Goal: Task Accomplishment & Management: Use online tool/utility

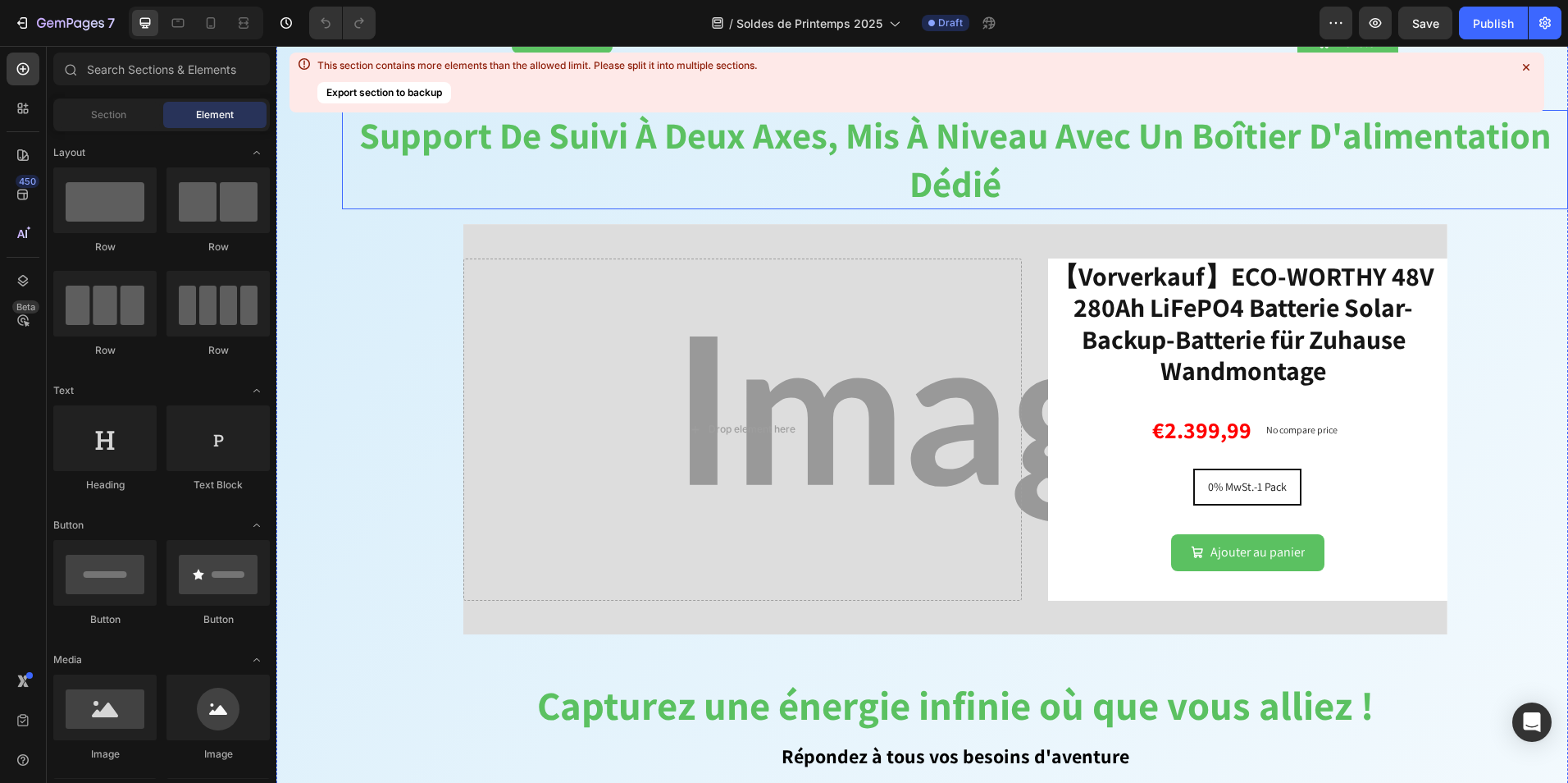
scroll to position [2297, 0]
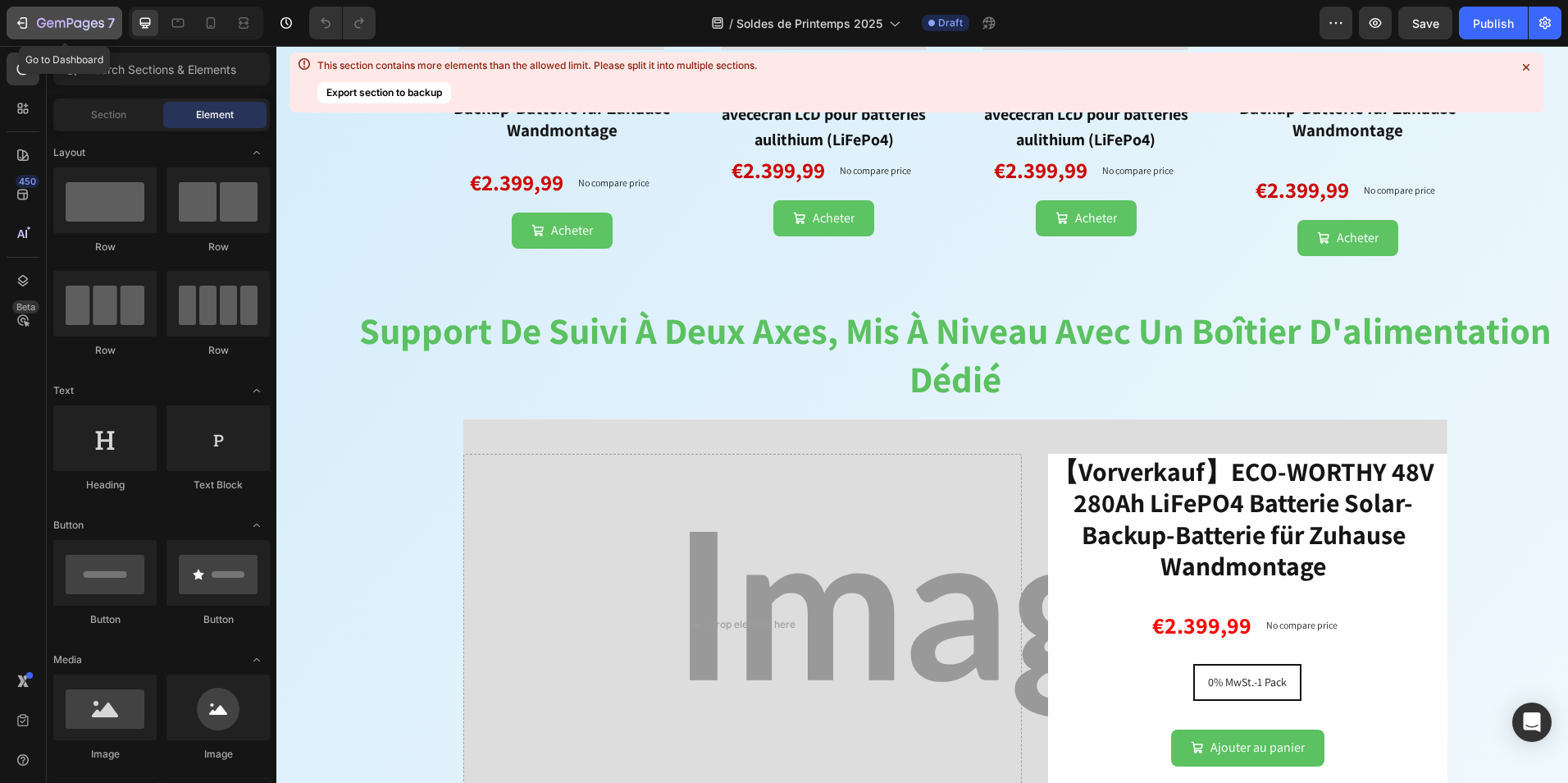
click at [54, 24] on icon "button" at bounding box center [70, 24] width 68 height 14
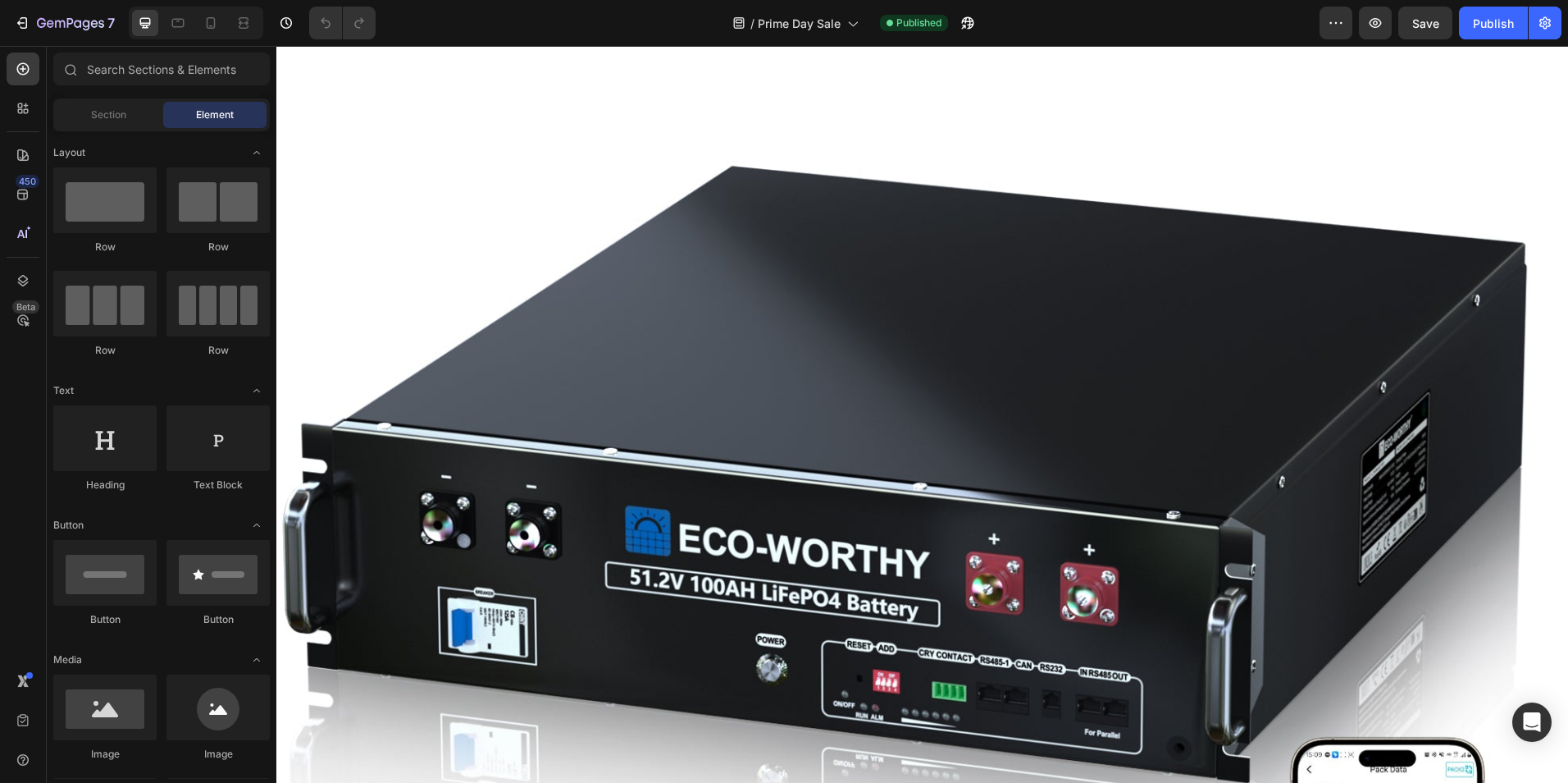
scroll to position [1424, 0]
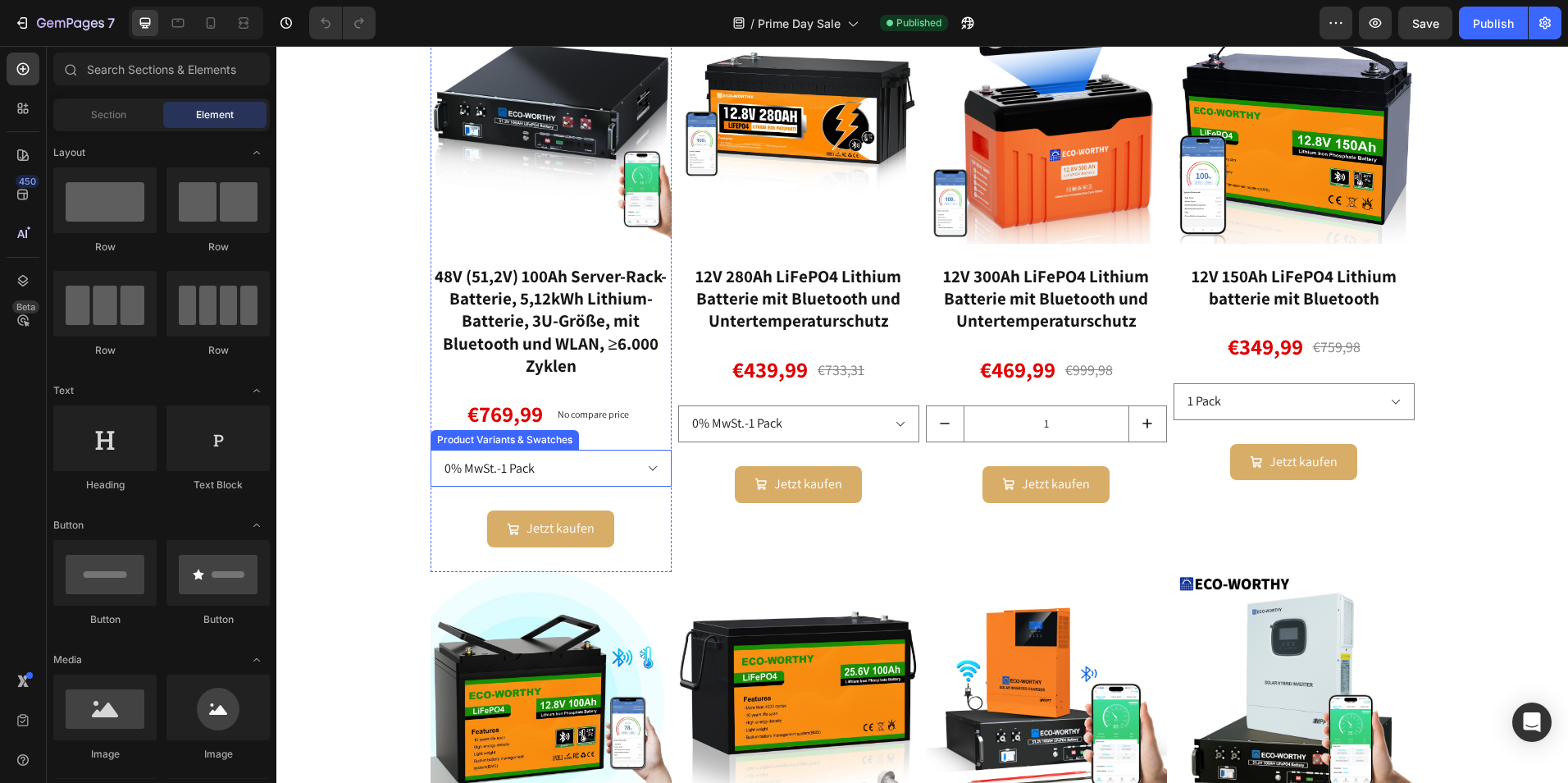
click at [648, 472] on select "0% MwSt.-1 Pack 0% MwSt.-2 Pack (759.99€/Pack) 0% MwSt.-4 Pack + 6-stufiges Rac…" at bounding box center [551, 468] width 241 height 37
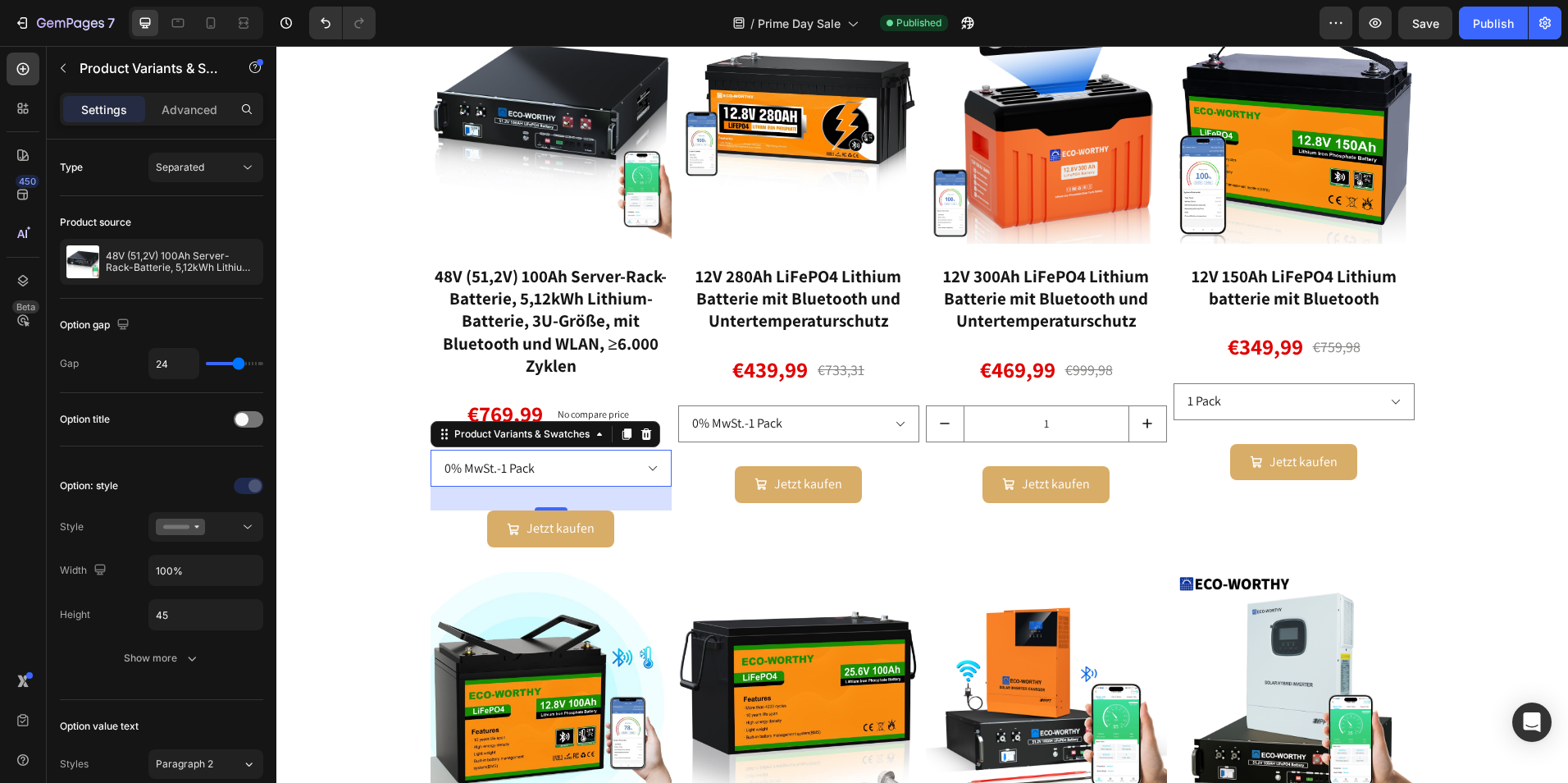
click at [644, 470] on select "0% MwSt.-1 Pack 0% MwSt.-2 Pack (759.99€/Pack) 0% MwSt.-4 Pack + 6-stufiges Rac…" at bounding box center [551, 468] width 241 height 37
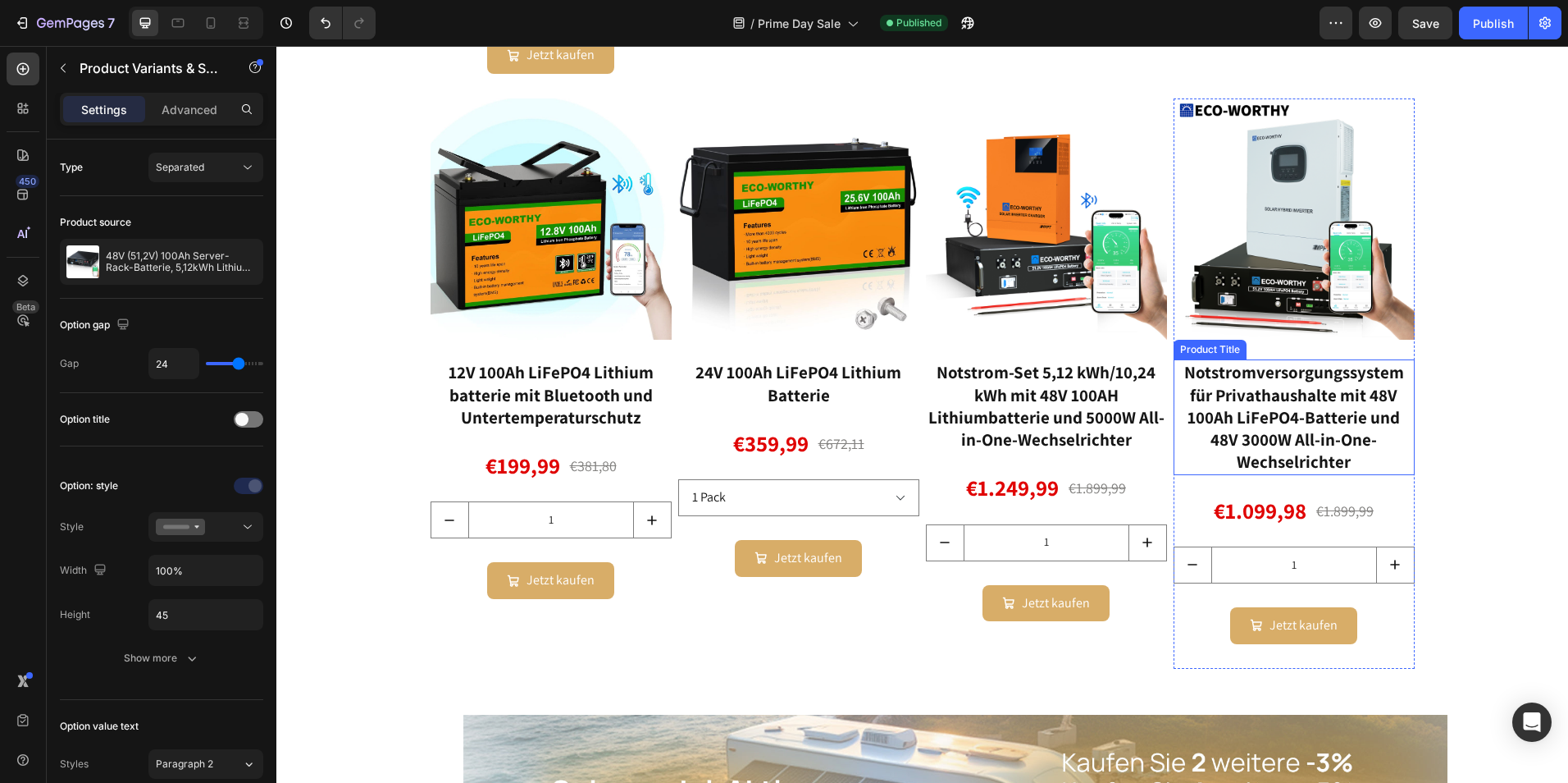
scroll to position [1835, 0]
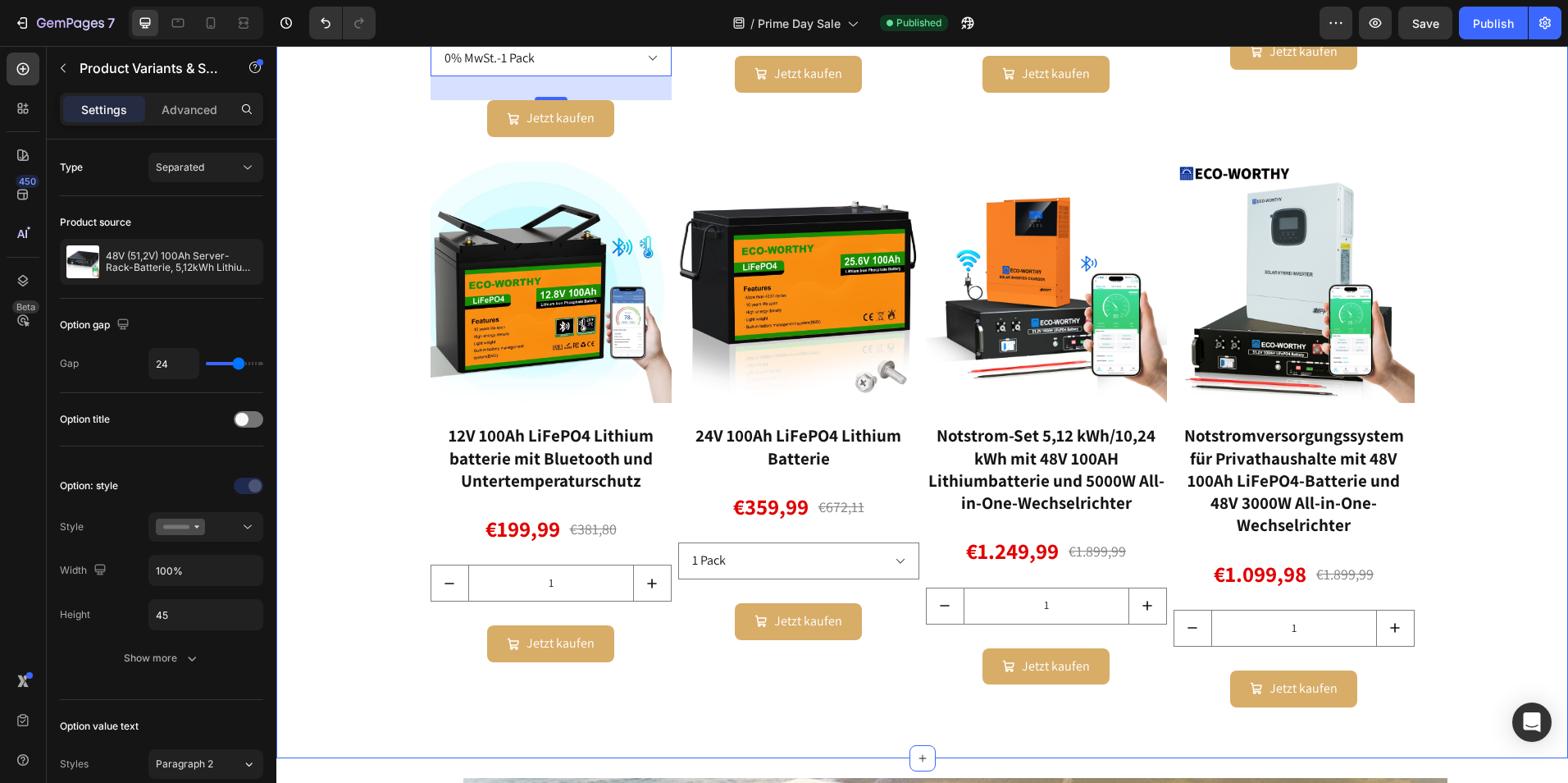
click at [1537, 242] on div "die beliebteste energiespeicherbatterie Heading Product Images 48V (51,2V) 100A…" at bounding box center [922, 118] width 1292 height 1226
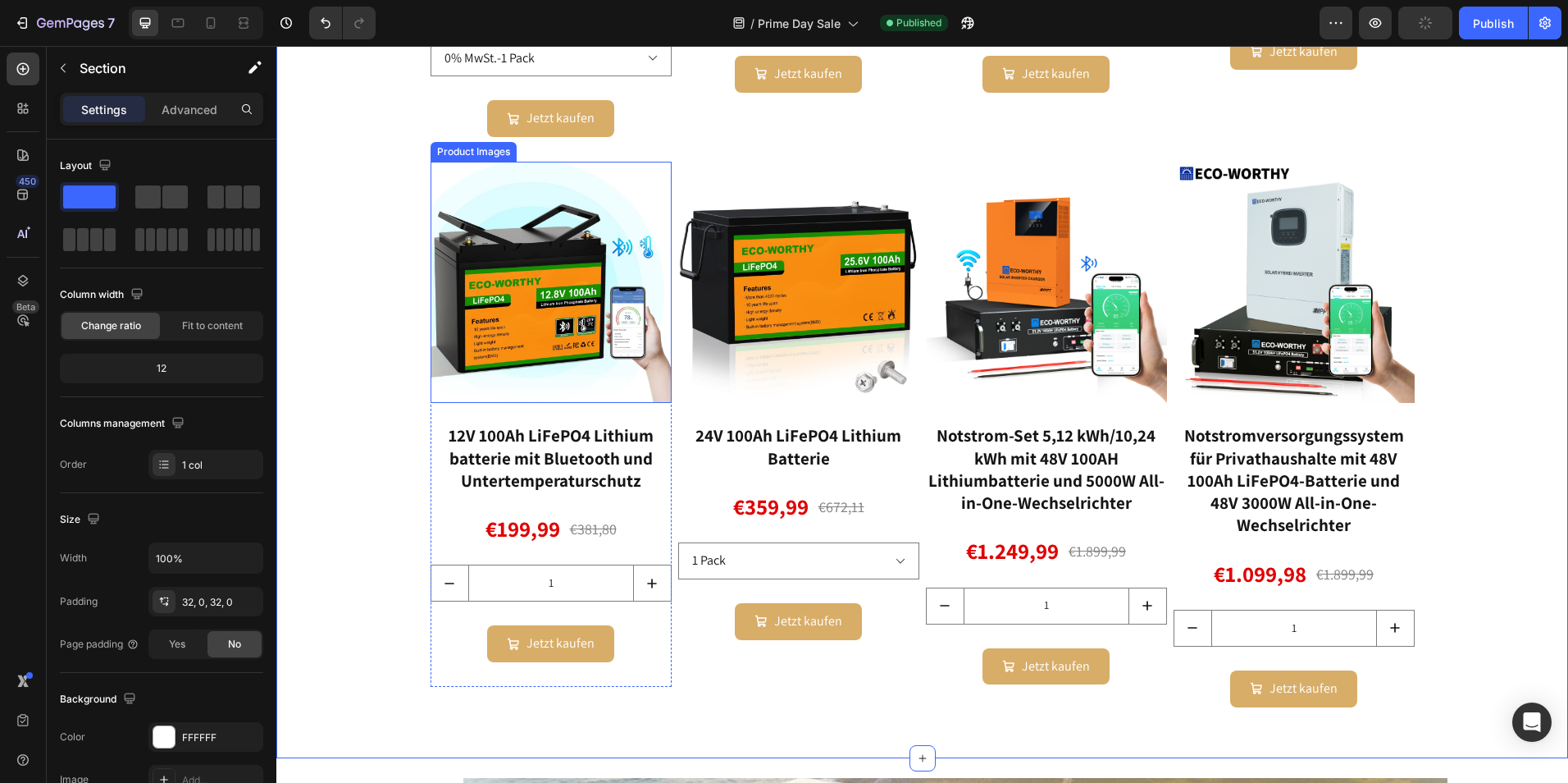
click at [601, 276] on img at bounding box center [551, 283] width 241 height 241
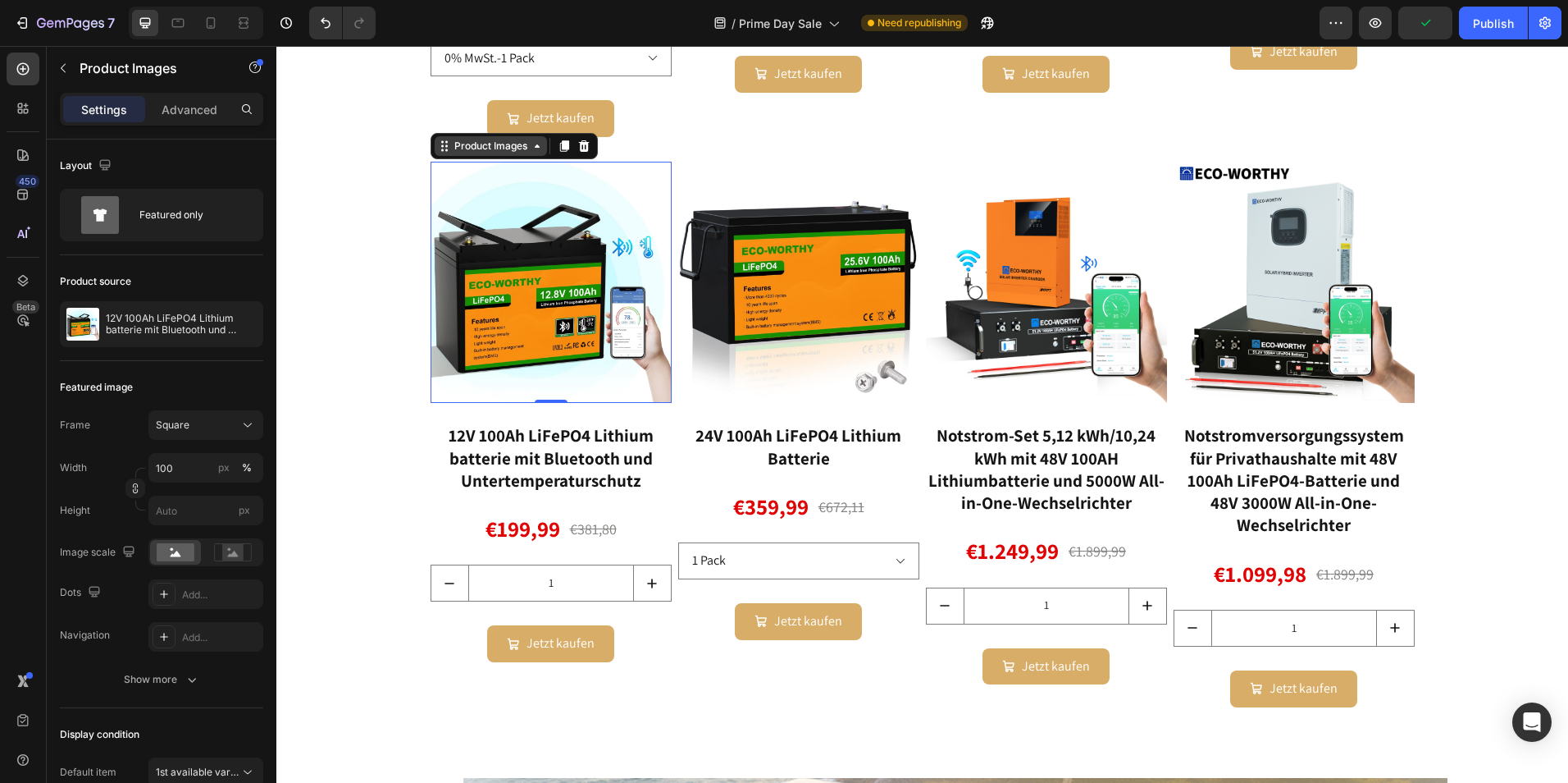
click at [498, 147] on div "Product Images" at bounding box center [490, 146] width 80 height 15
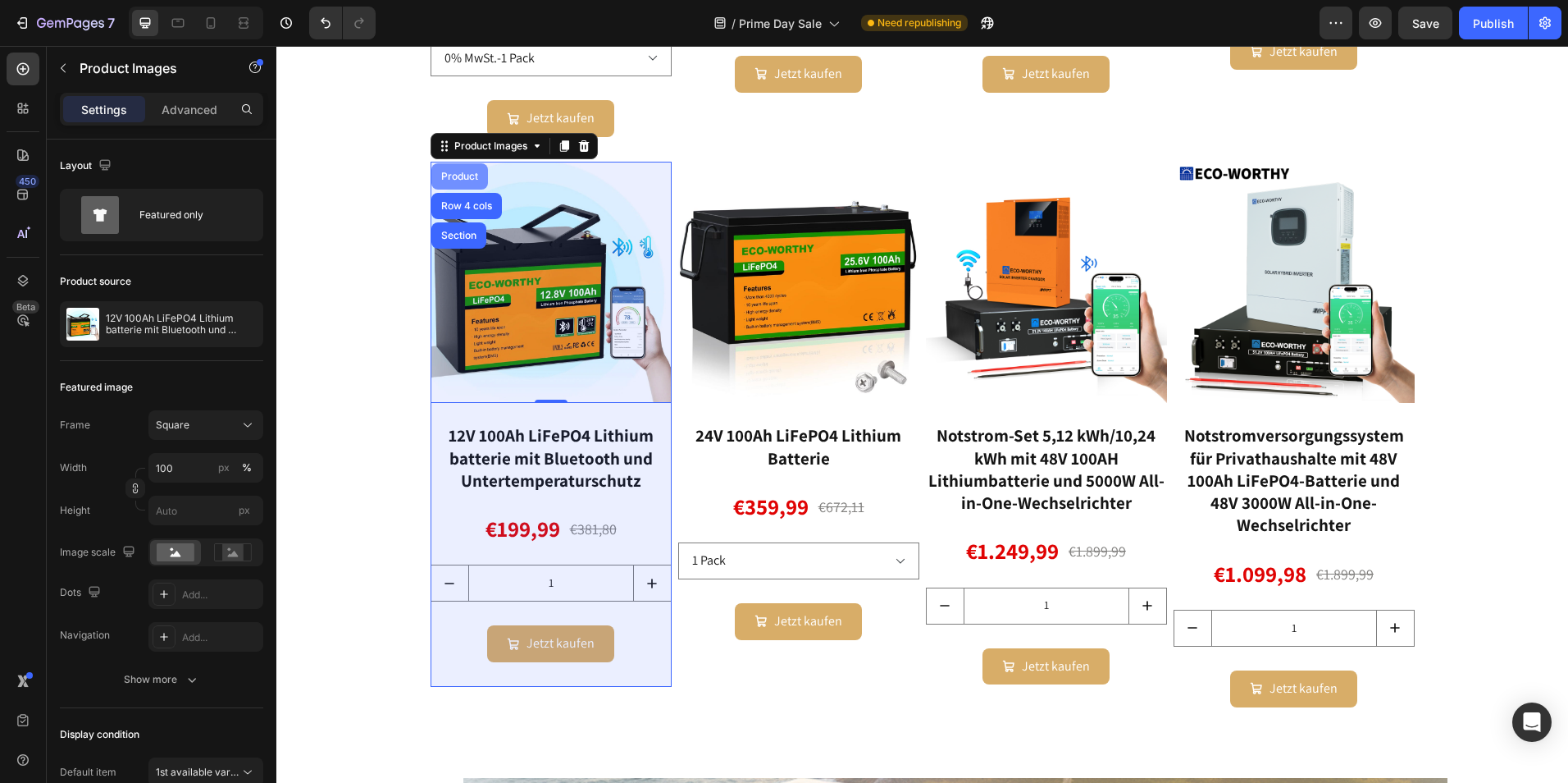
click at [466, 175] on div "Product" at bounding box center [460, 176] width 44 height 10
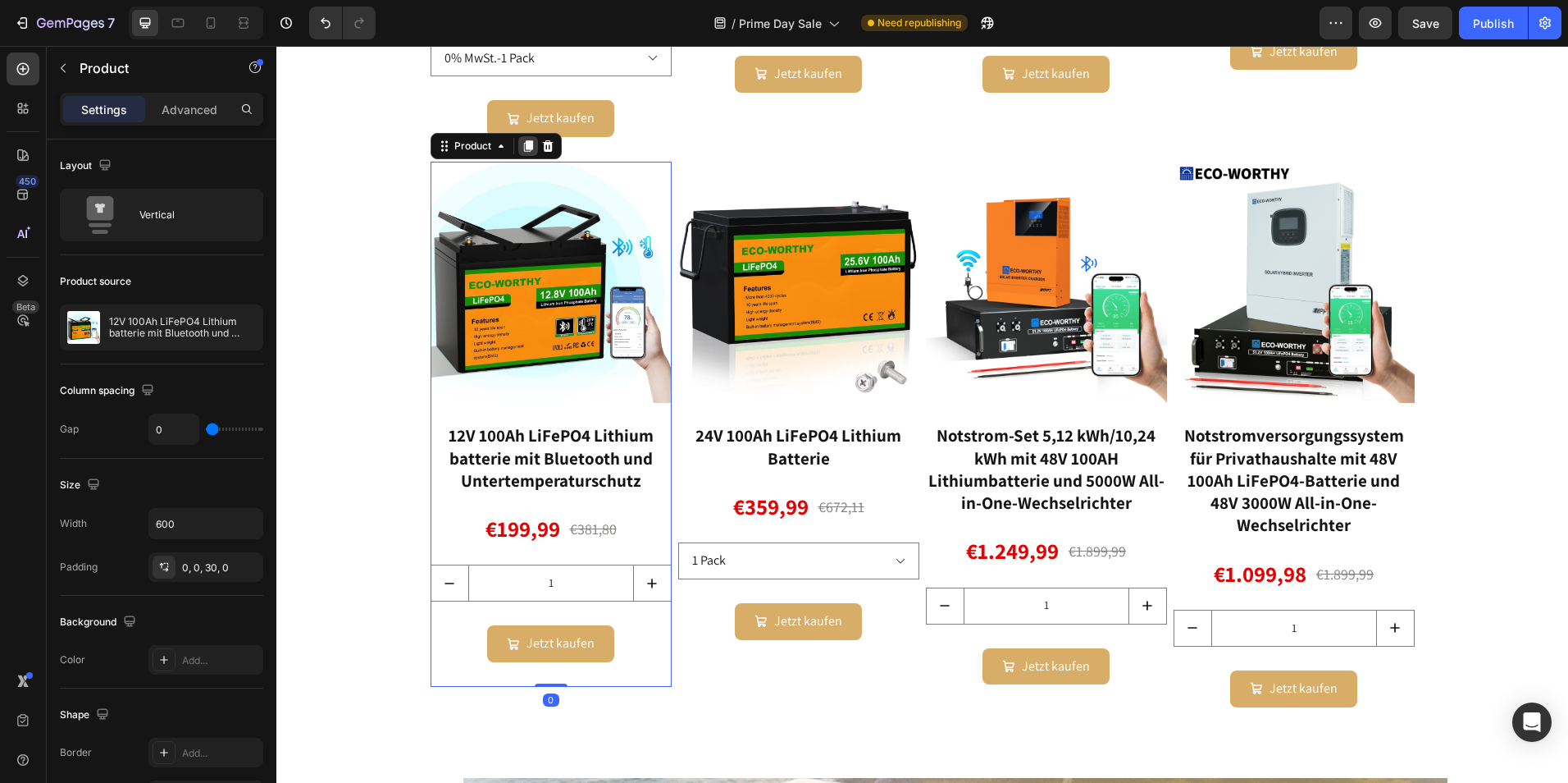
click at [526, 145] on icon at bounding box center [528, 145] width 9 height 12
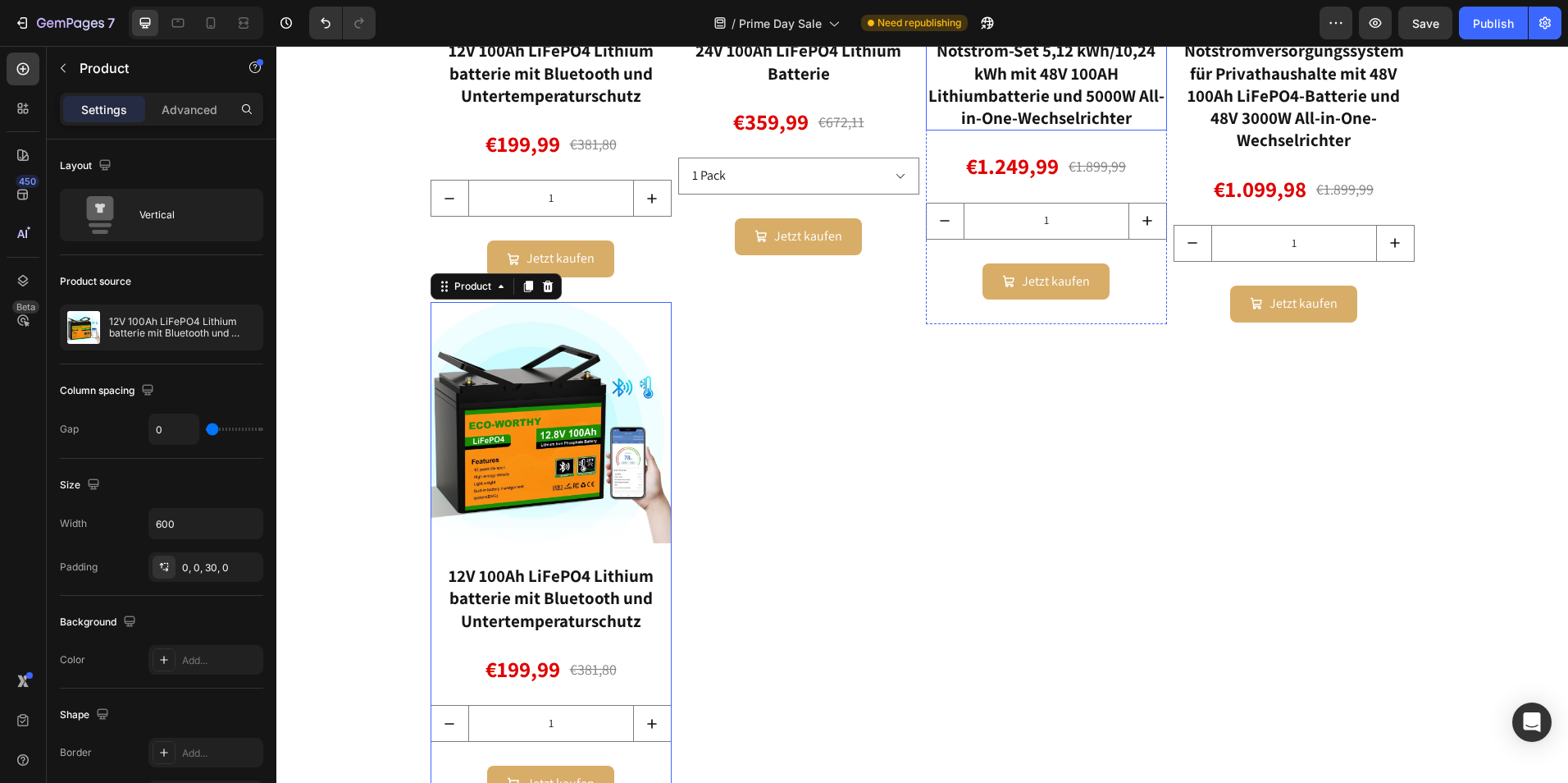
scroll to position [2254, 0]
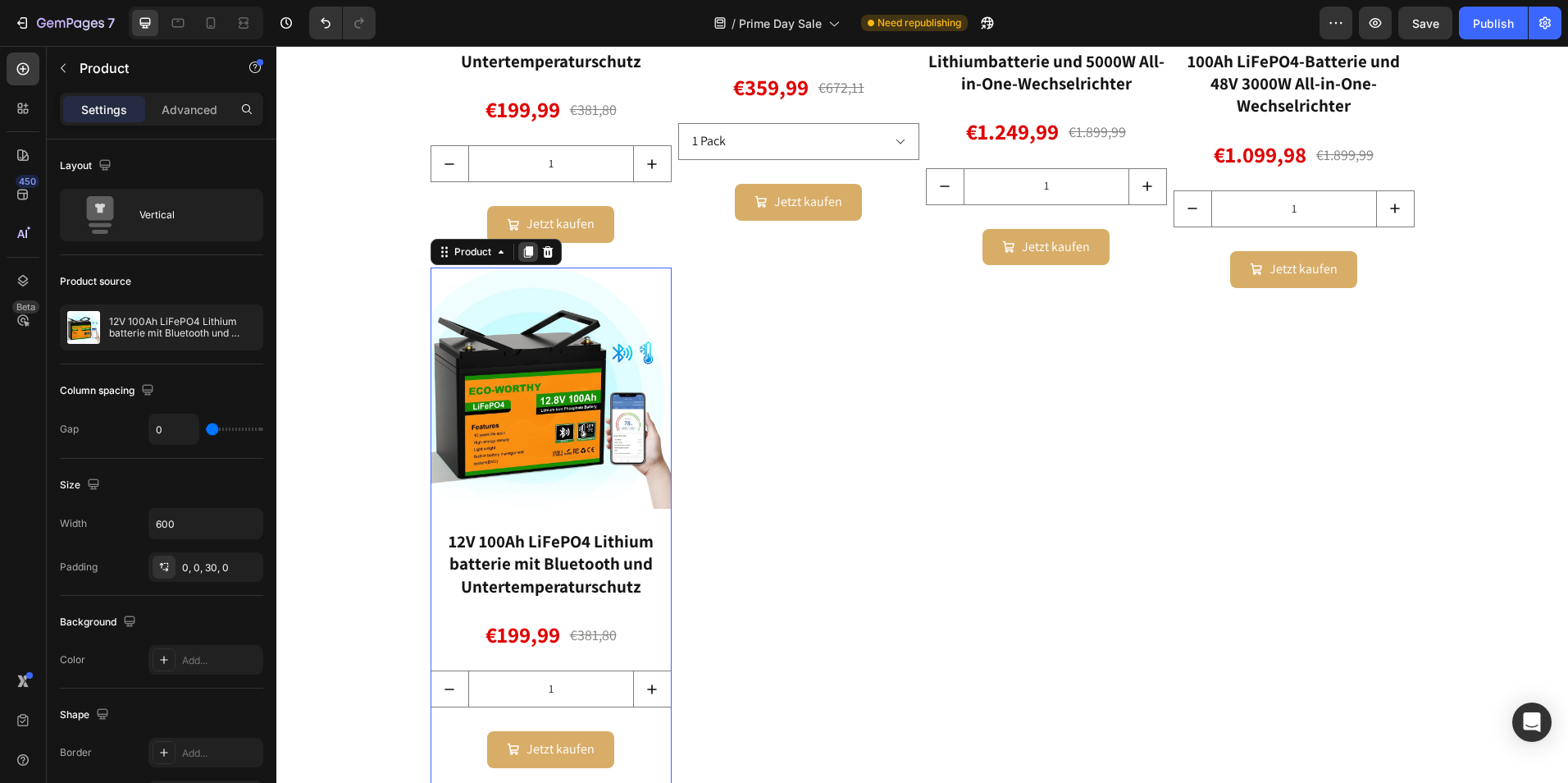
click at [523, 254] on icon at bounding box center [528, 252] width 9 height 12
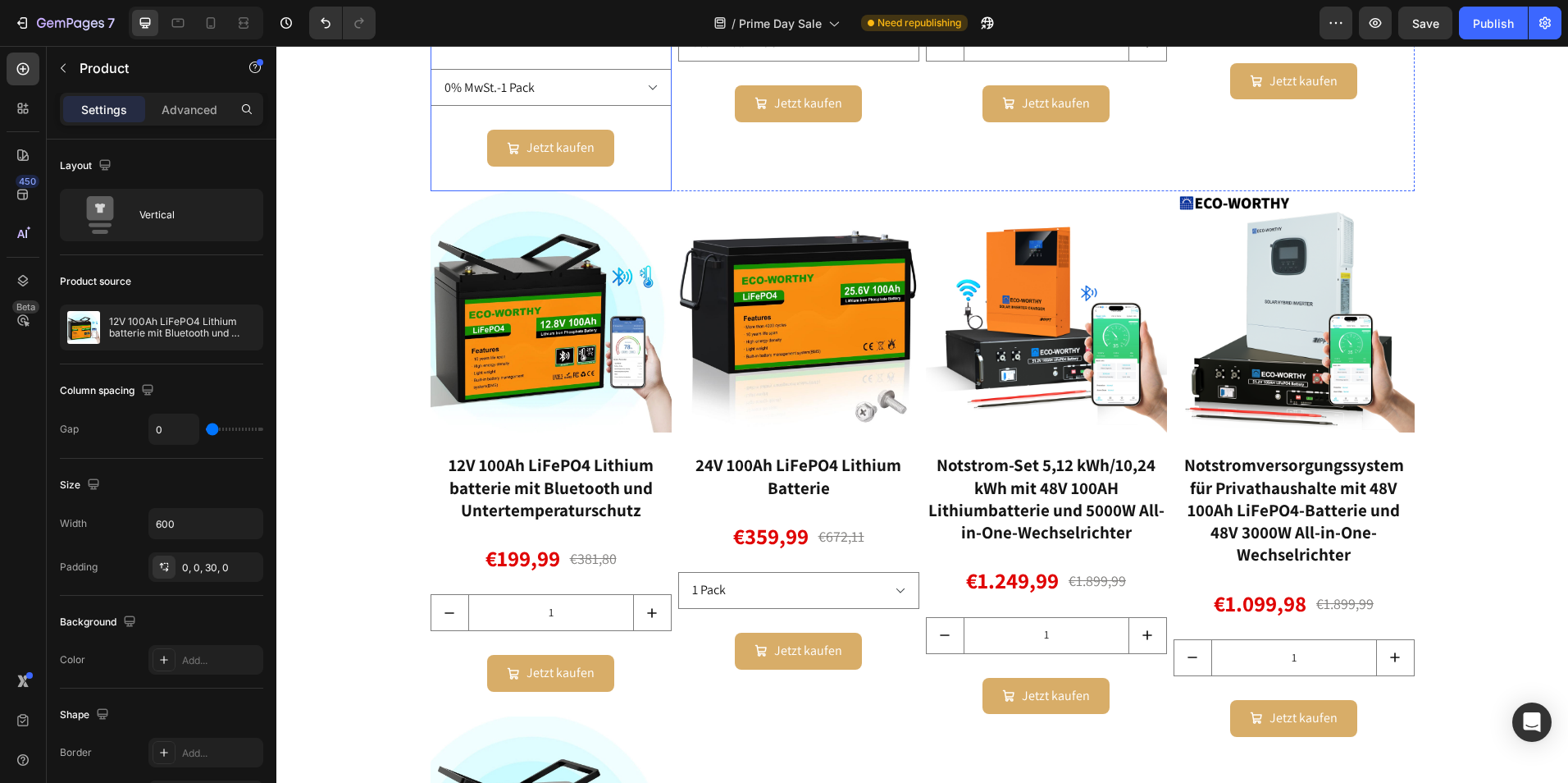
scroll to position [1768, 0]
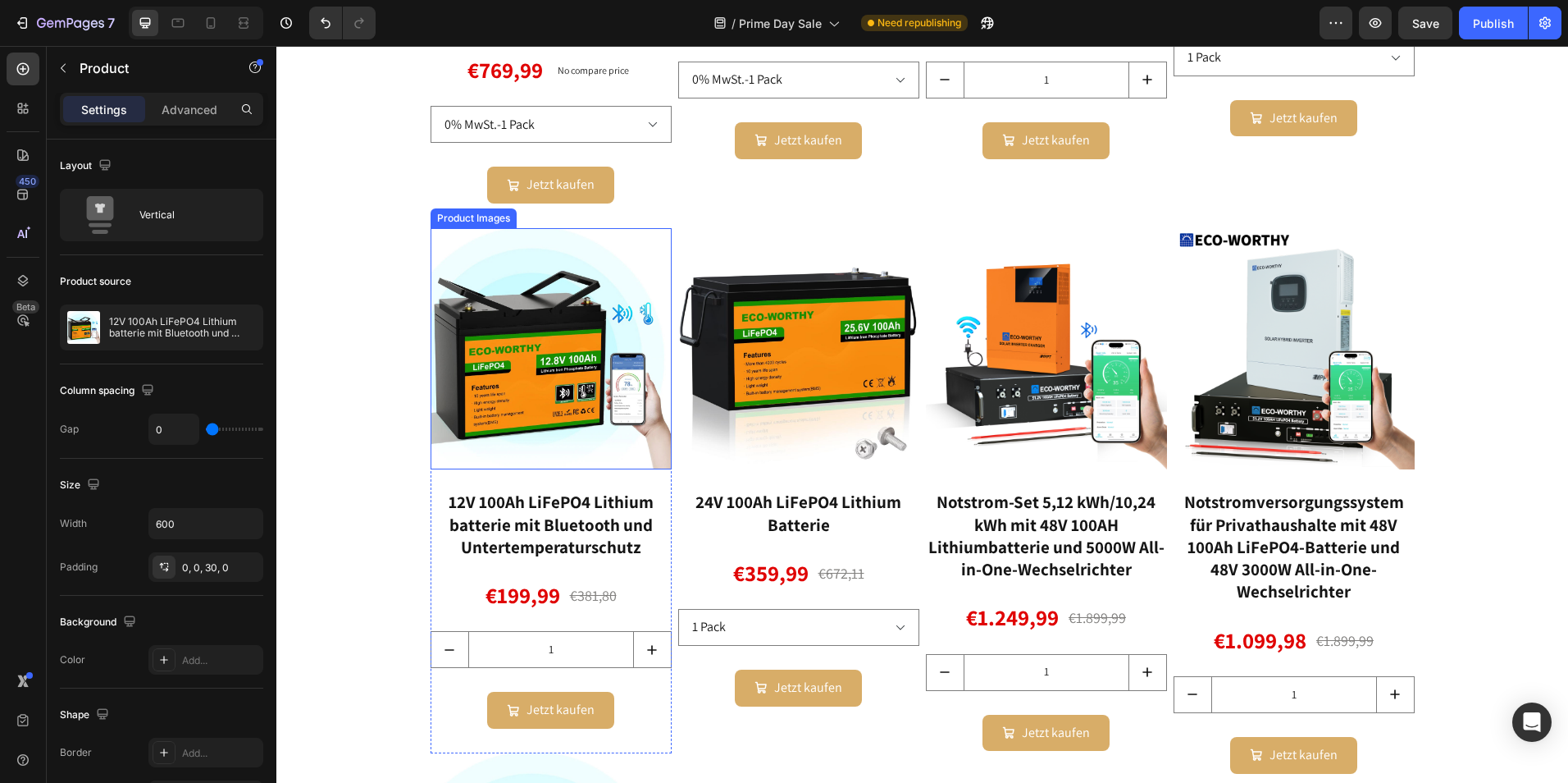
click at [552, 290] on img at bounding box center [551, 349] width 241 height 241
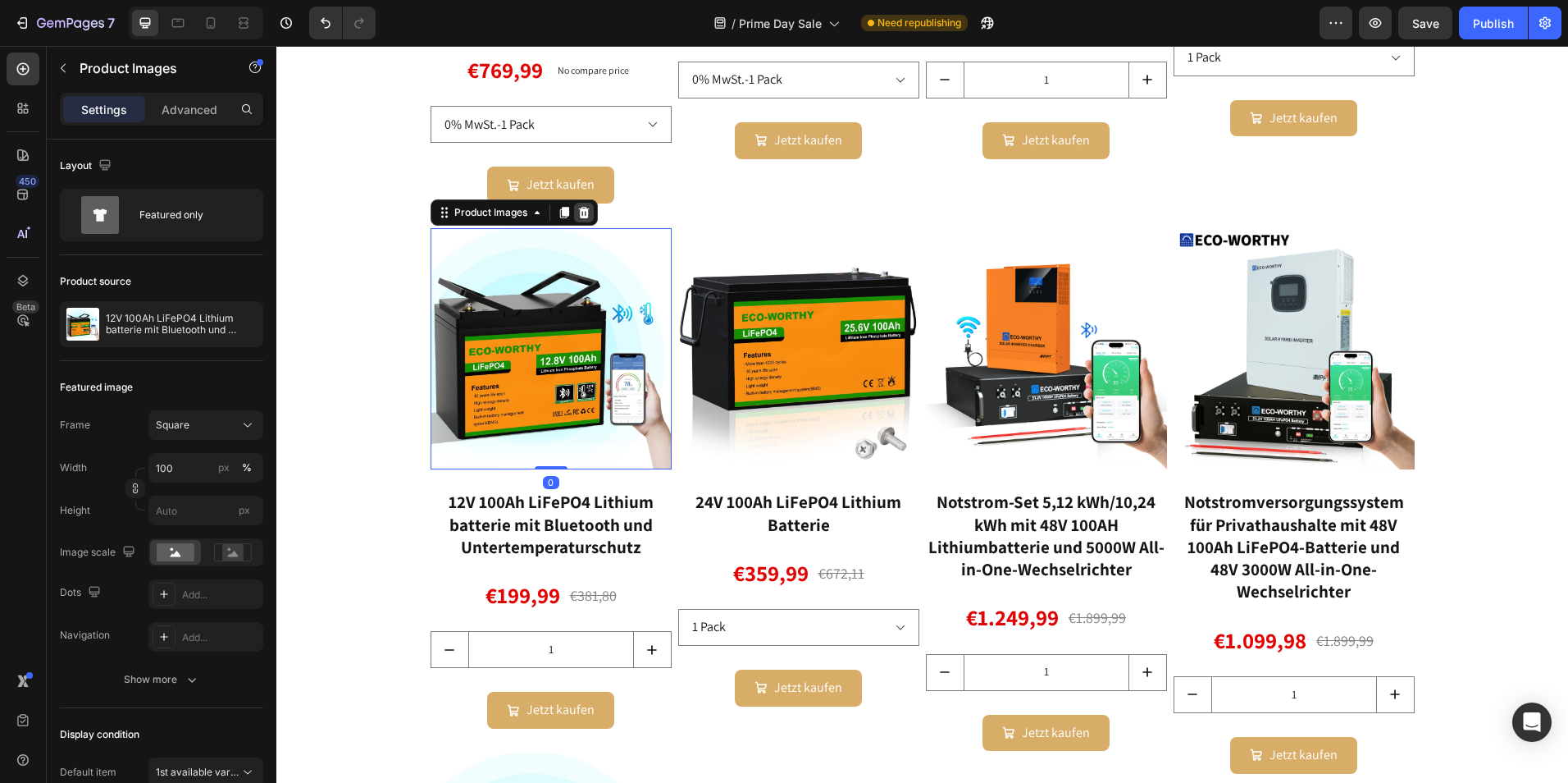
click at [578, 211] on icon at bounding box center [583, 212] width 11 height 12
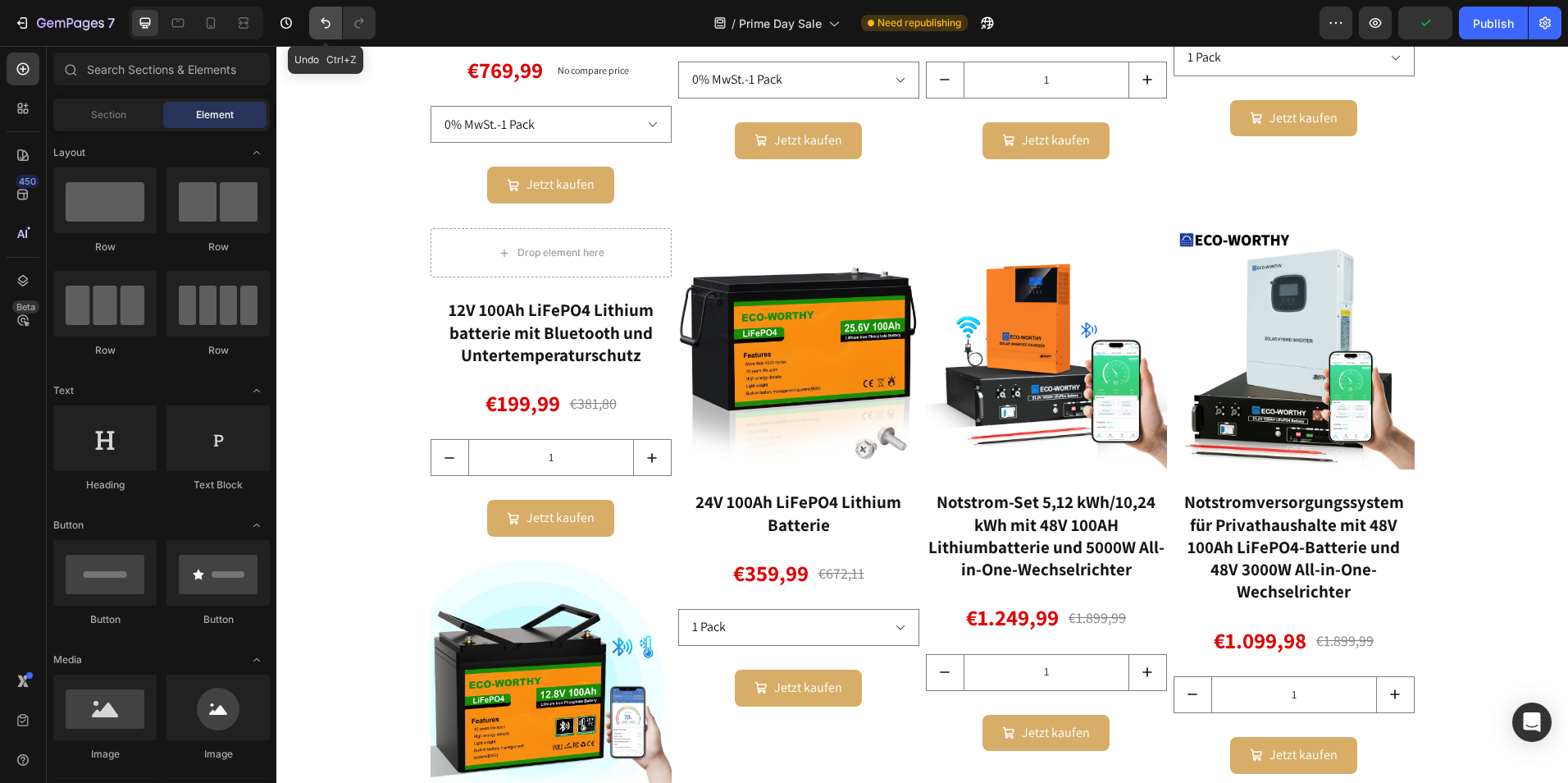
drag, startPoint x: 329, startPoint y: 23, endPoint x: 475, endPoint y: 252, distance: 271.6
click at [329, 23] on icon "Undo/Redo" at bounding box center [325, 23] width 16 height 16
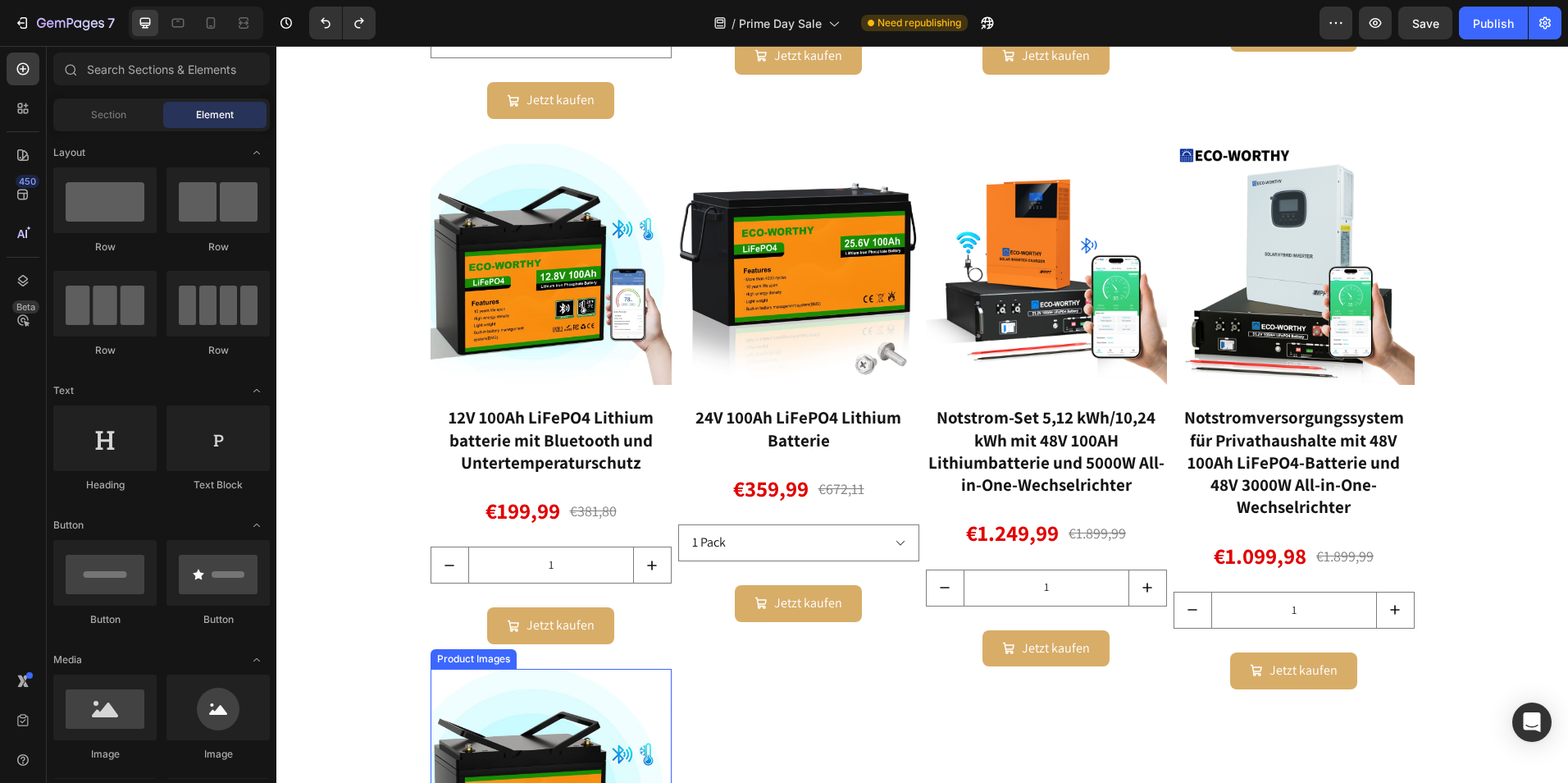
scroll to position [1850, 0]
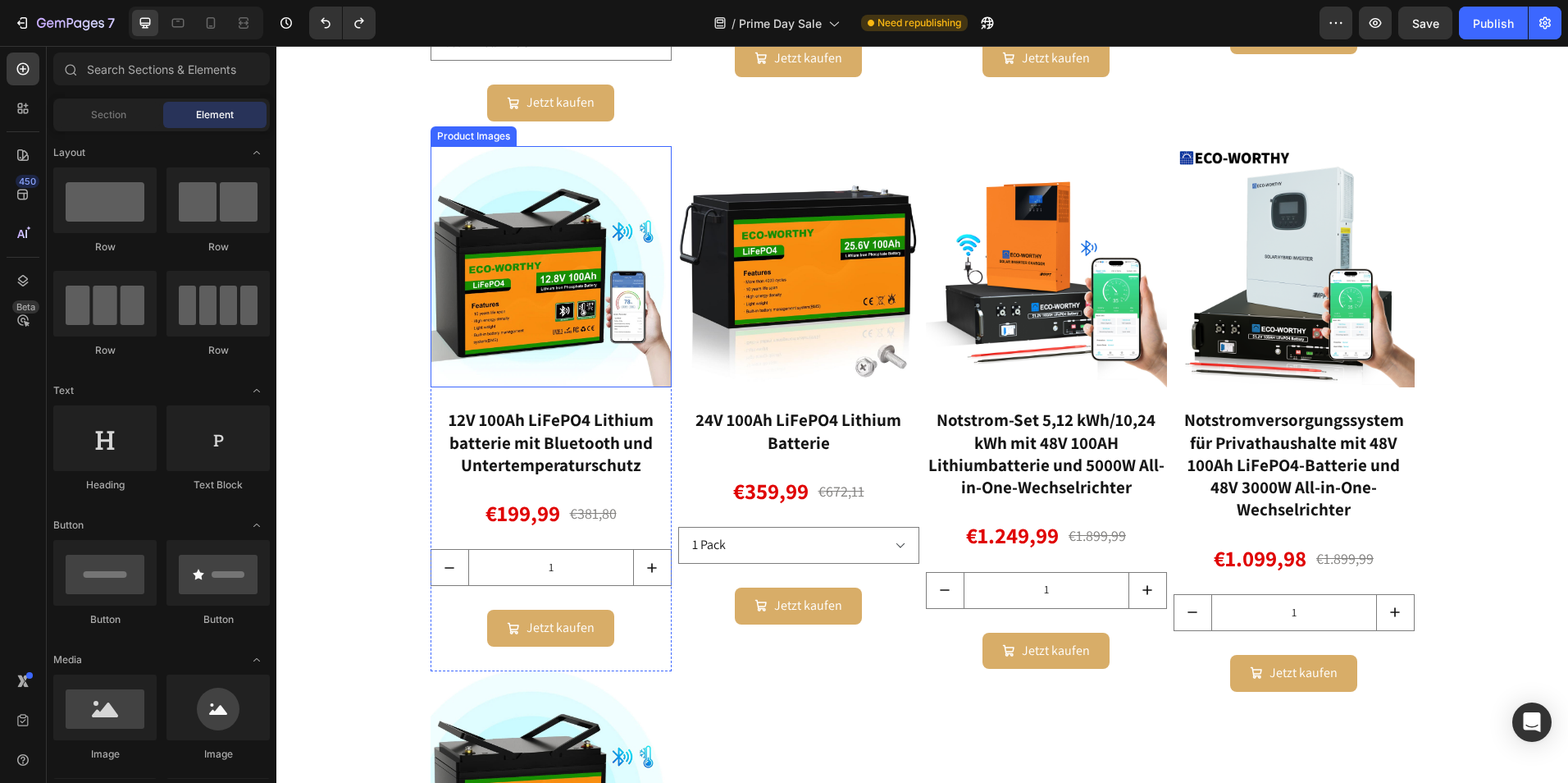
click at [608, 252] on img at bounding box center [551, 267] width 241 height 241
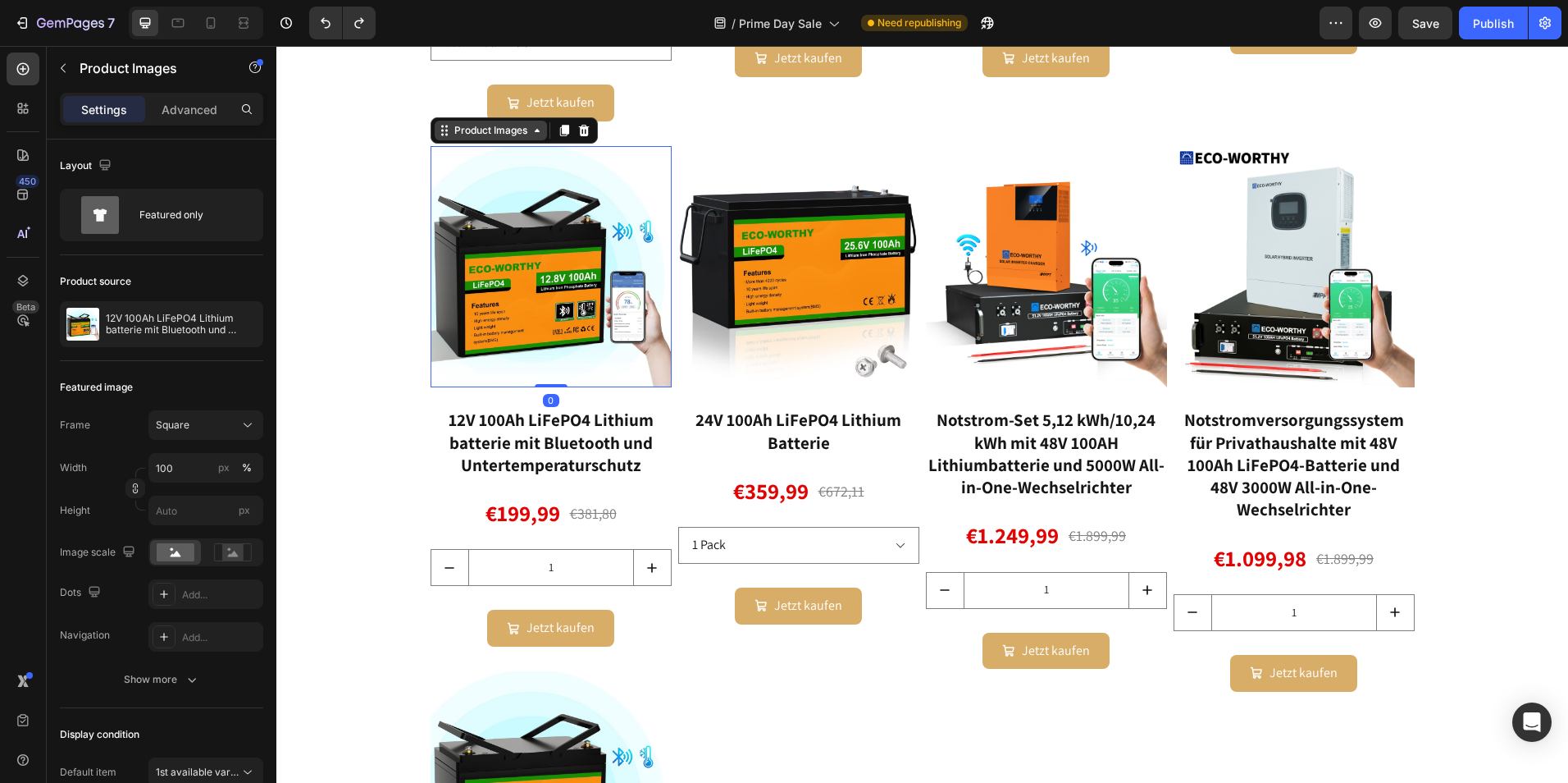
click at [497, 132] on div "Product Images" at bounding box center [490, 131] width 80 height 15
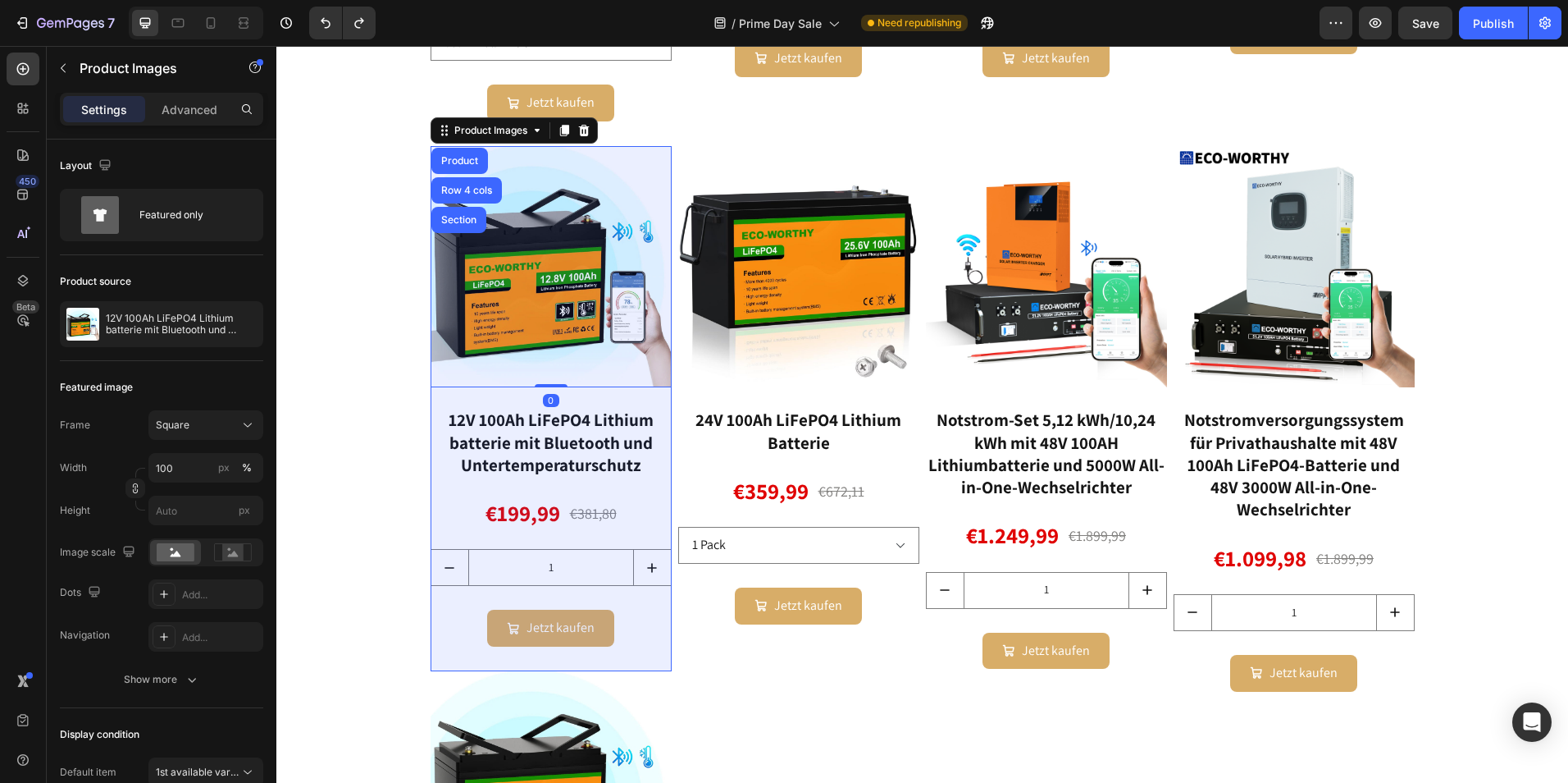
click at [475, 158] on div "Product" at bounding box center [460, 160] width 44 height 10
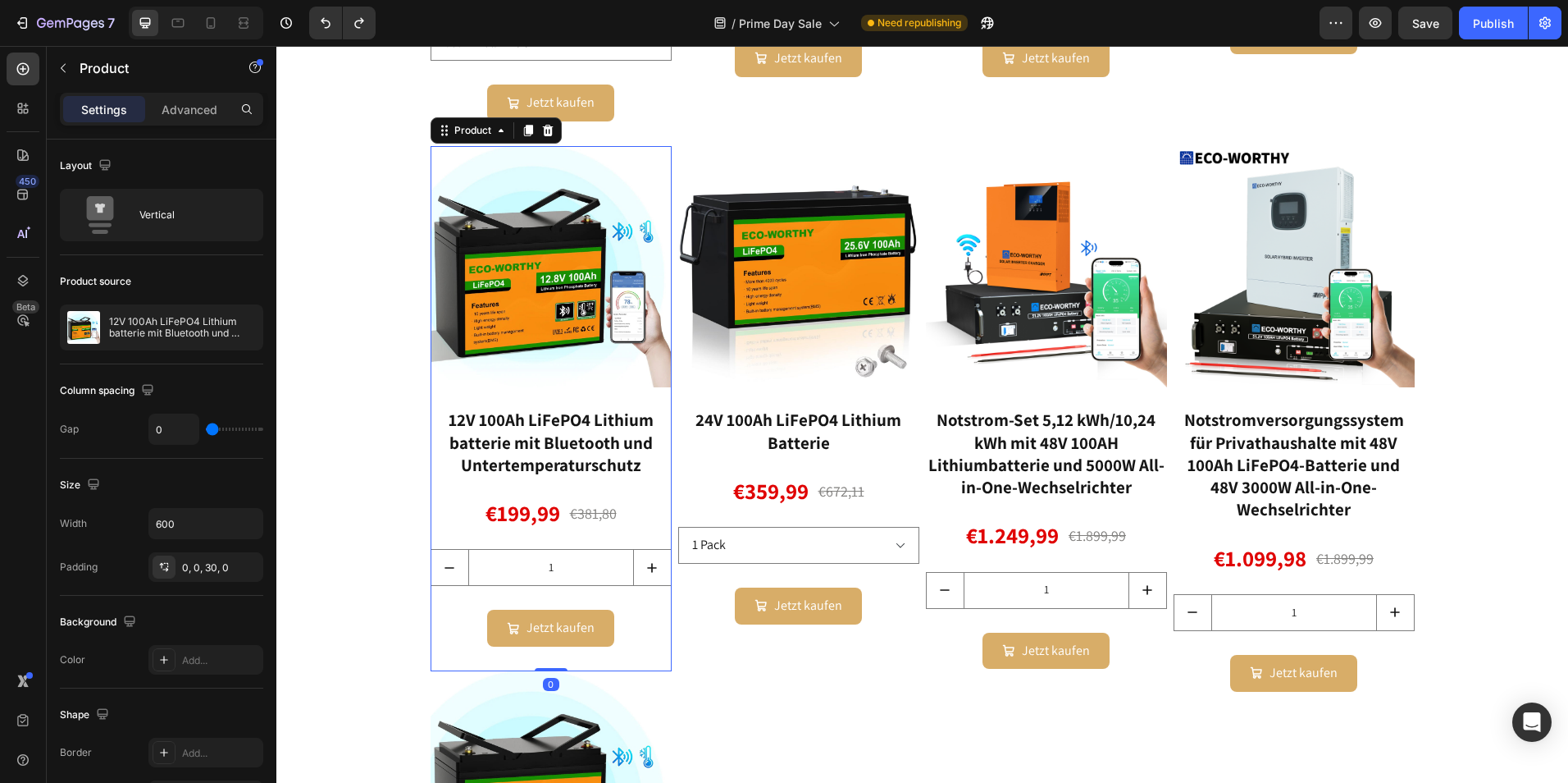
click at [545, 131] on icon at bounding box center [548, 130] width 11 height 12
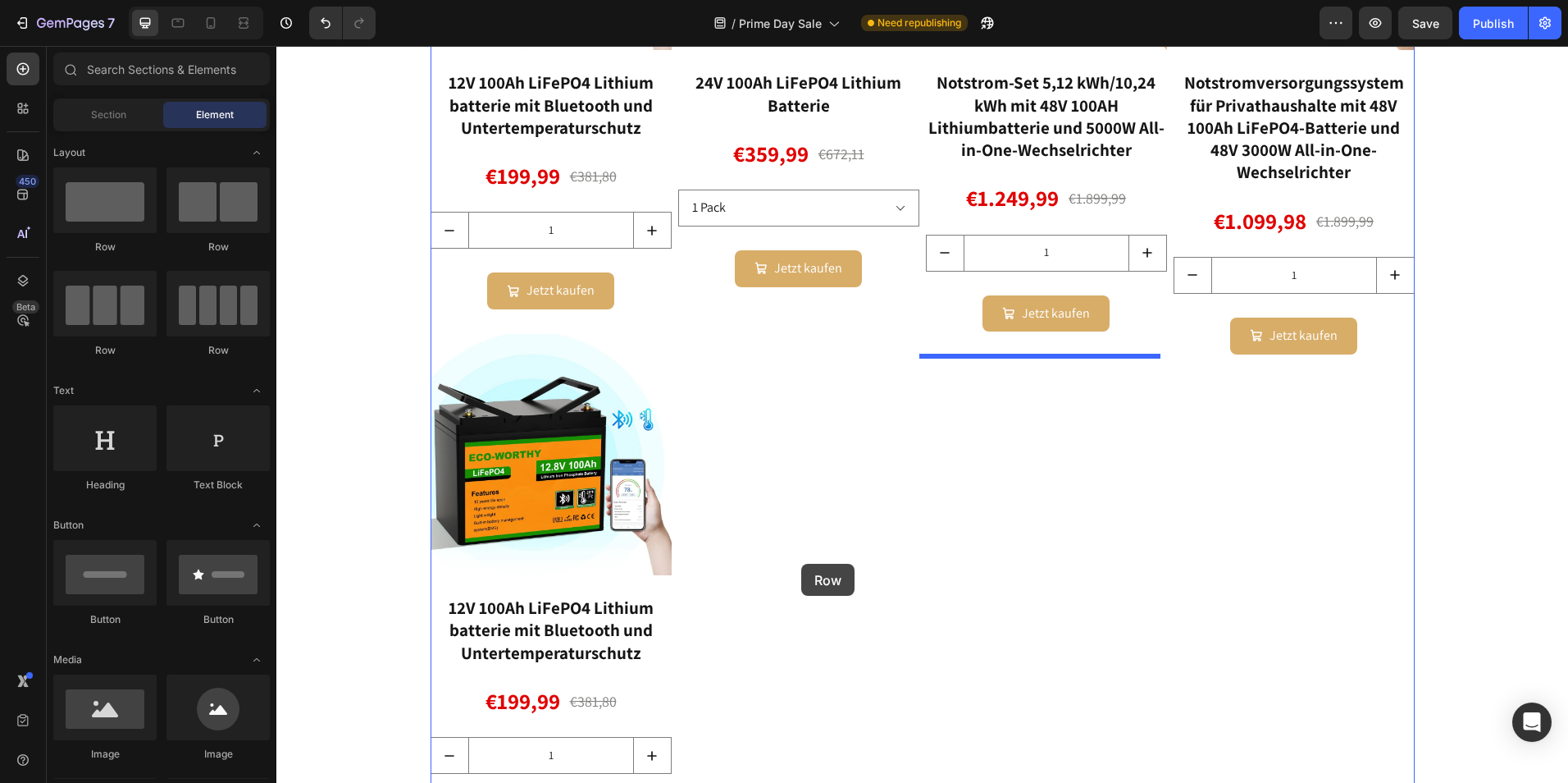
scroll to position [2506, 0]
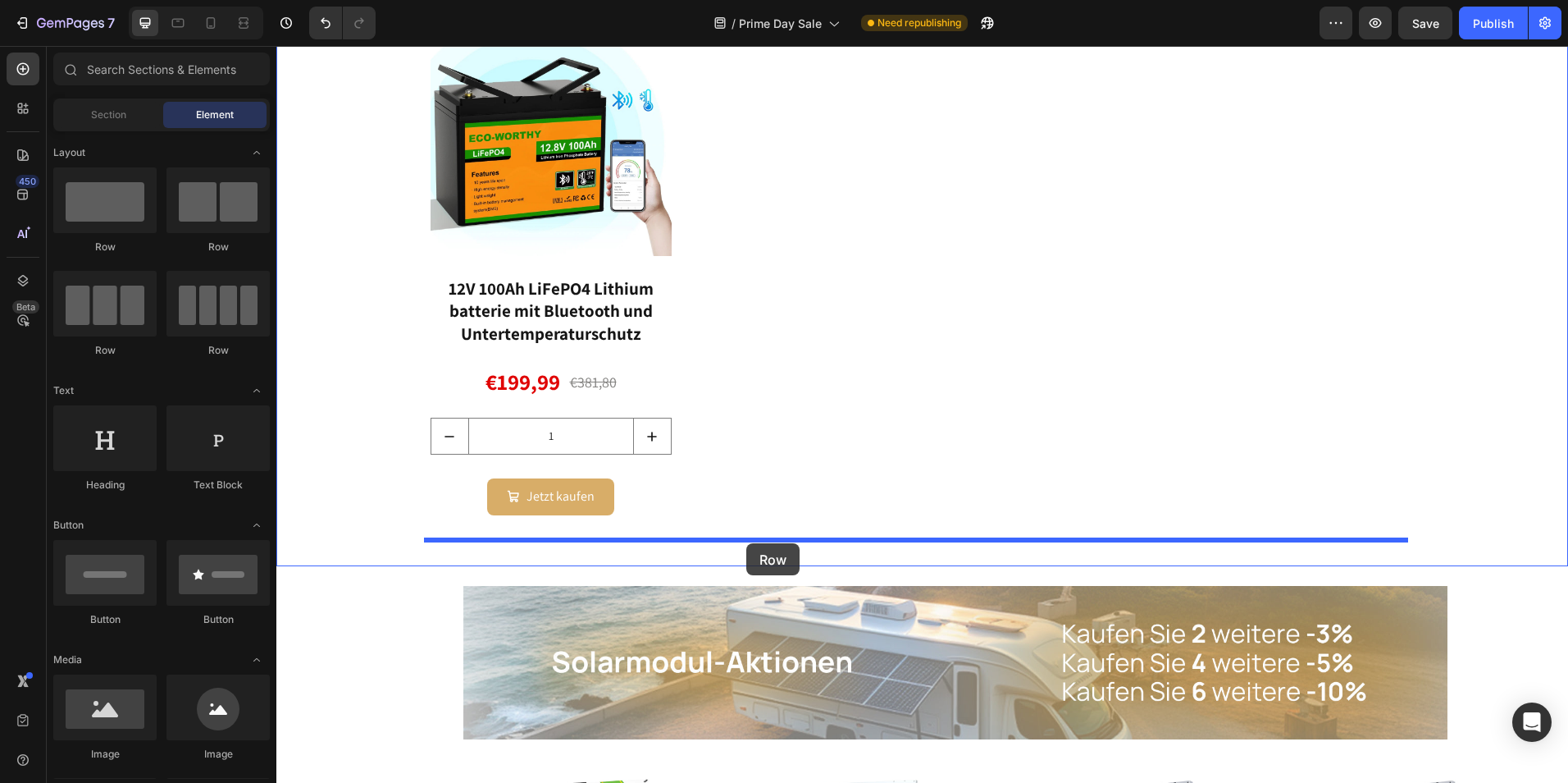
drag, startPoint x: 496, startPoint y: 363, endPoint x: 746, endPoint y: 543, distance: 308.1
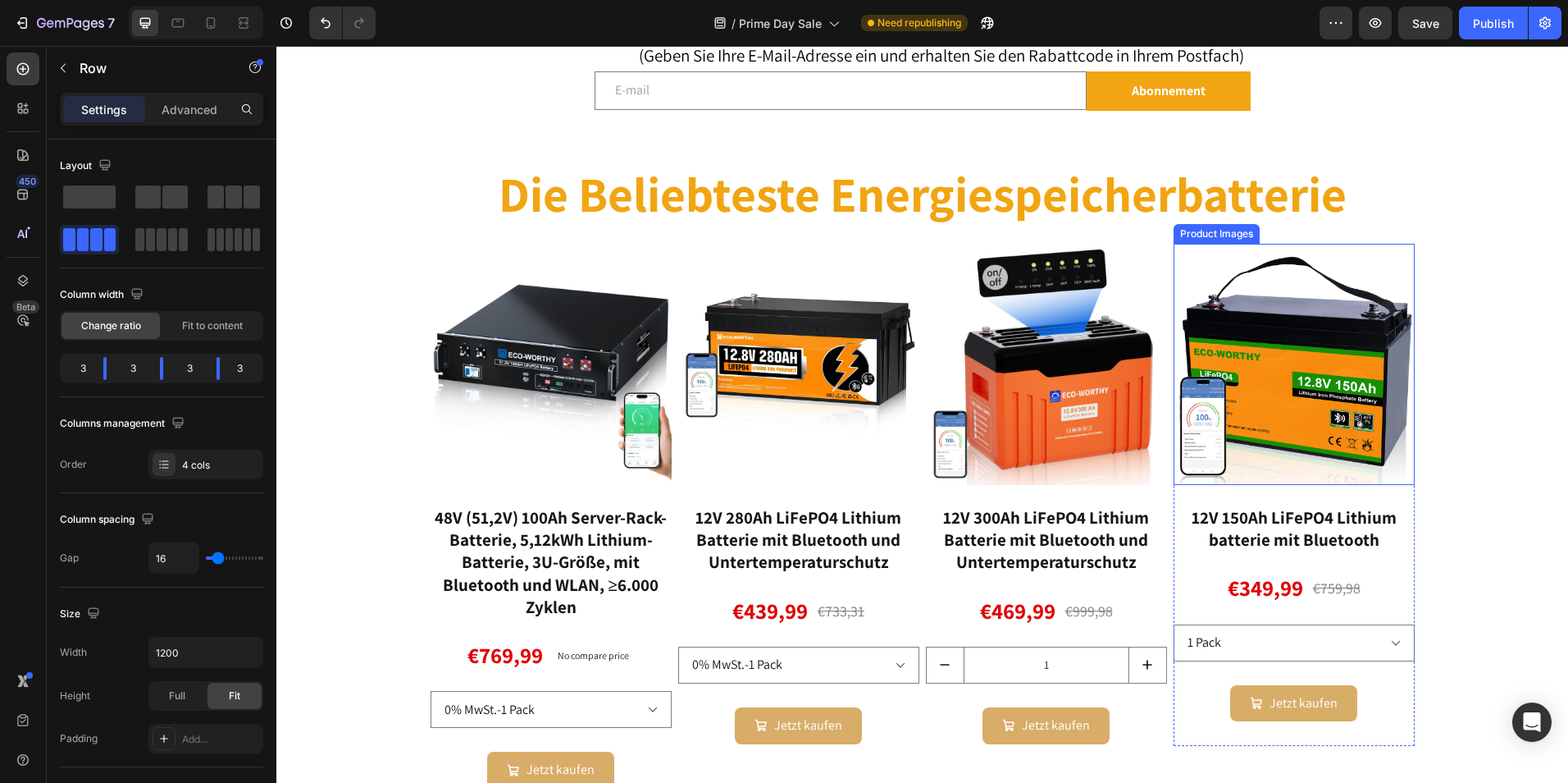
scroll to position [1111, 0]
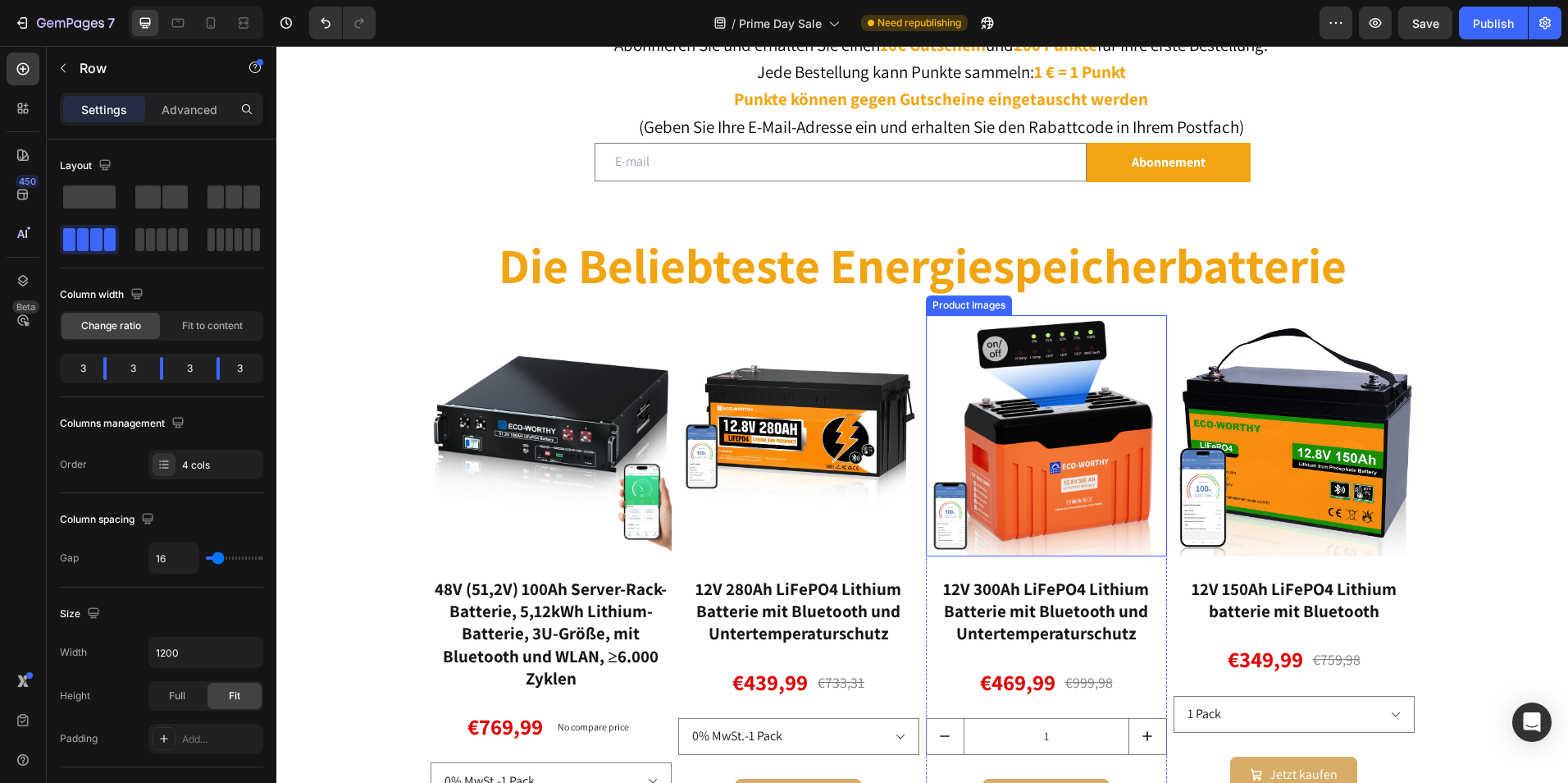
click at [1008, 443] on img at bounding box center [1047, 435] width 241 height 241
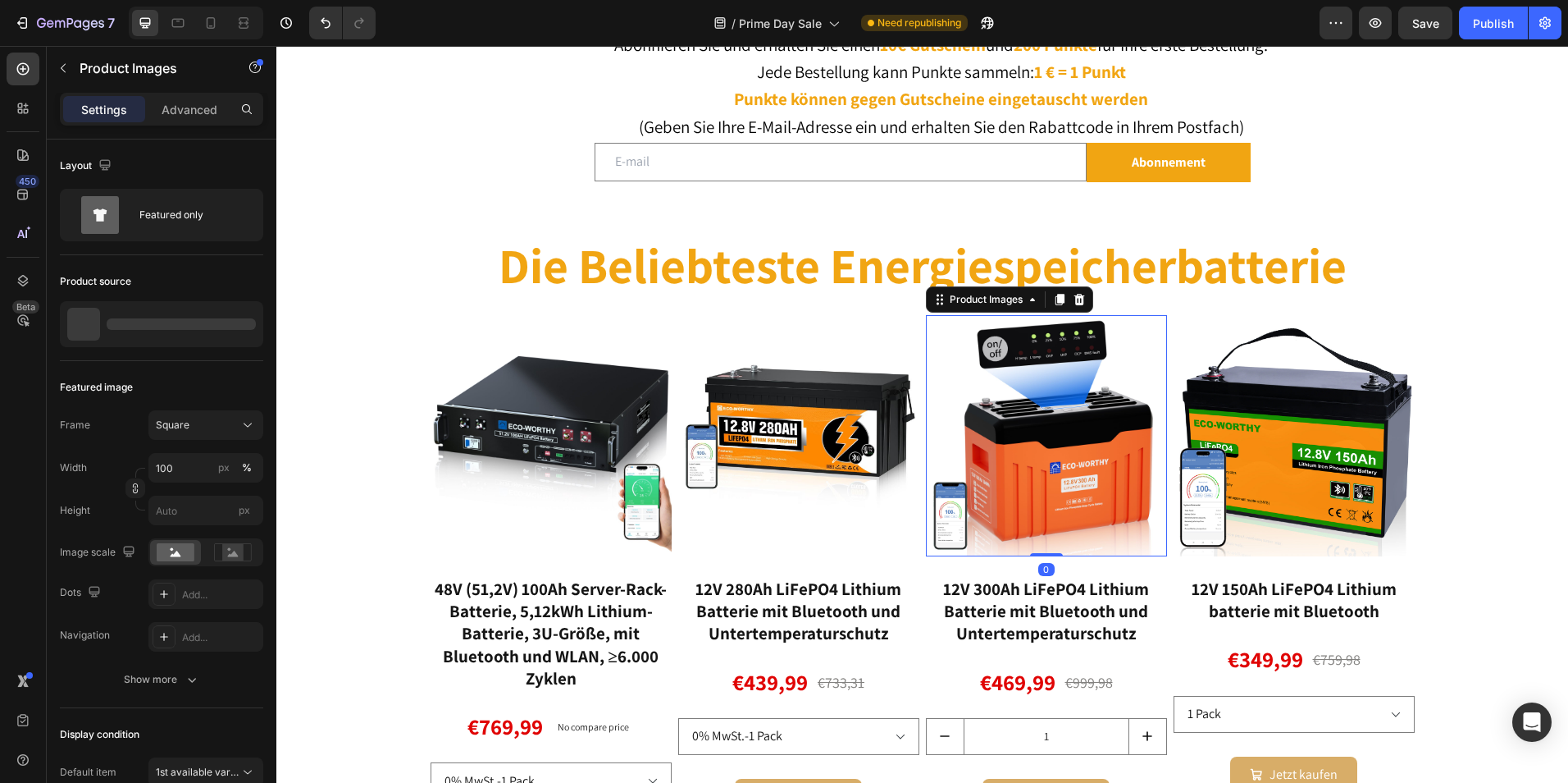
click at [964, 309] on div "Product Images" at bounding box center [1009, 299] width 167 height 27
click at [951, 304] on div "Product Images" at bounding box center [986, 299] width 80 height 15
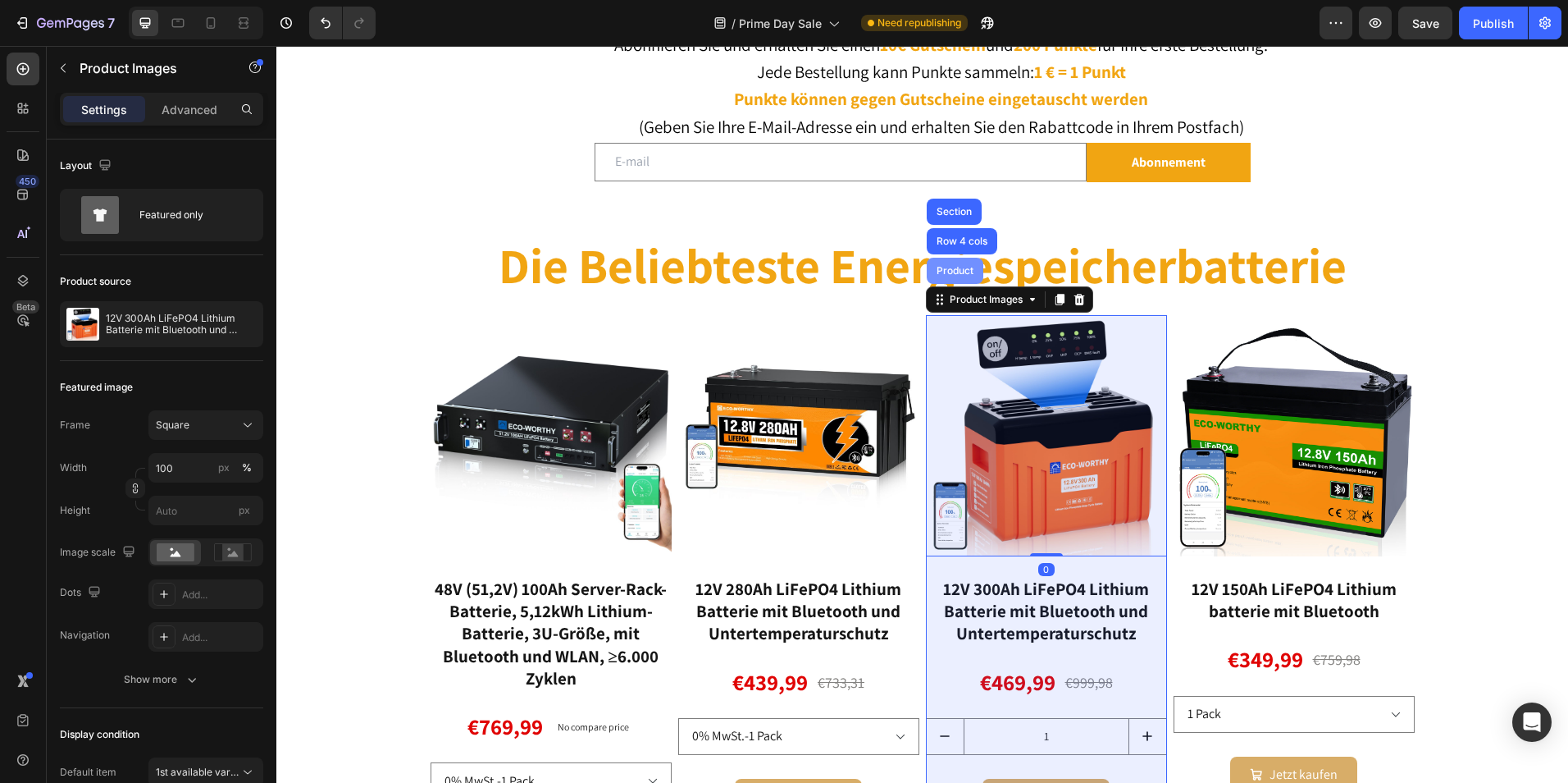
click at [939, 275] on div "Product" at bounding box center [955, 271] width 57 height 27
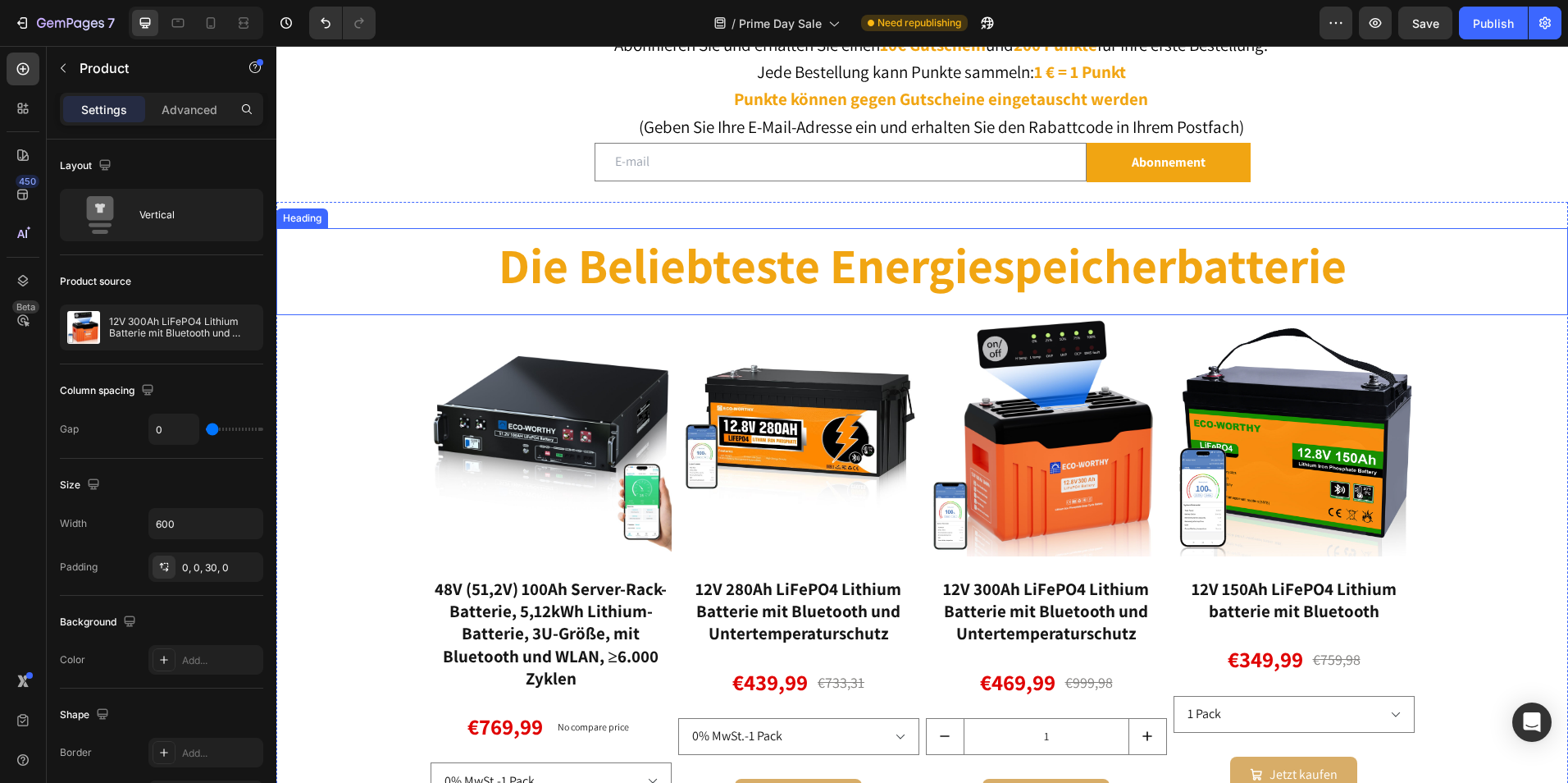
click at [983, 362] on img at bounding box center [1047, 435] width 241 height 241
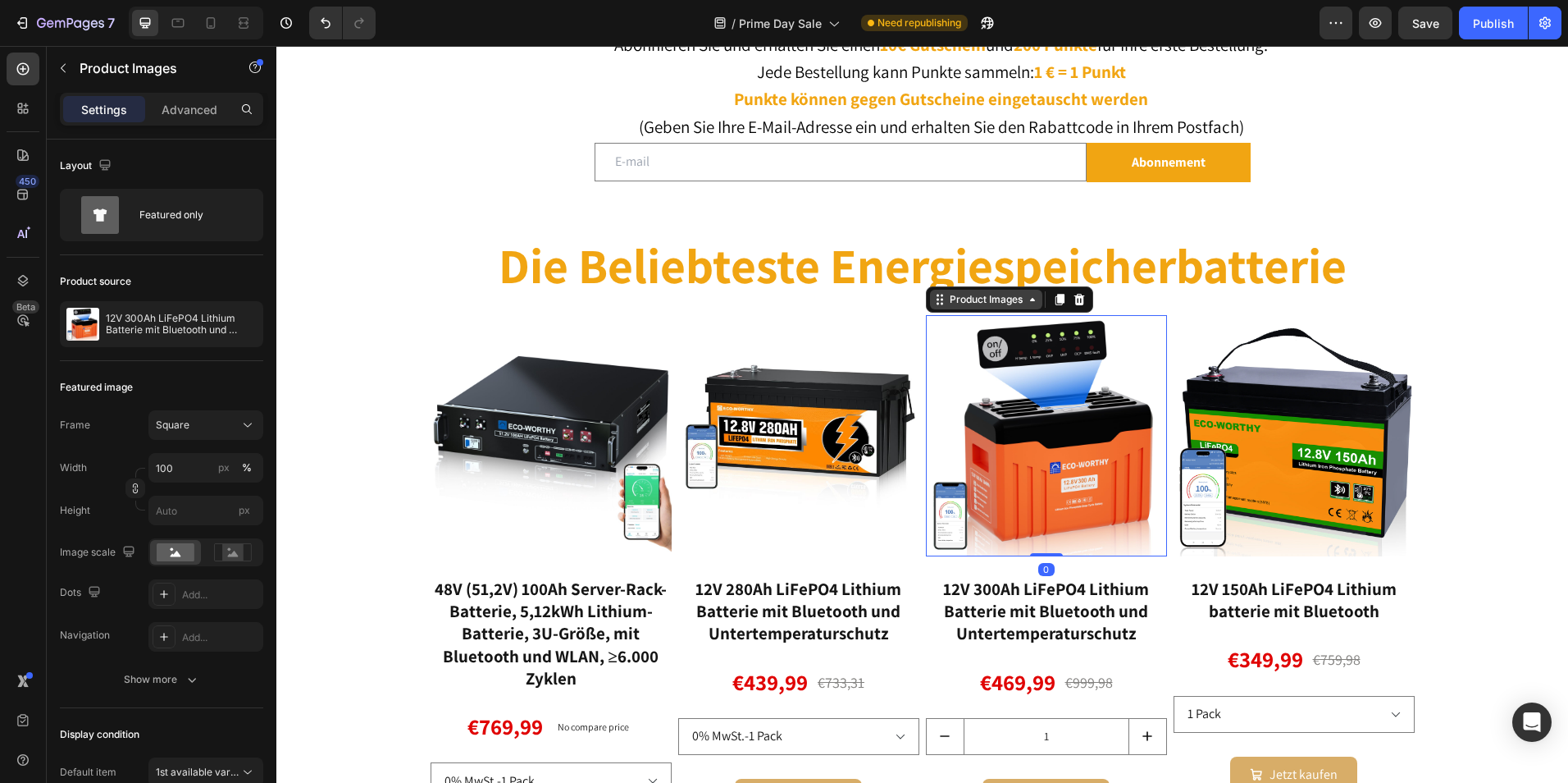
click at [958, 302] on div "Product Images" at bounding box center [986, 299] width 80 height 15
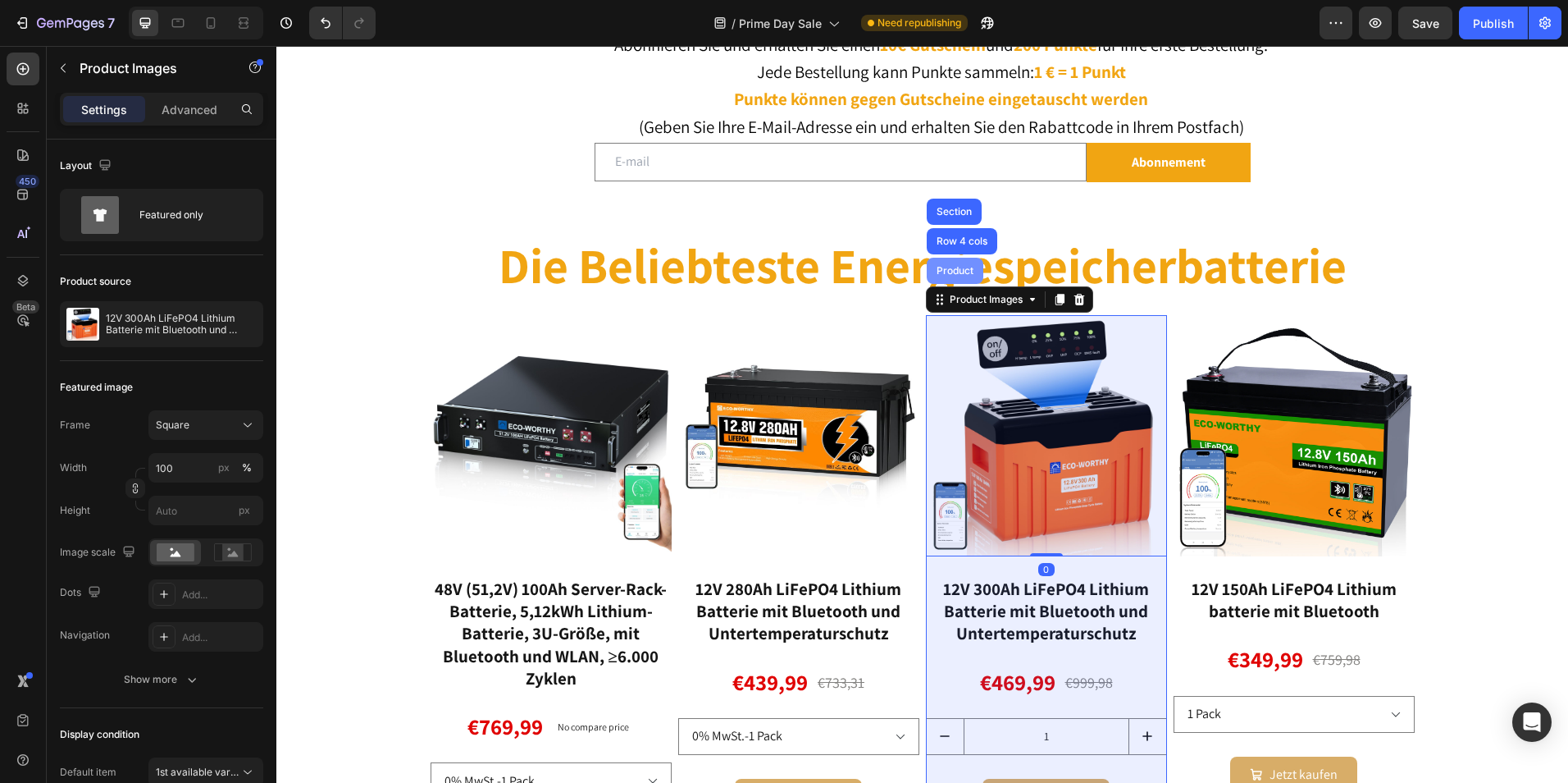
click at [952, 281] on div "Product" at bounding box center [955, 271] width 57 height 27
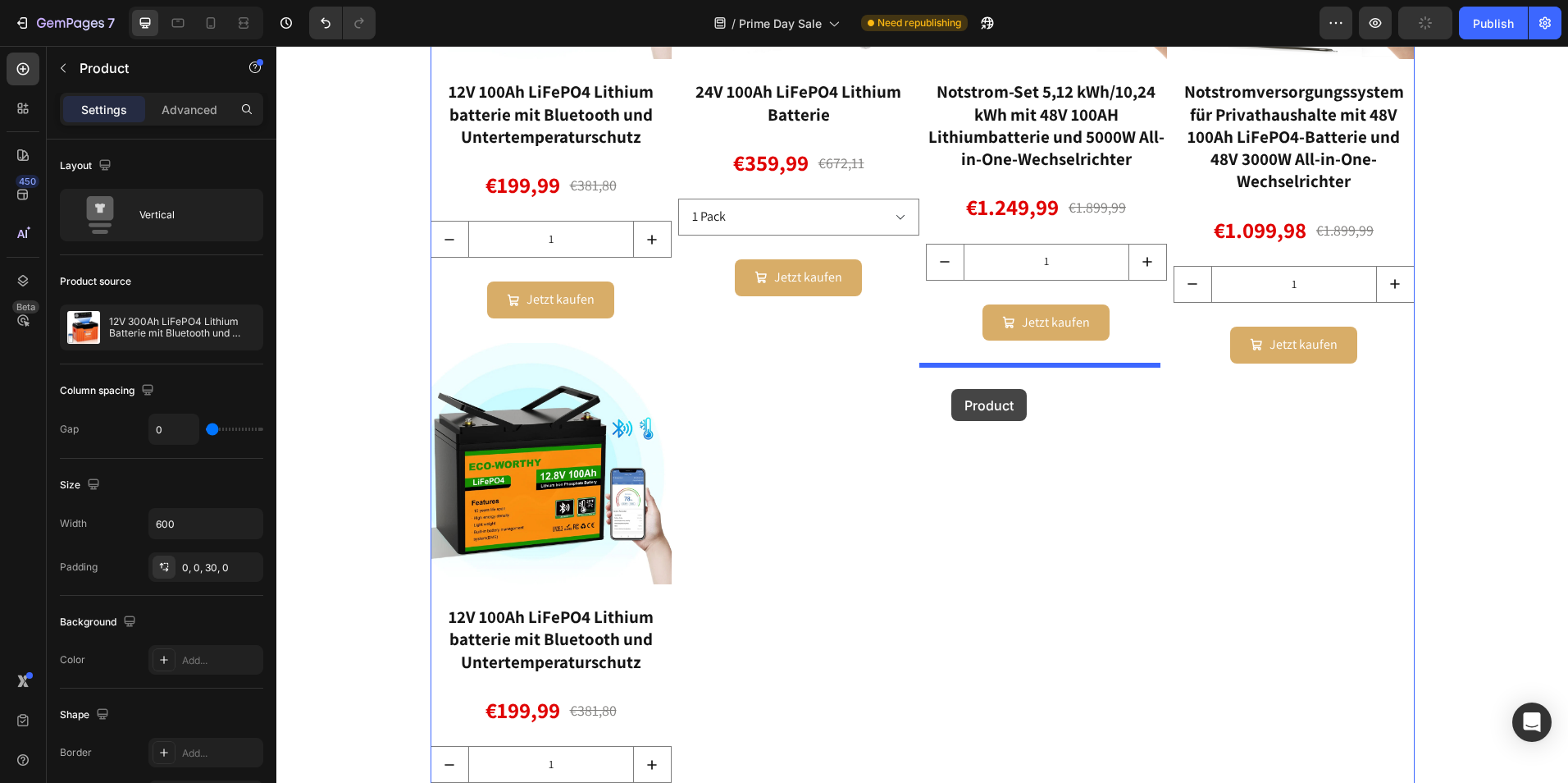
scroll to position [2671, 0]
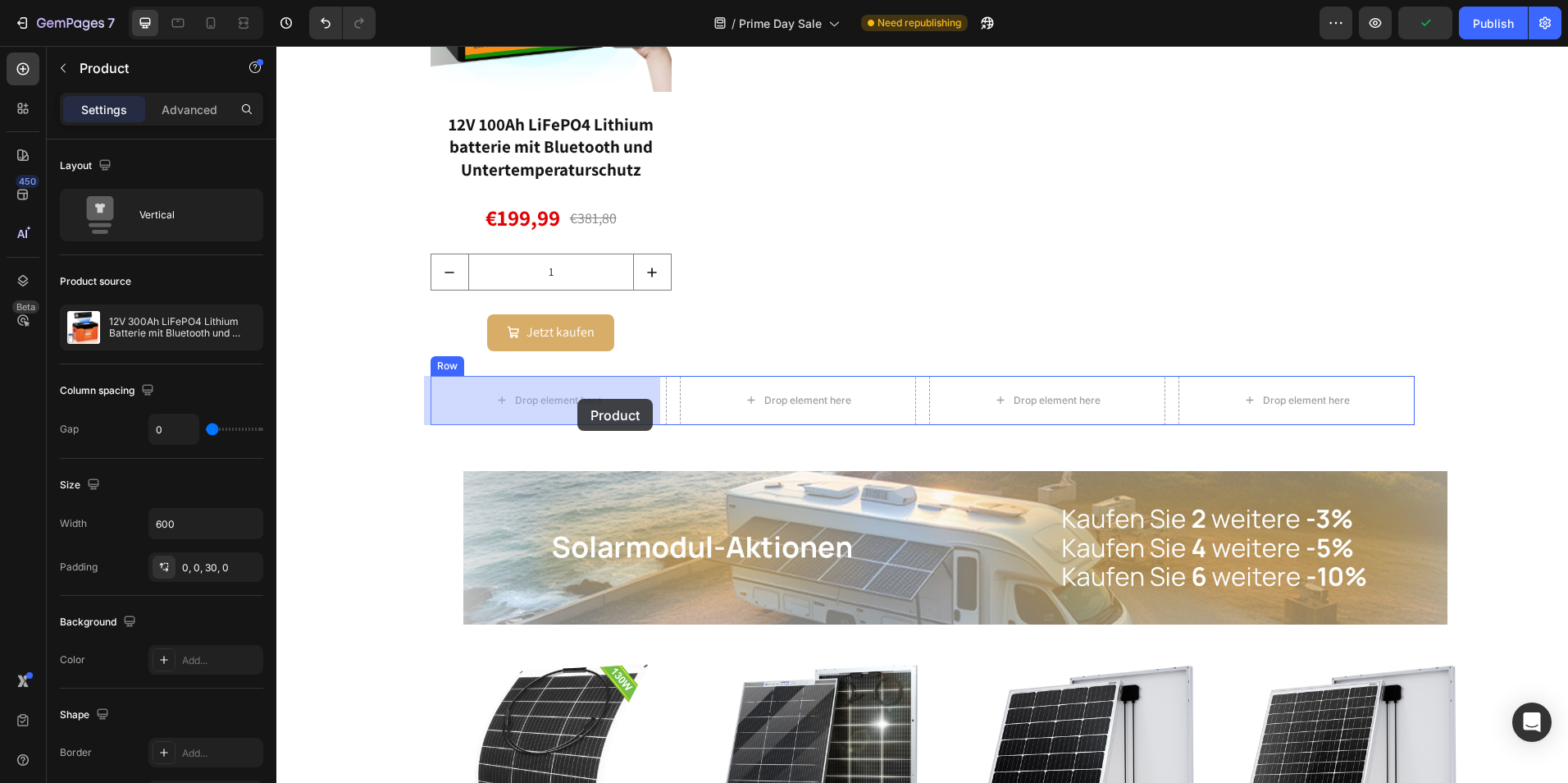
drag, startPoint x: 935, startPoint y: 298, endPoint x: 577, endPoint y: 399, distance: 372.0
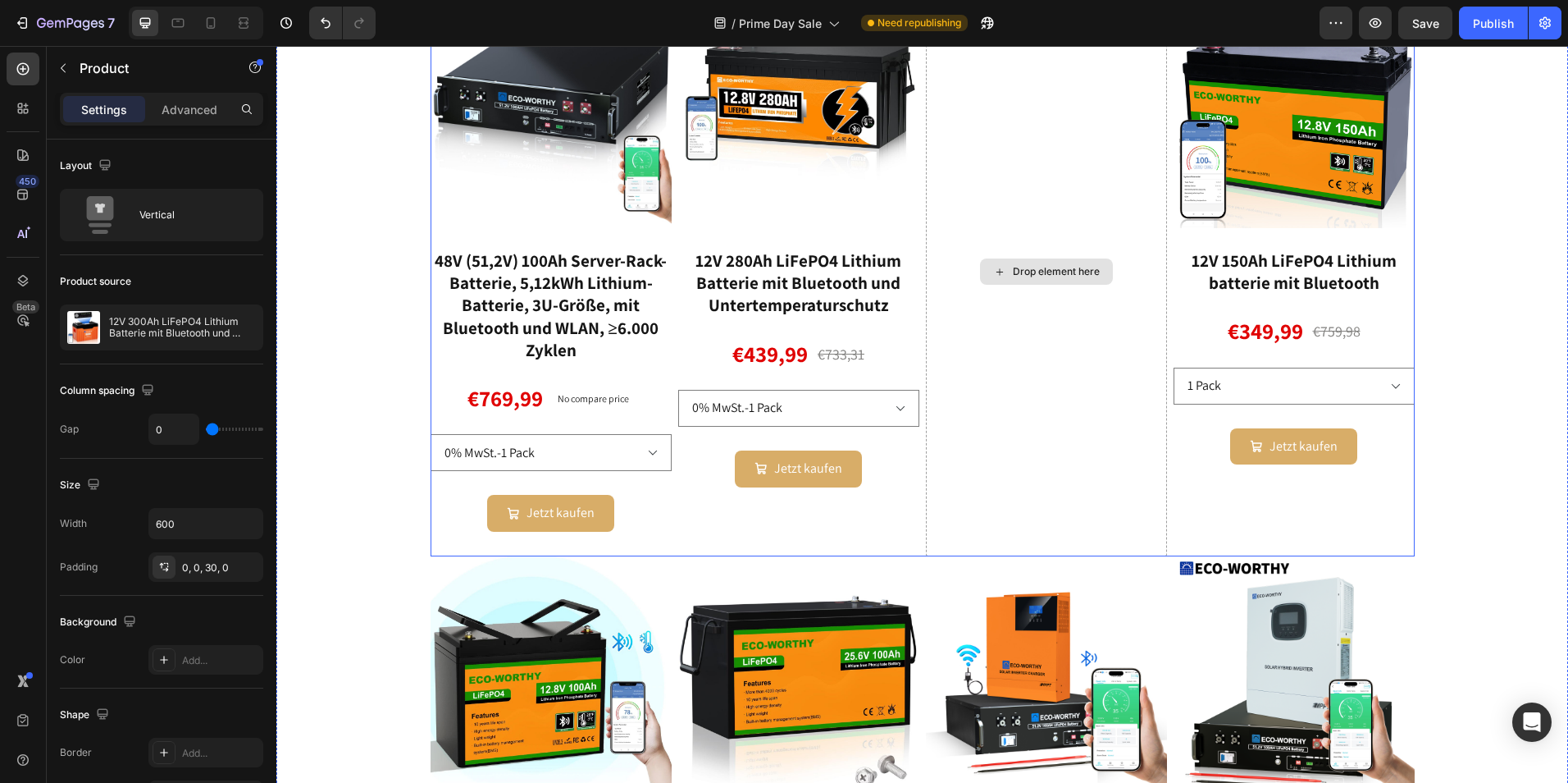
scroll to position [1768, 0]
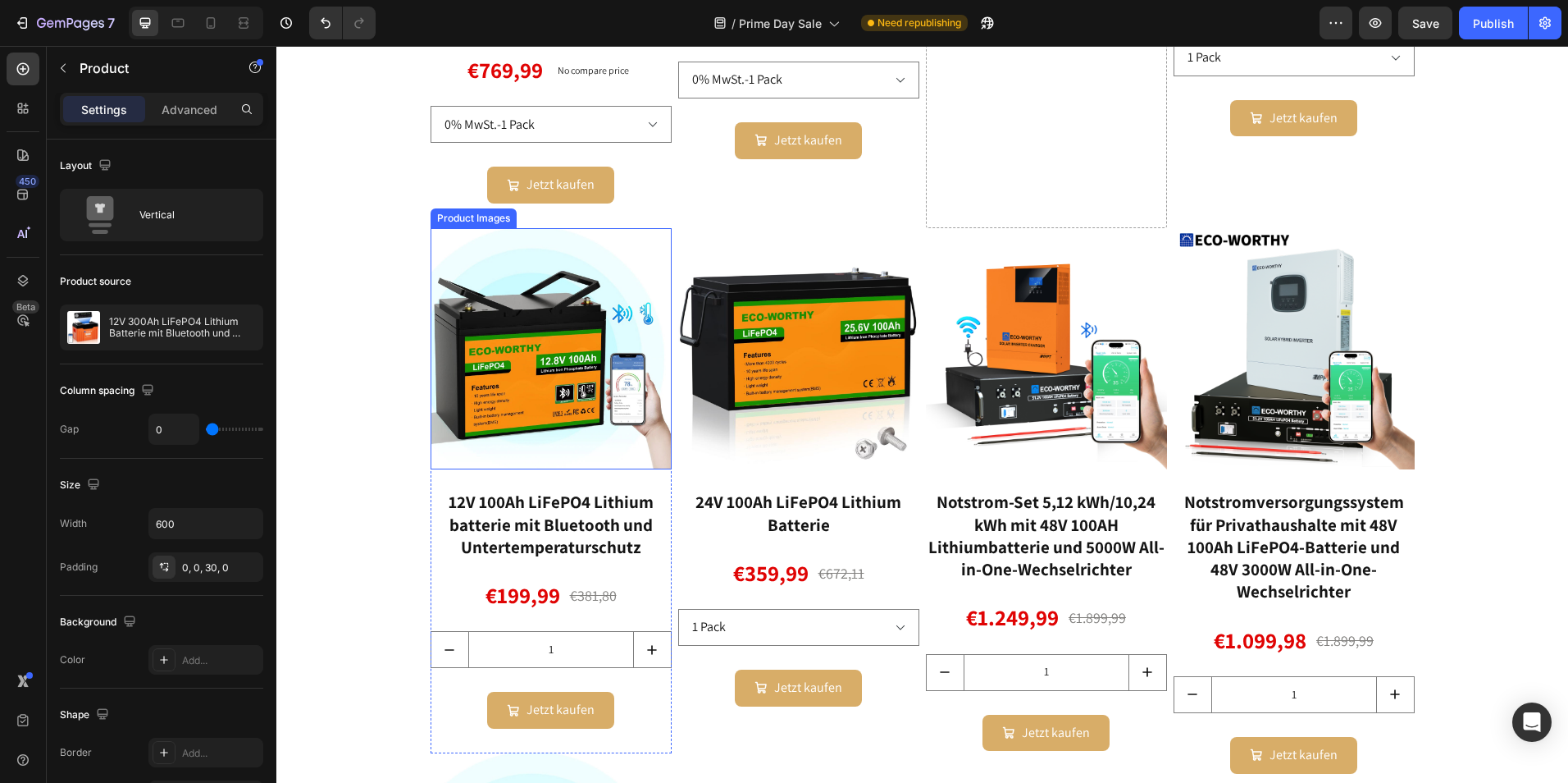
click at [567, 306] on img at bounding box center [551, 349] width 241 height 241
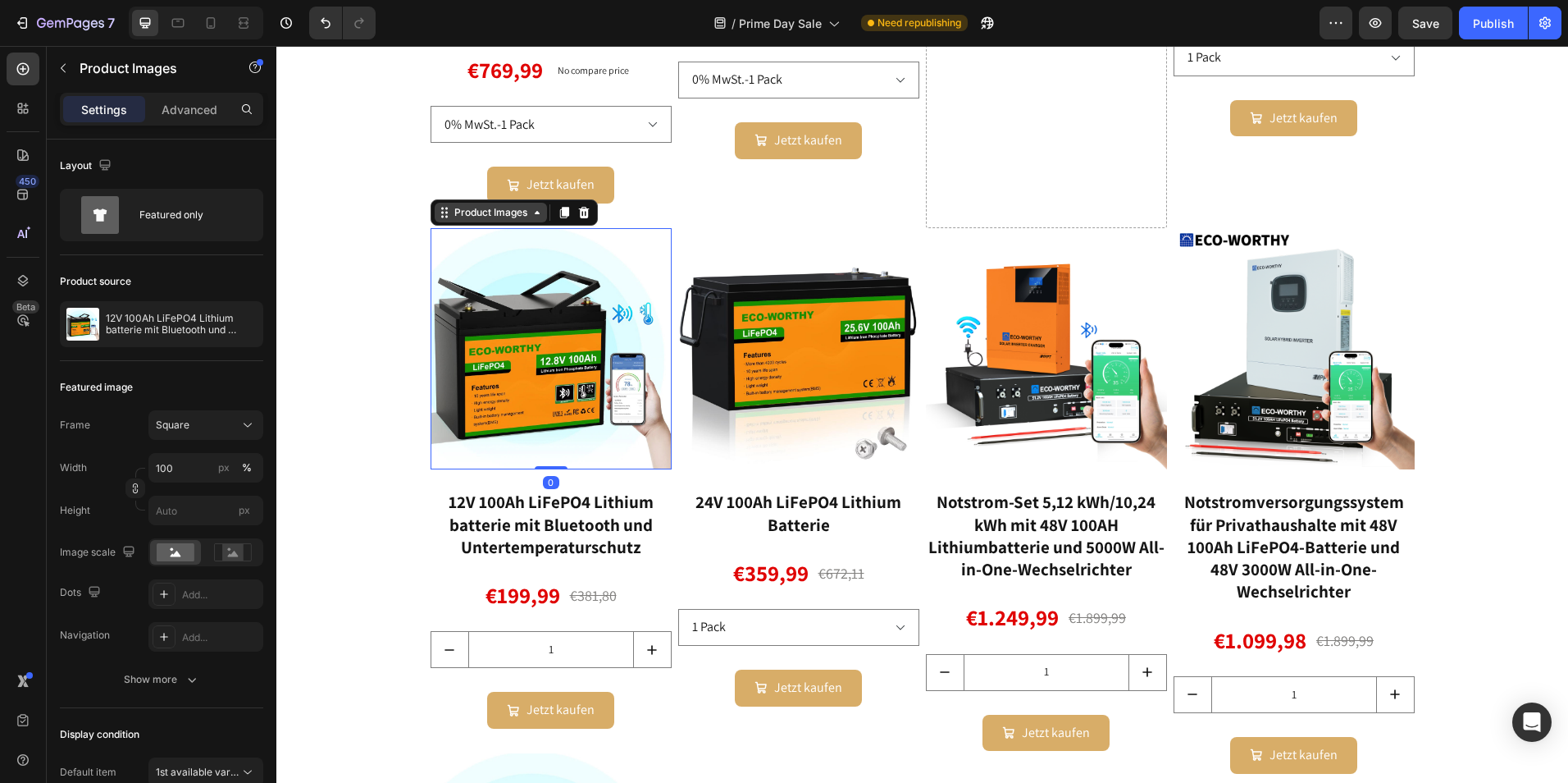
click at [488, 215] on div "Product Images" at bounding box center [490, 212] width 80 height 15
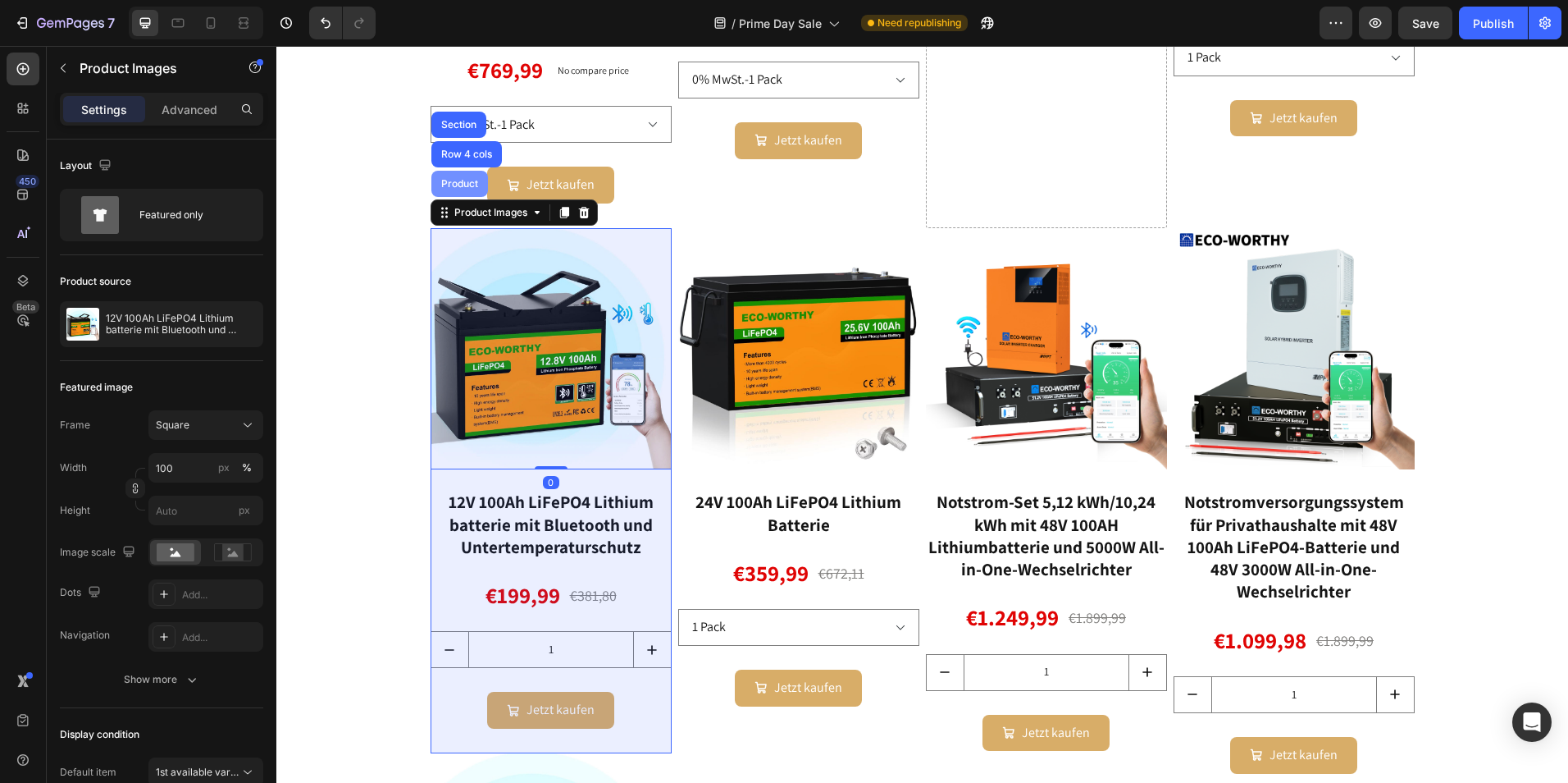
click at [450, 185] on div "Product" at bounding box center [460, 184] width 44 height 10
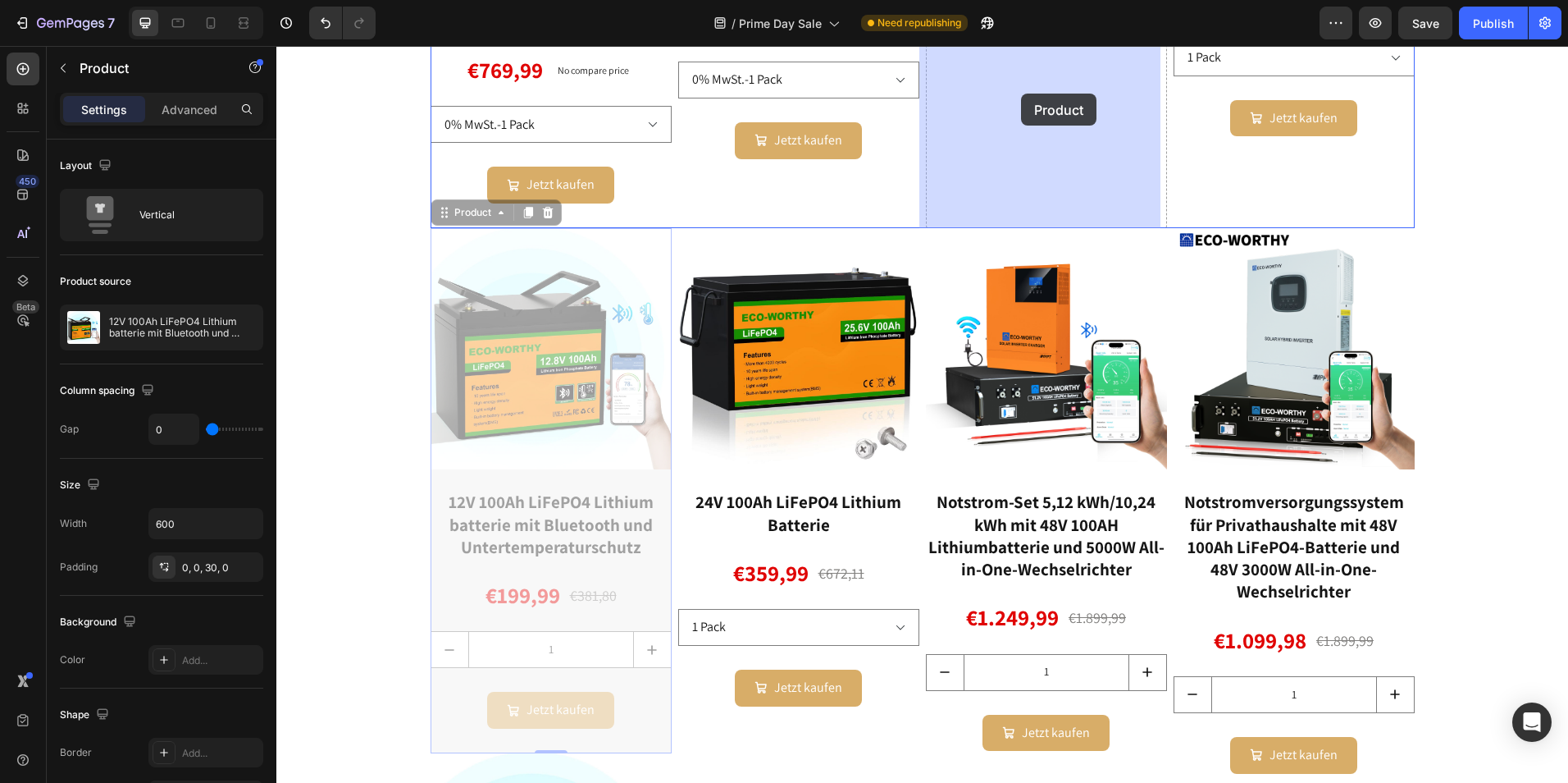
drag, startPoint x: 443, startPoint y: 223, endPoint x: 1021, endPoint y: 92, distance: 592.7
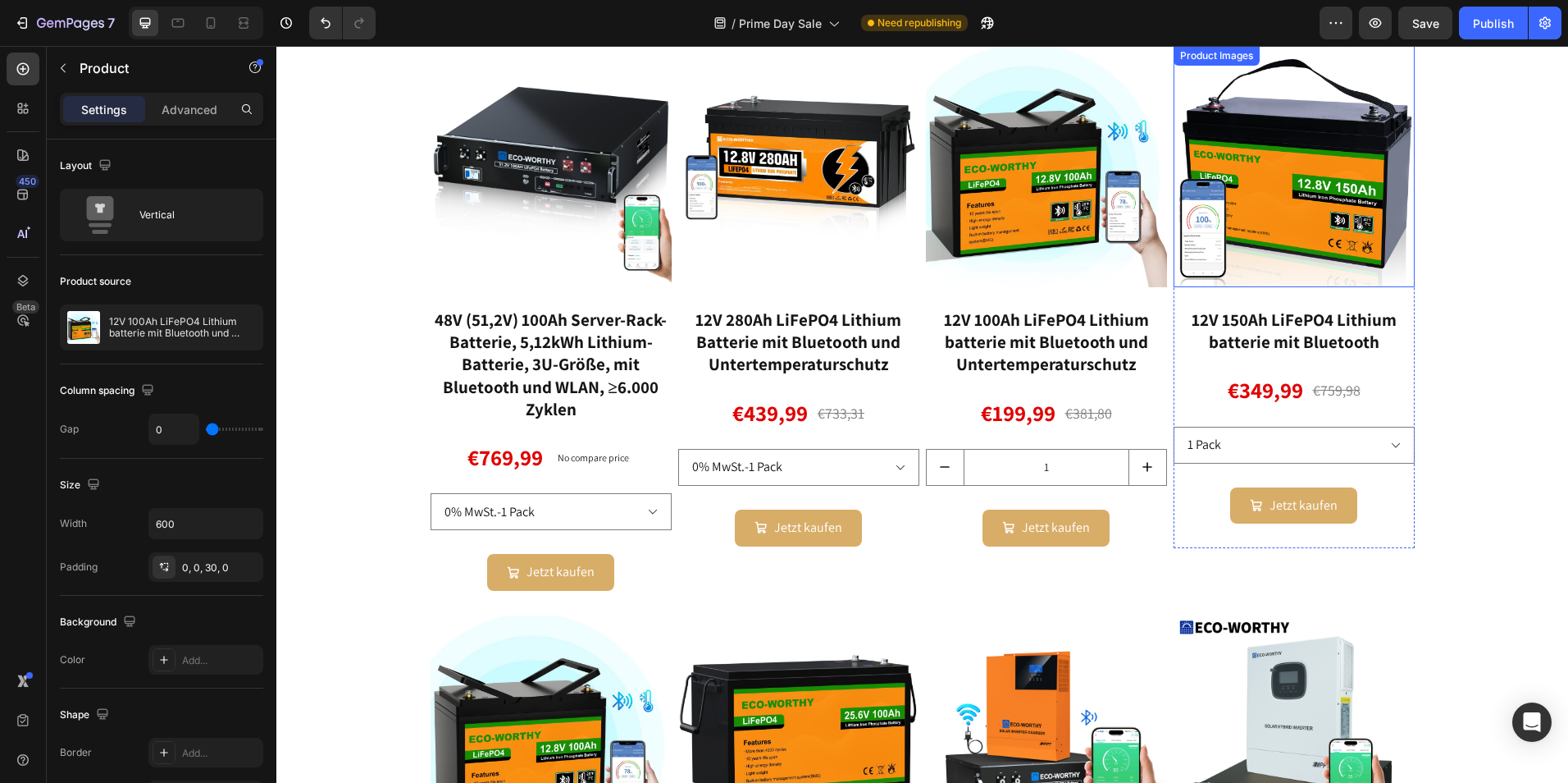
scroll to position [1341, 0]
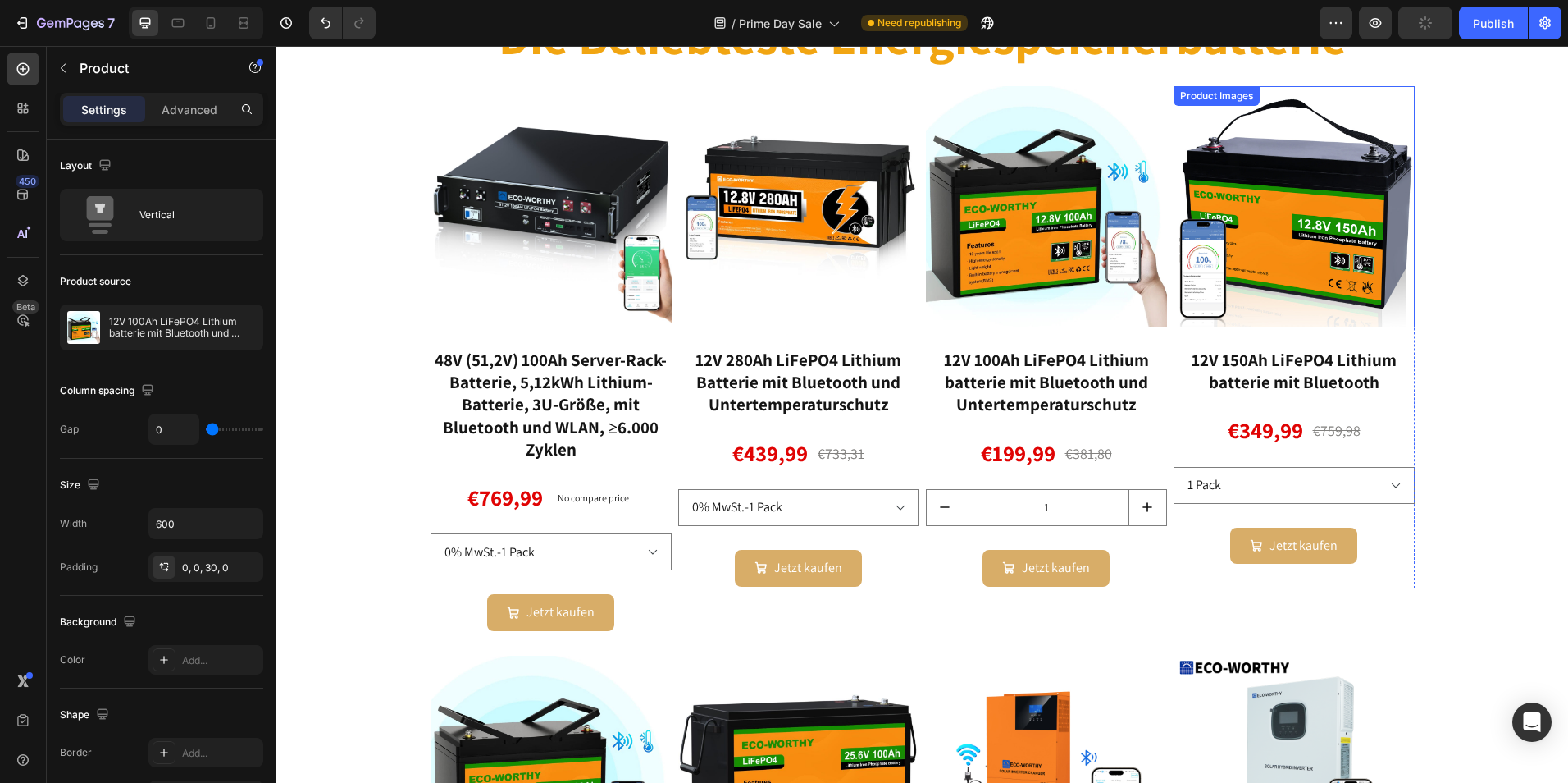
click at [1333, 181] on img at bounding box center [1295, 207] width 241 height 241
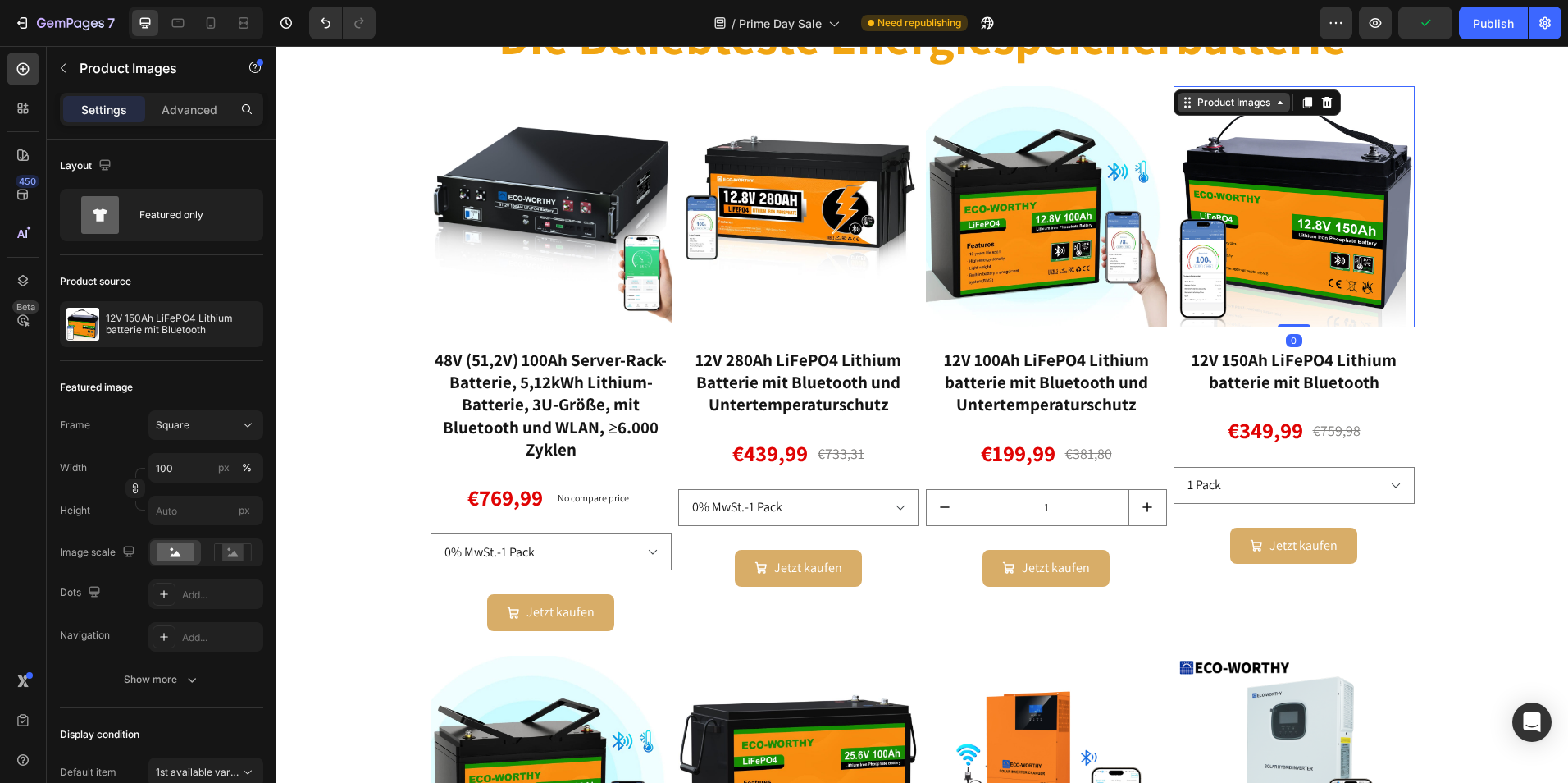
click at [1246, 103] on div "Product Images" at bounding box center [1233, 102] width 80 height 15
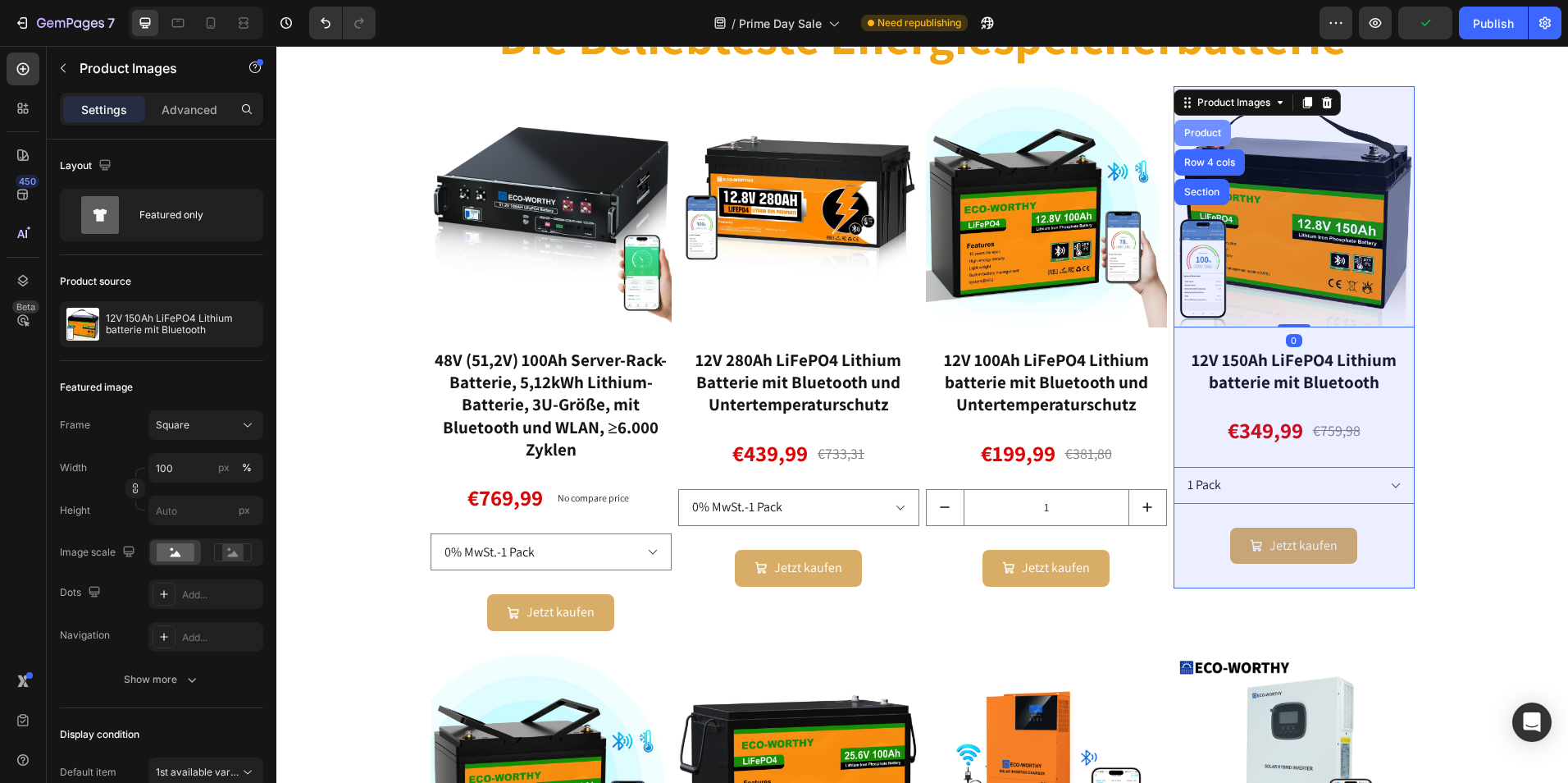
click at [1203, 130] on div "Product" at bounding box center [1203, 133] width 44 height 10
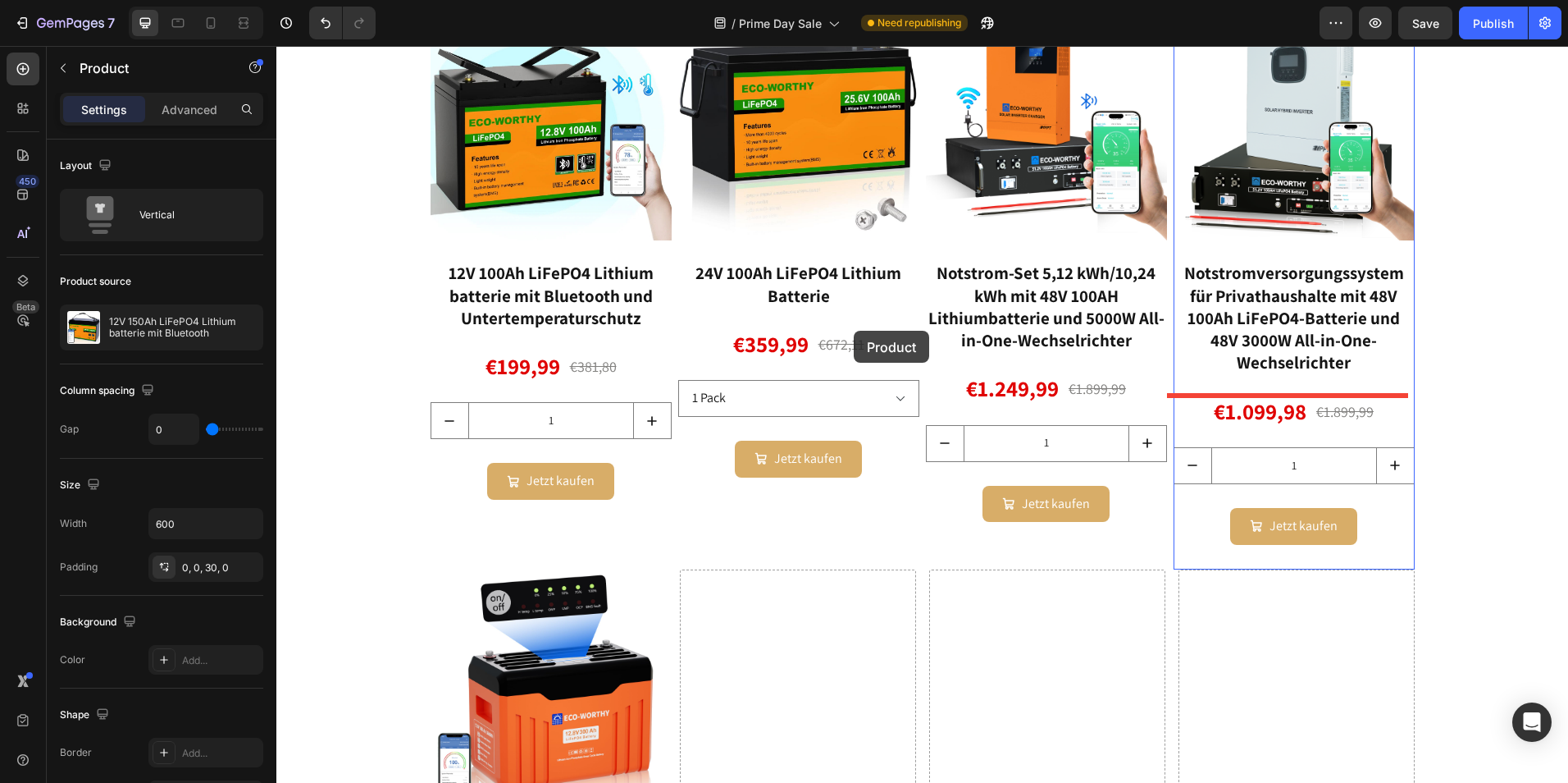
scroll to position [2489, 0]
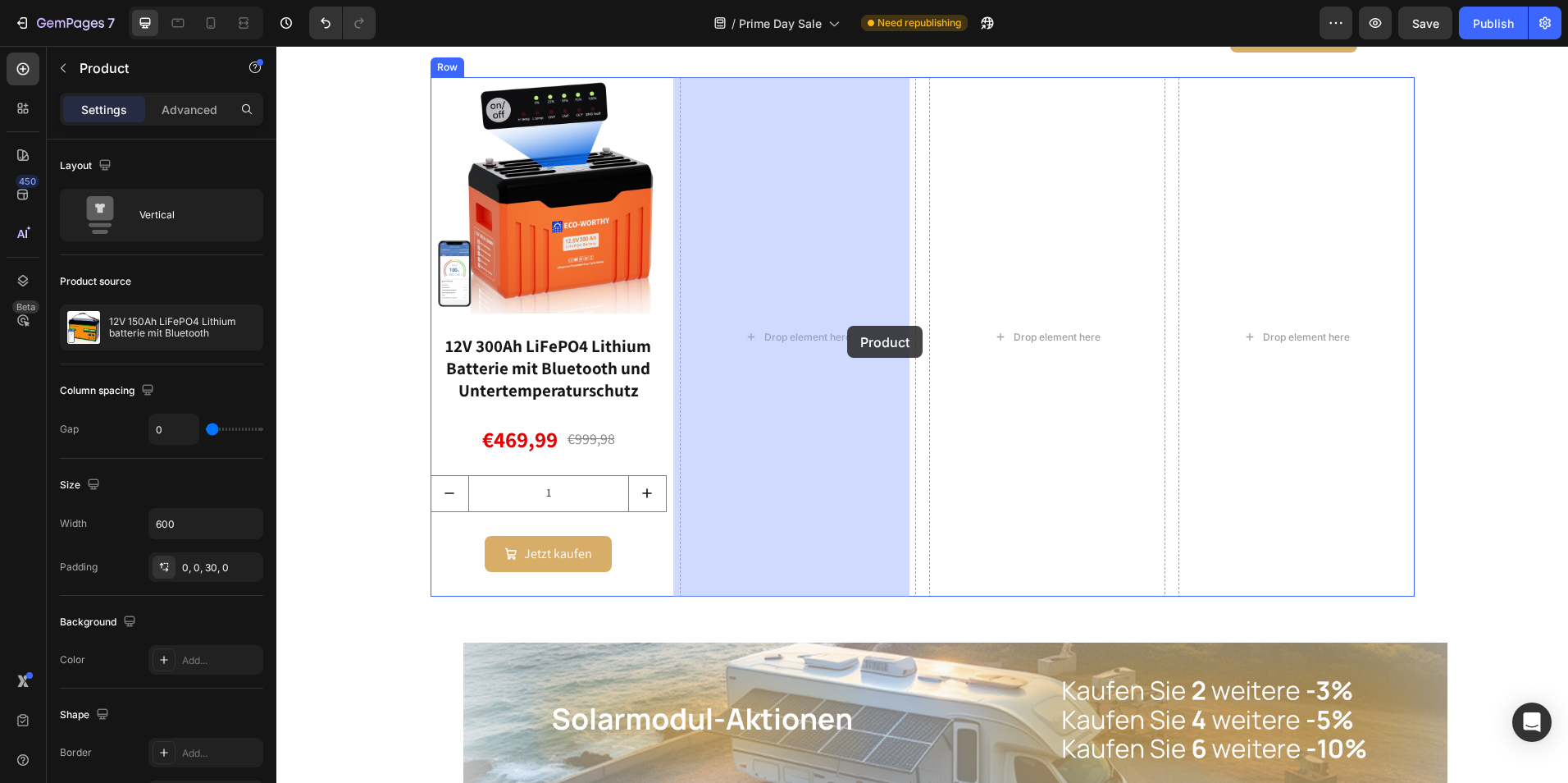
drag, startPoint x: 1189, startPoint y: 103, endPoint x: 841, endPoint y: 316, distance: 408.0
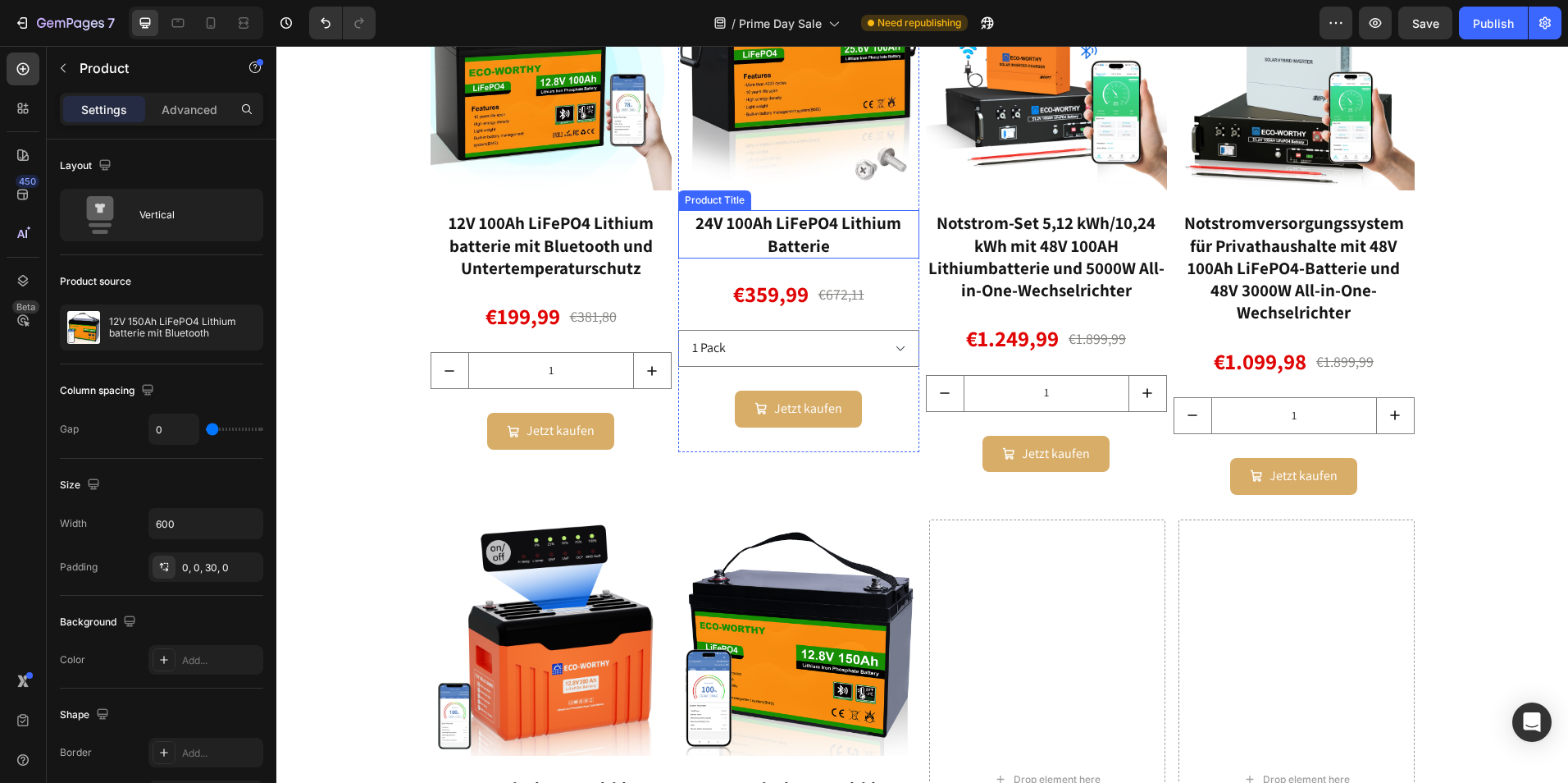
scroll to position [1915, 0]
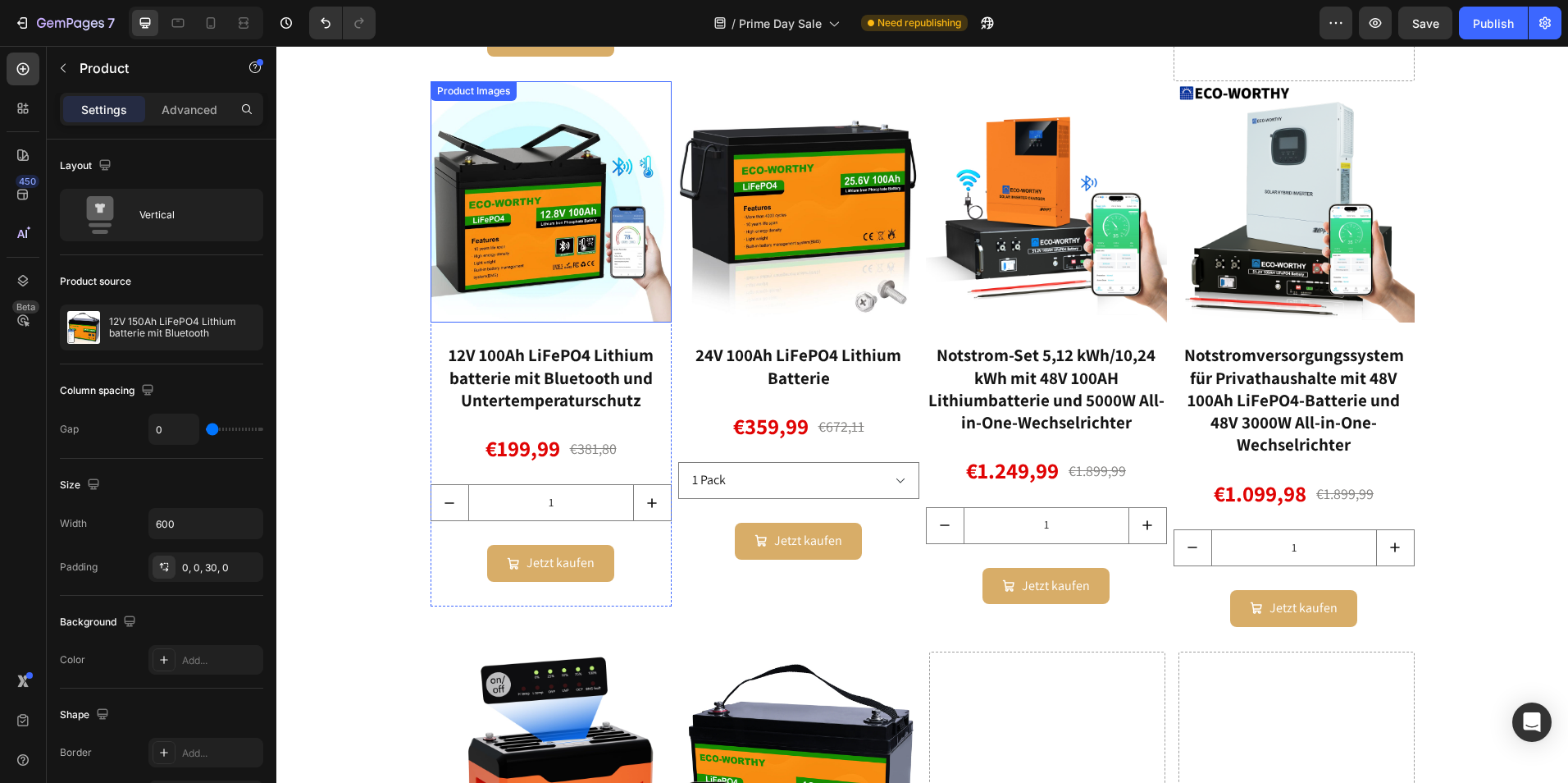
click at [608, 223] on img at bounding box center [551, 202] width 241 height 241
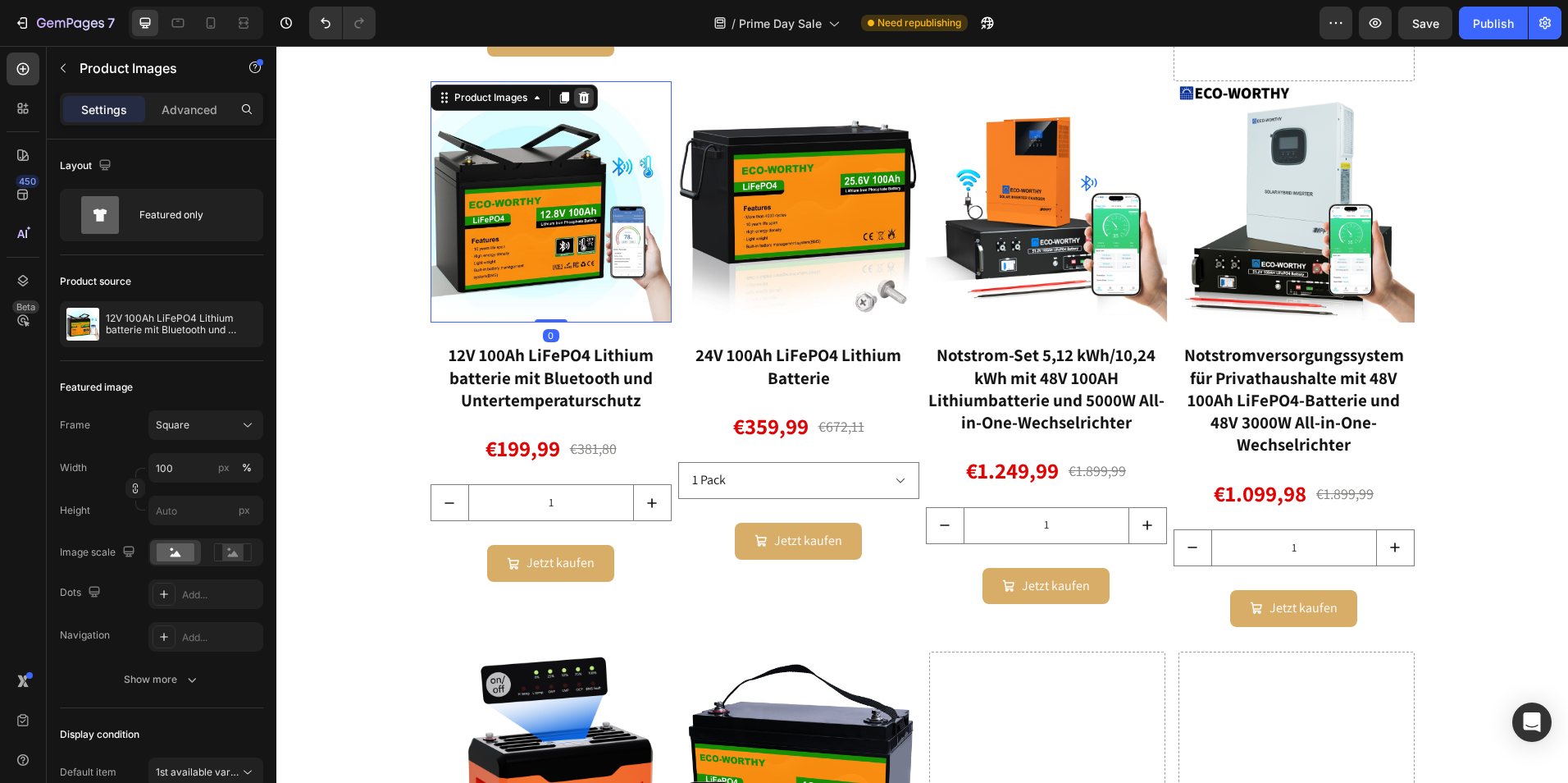
click at [578, 102] on icon at bounding box center [583, 97] width 11 height 12
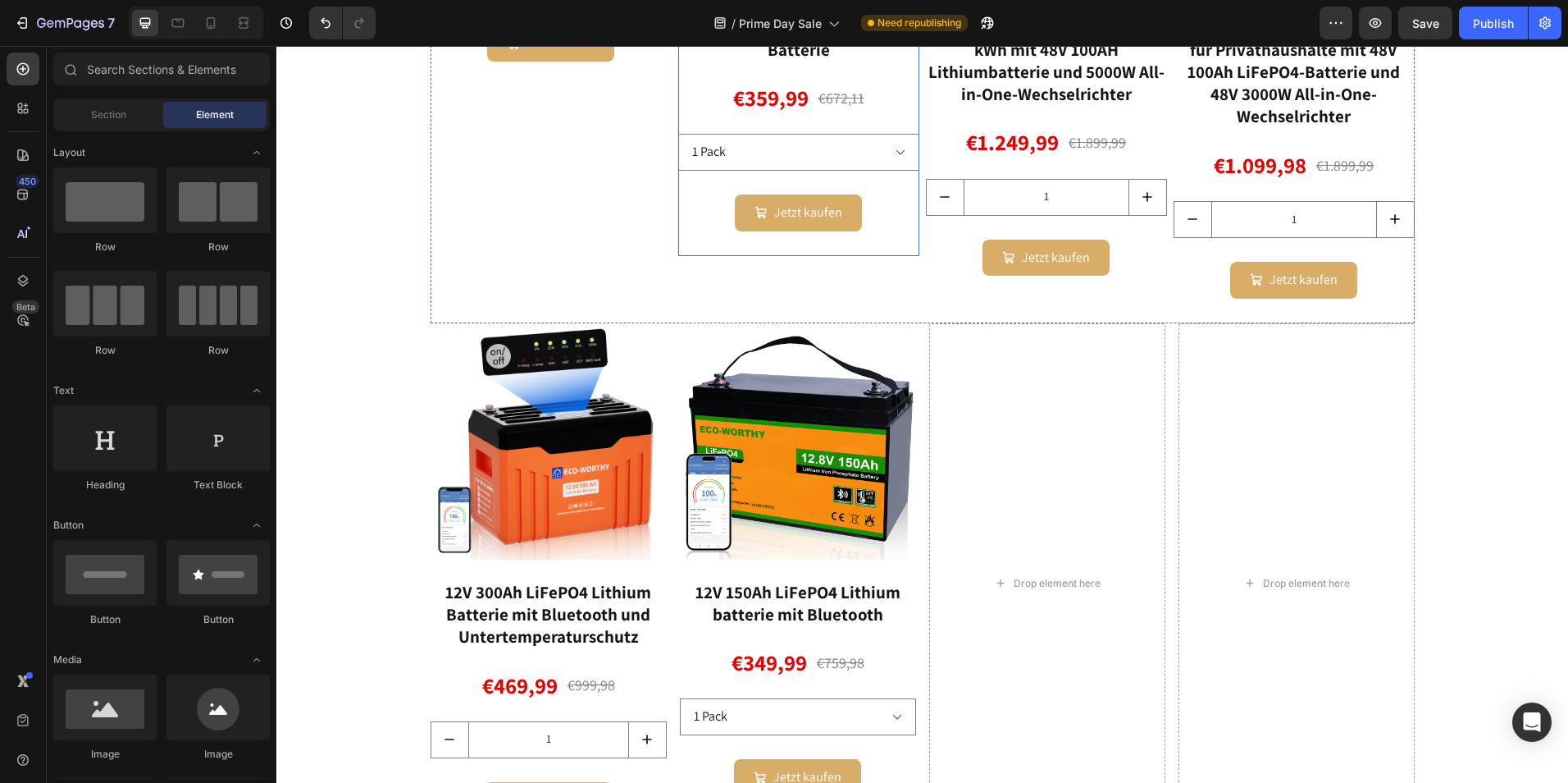
scroll to position [1833, 0]
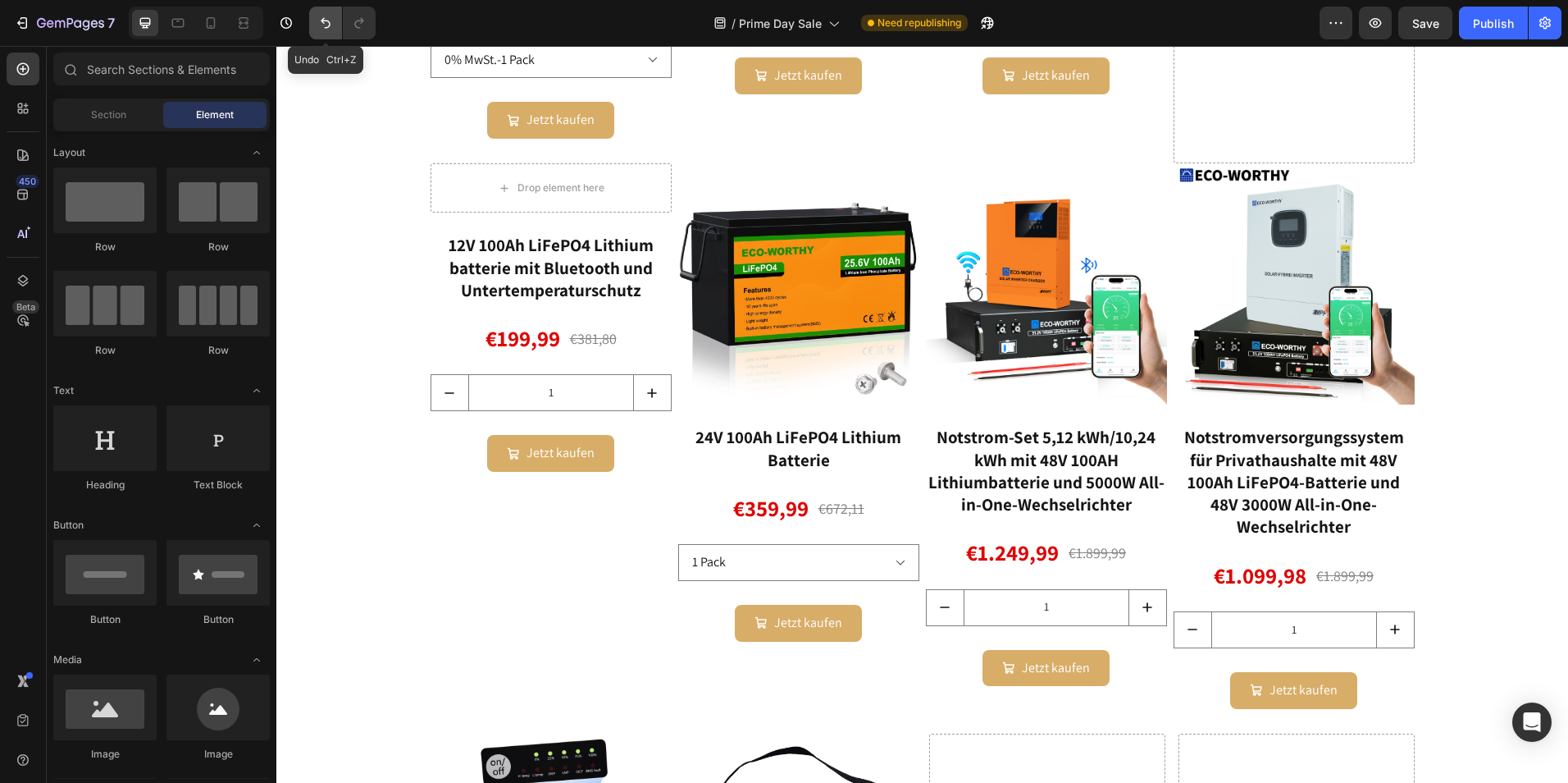
click at [317, 23] on icon "Undo/Redo" at bounding box center [325, 23] width 16 height 16
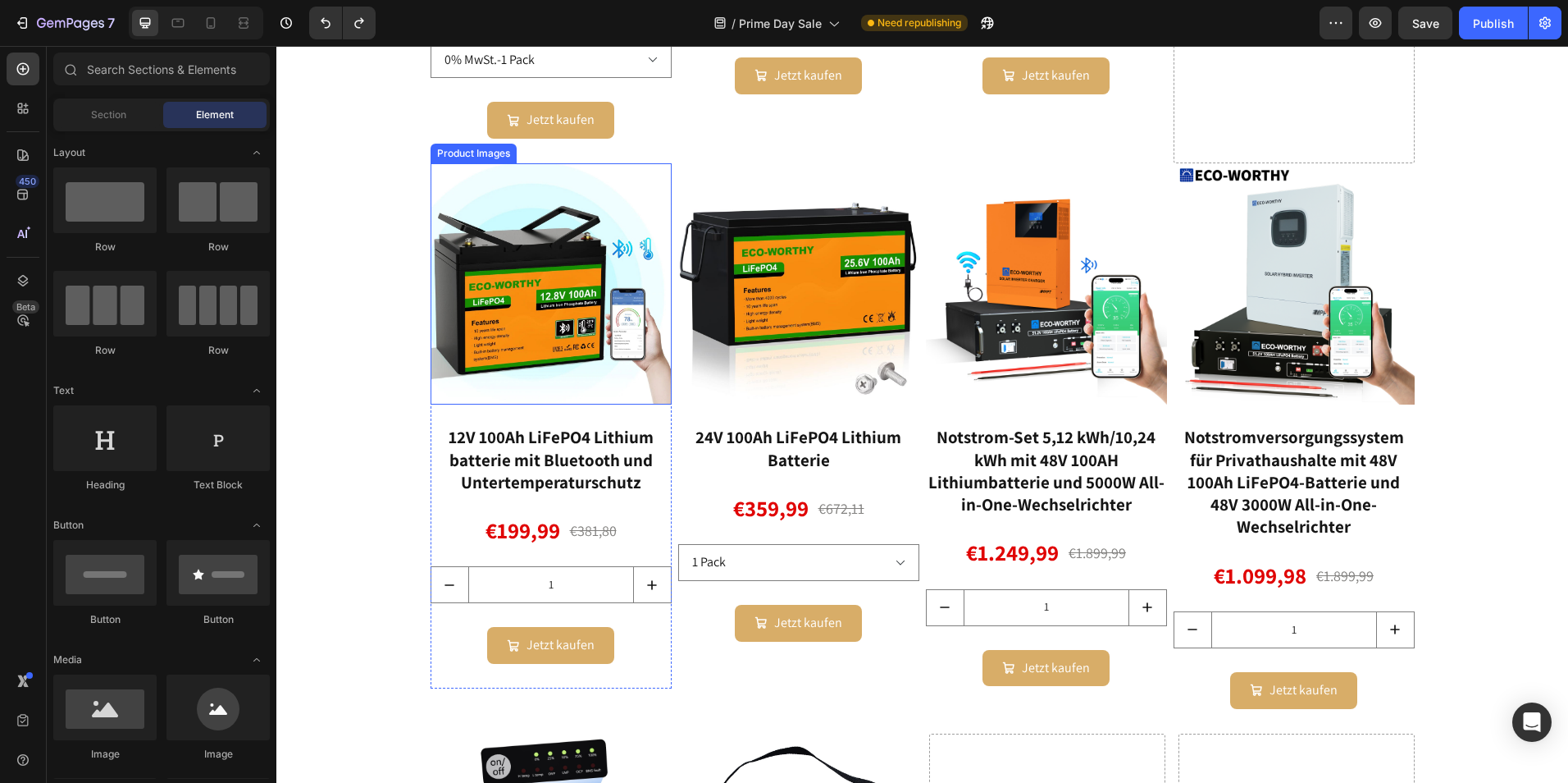
click at [522, 211] on img at bounding box center [551, 284] width 241 height 241
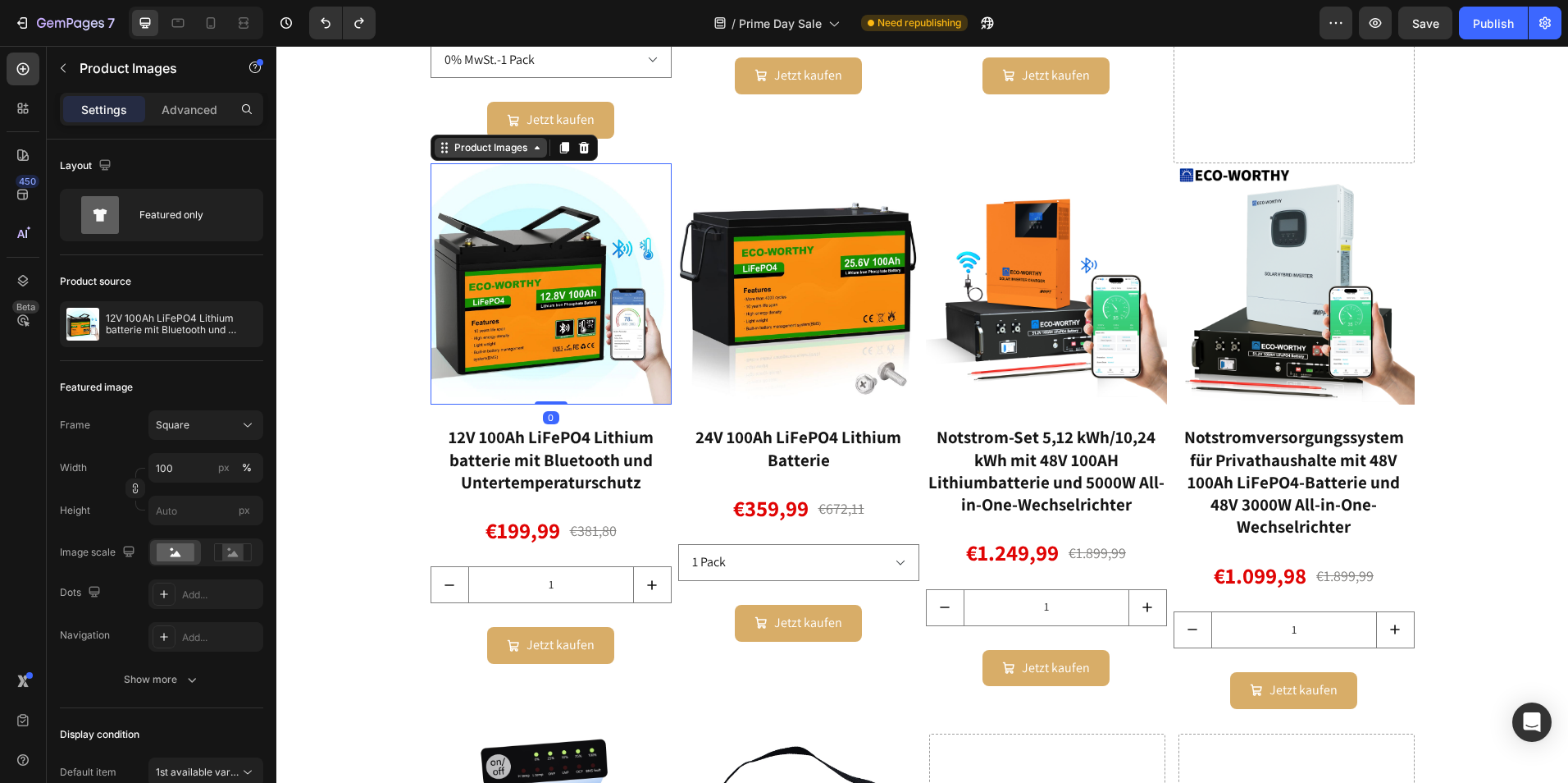
click at [471, 149] on div "Product Images" at bounding box center [490, 147] width 80 height 15
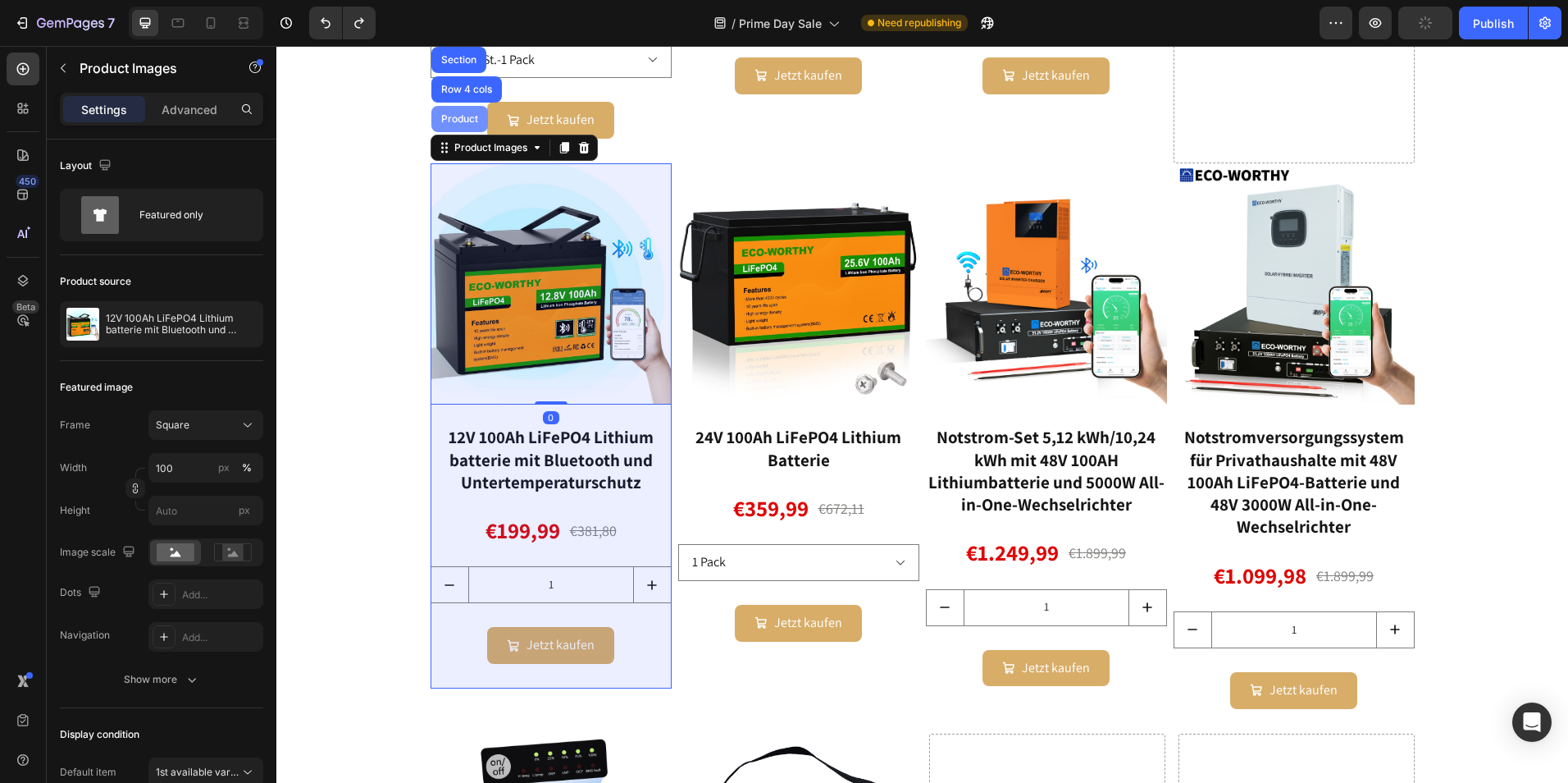
click at [450, 115] on div "Product" at bounding box center [460, 119] width 44 height 10
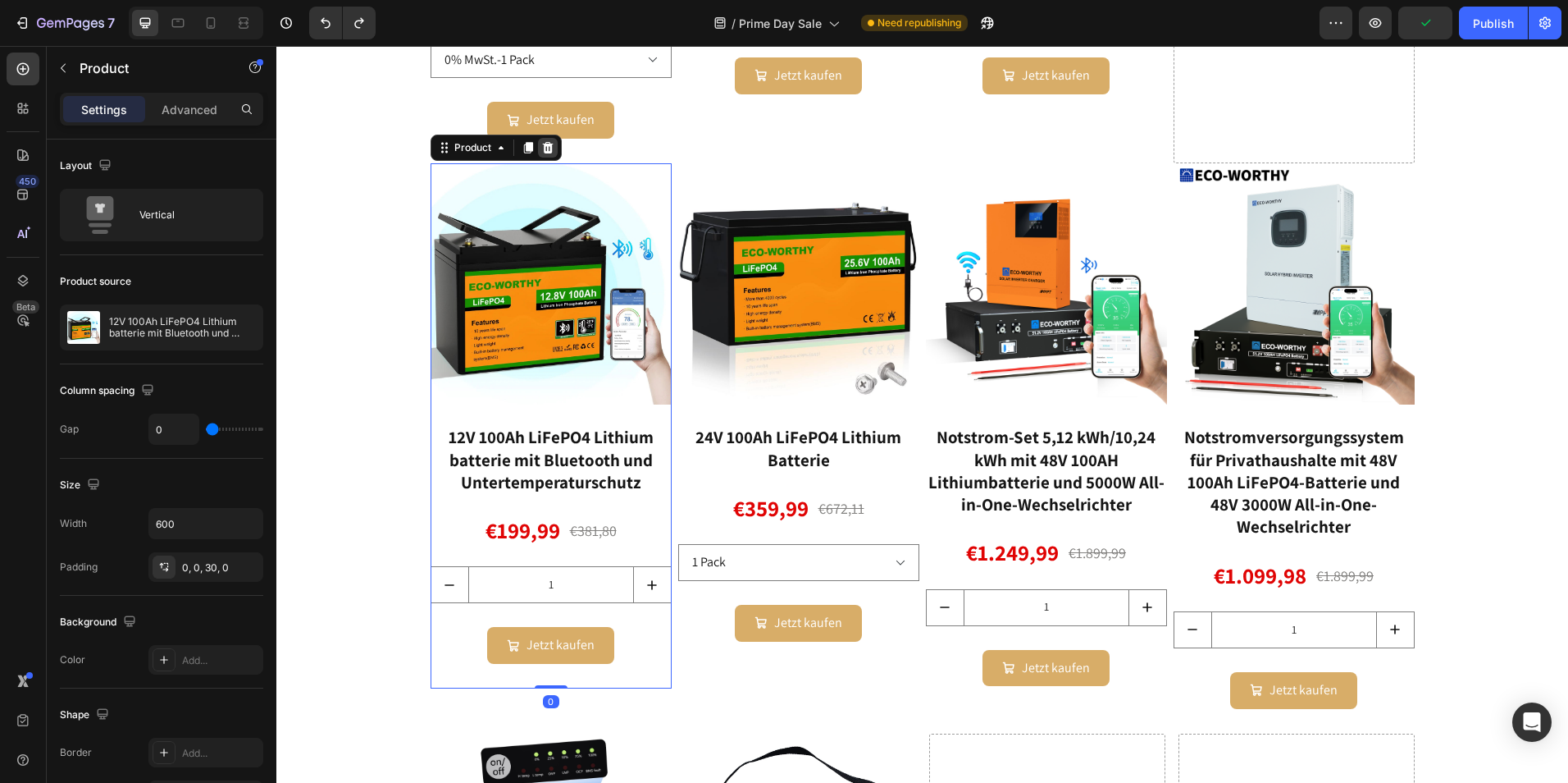
click at [546, 144] on icon at bounding box center [548, 147] width 13 height 13
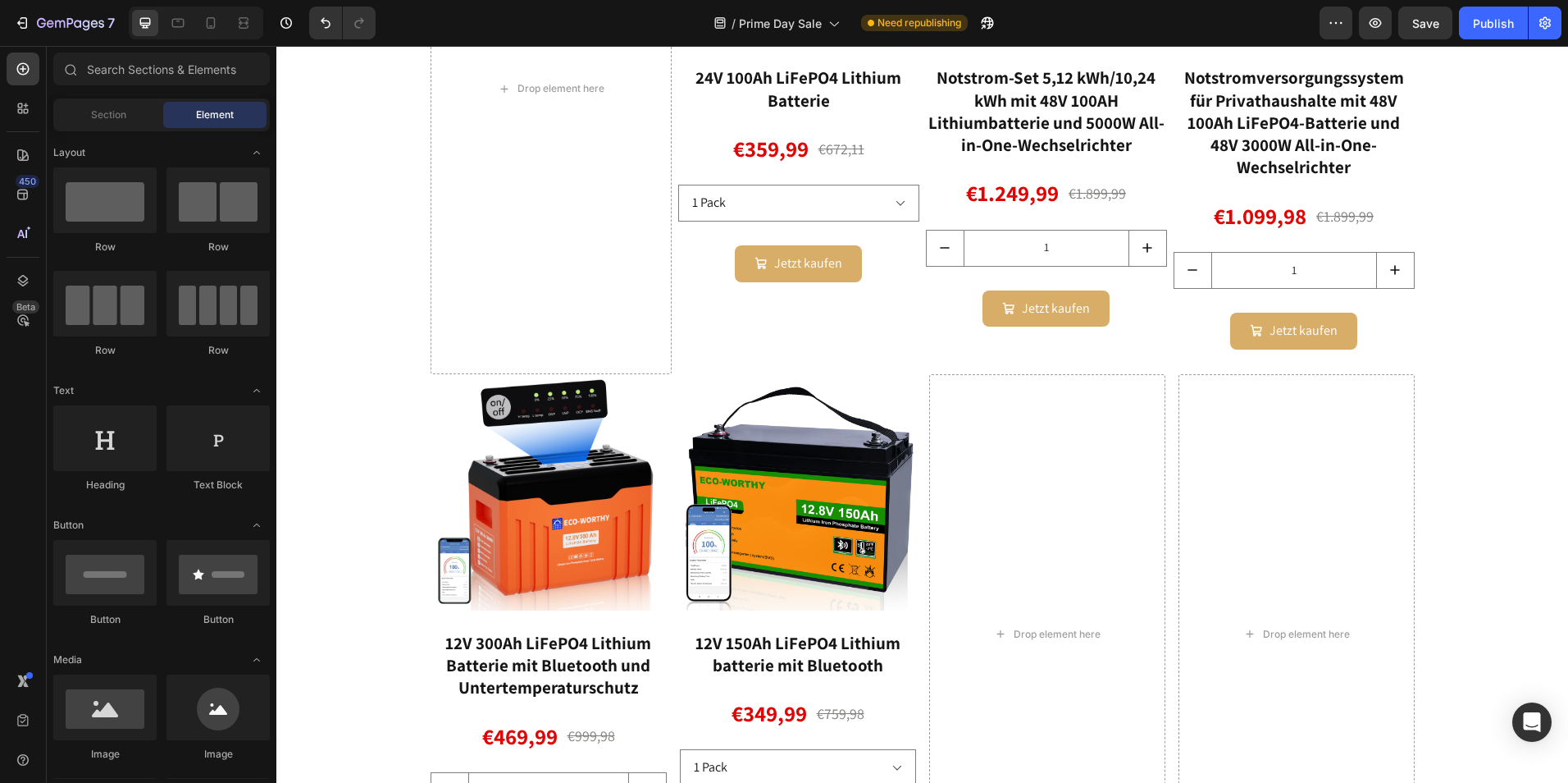
scroll to position [2325, 0]
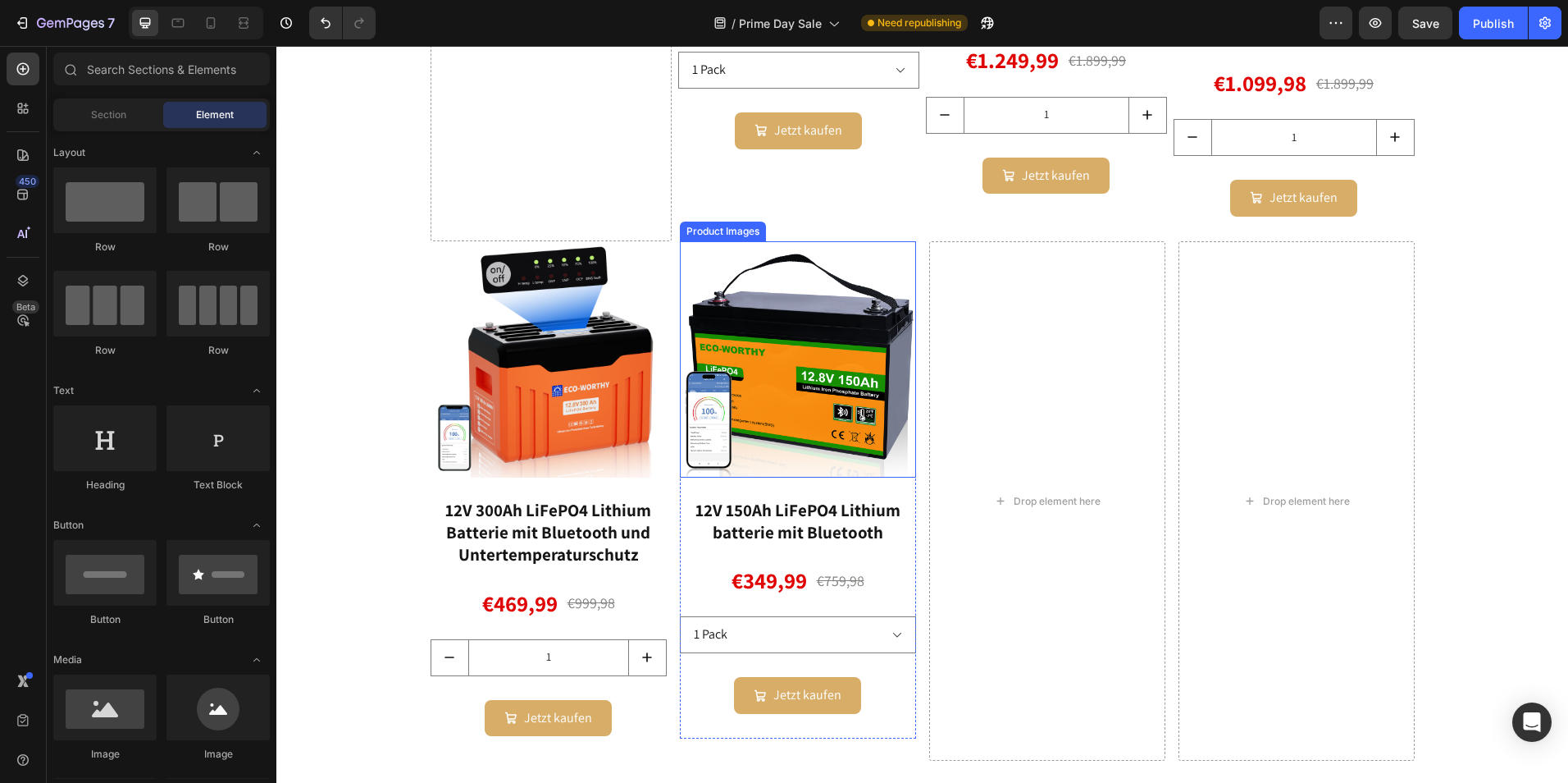
click at [800, 345] on img at bounding box center [798, 359] width 236 height 236
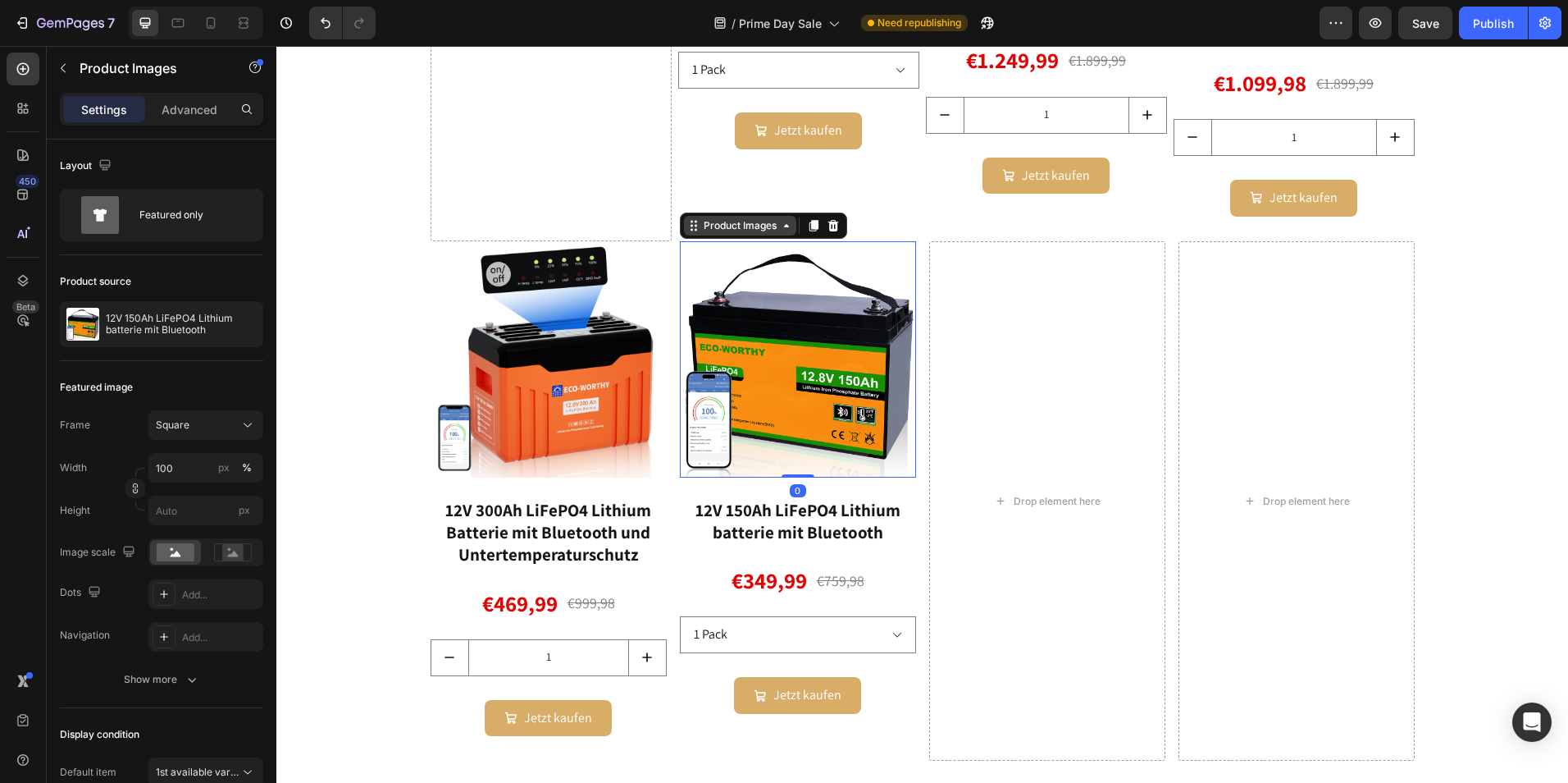
click at [720, 230] on div "Product Images" at bounding box center [740, 226] width 80 height 15
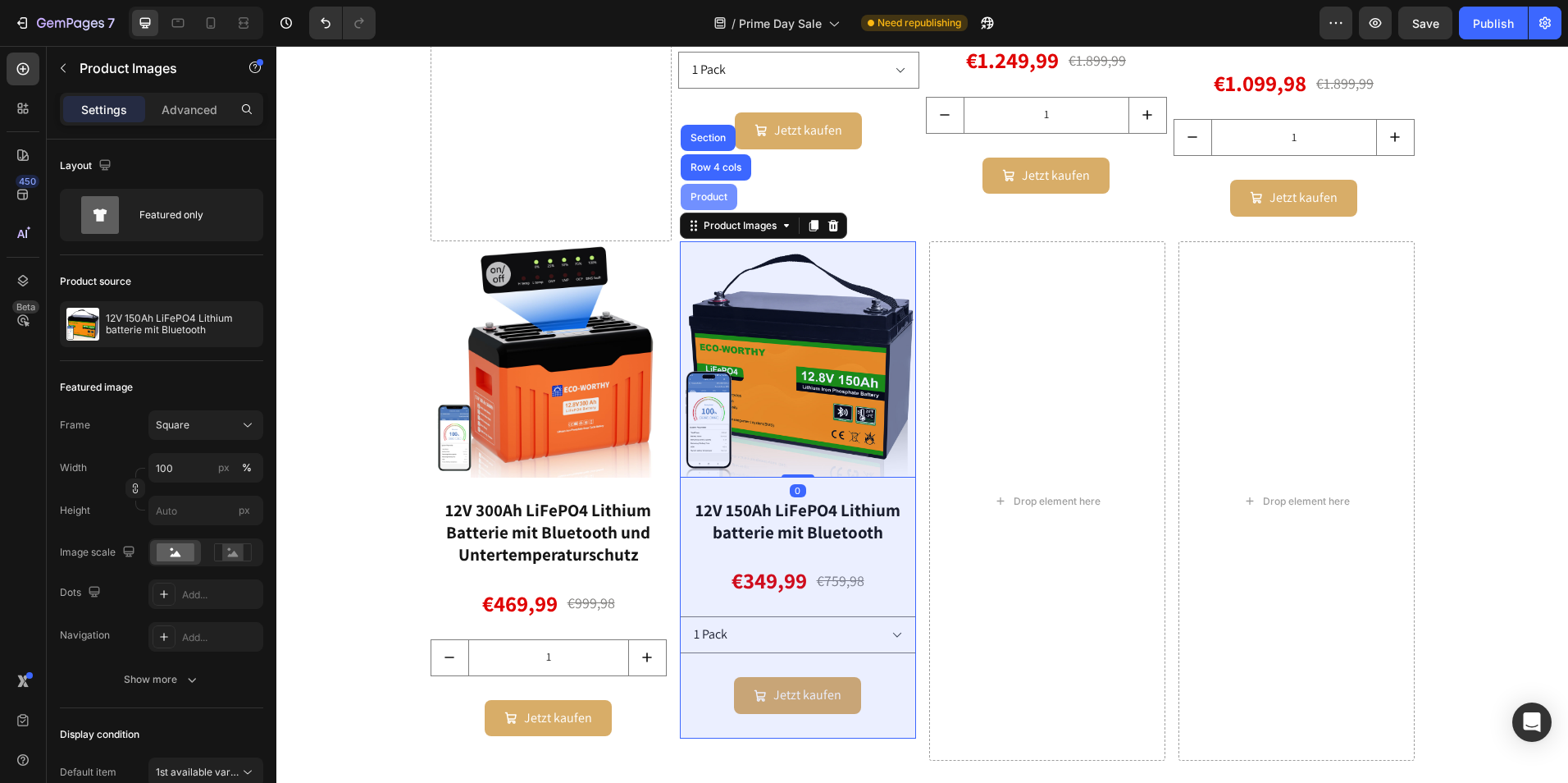
click at [715, 202] on div "Product" at bounding box center [709, 197] width 57 height 27
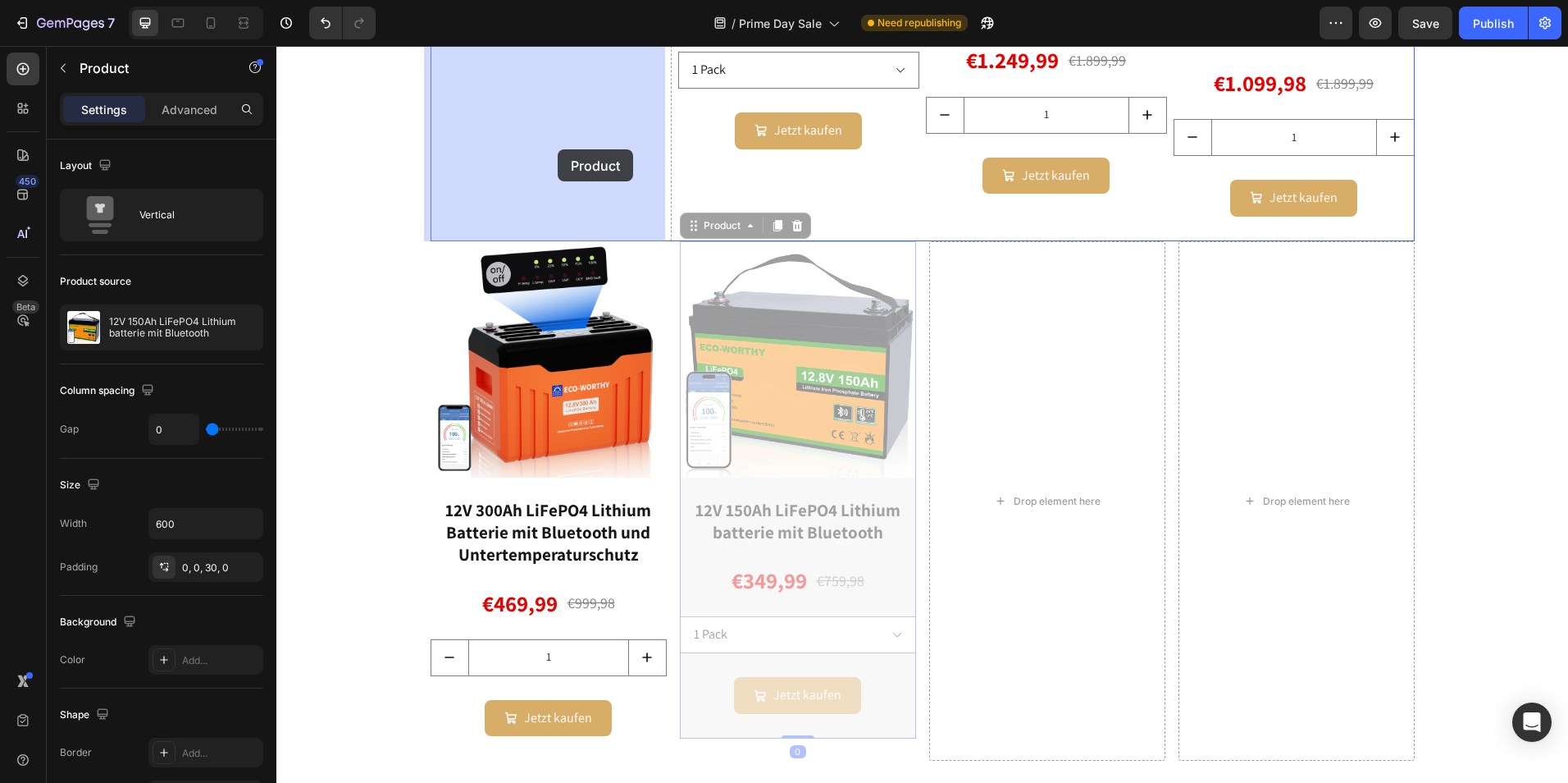
drag, startPoint x: 689, startPoint y: 235, endPoint x: 558, endPoint y: 149, distance: 156.7
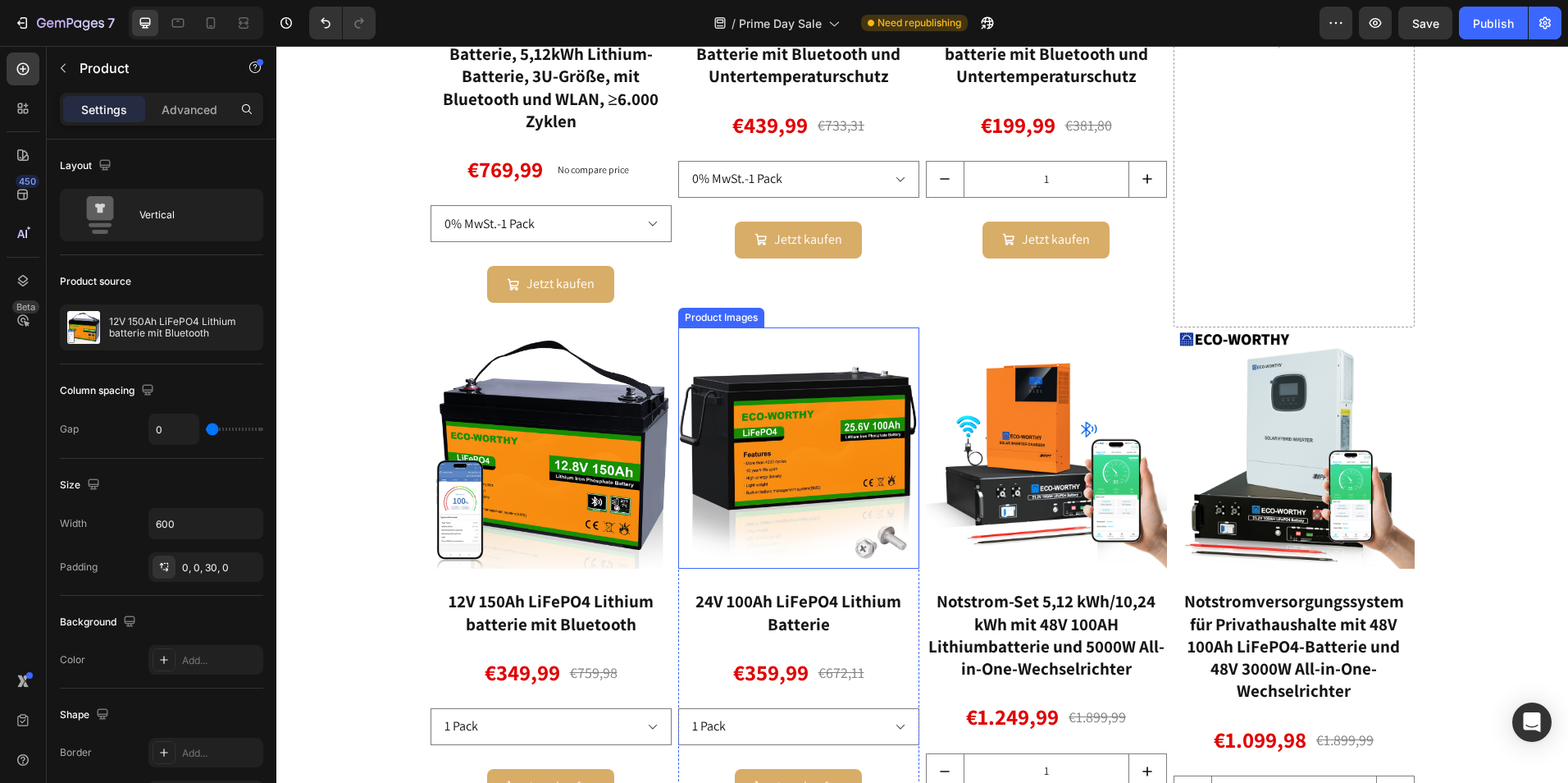
scroll to position [2161, 0]
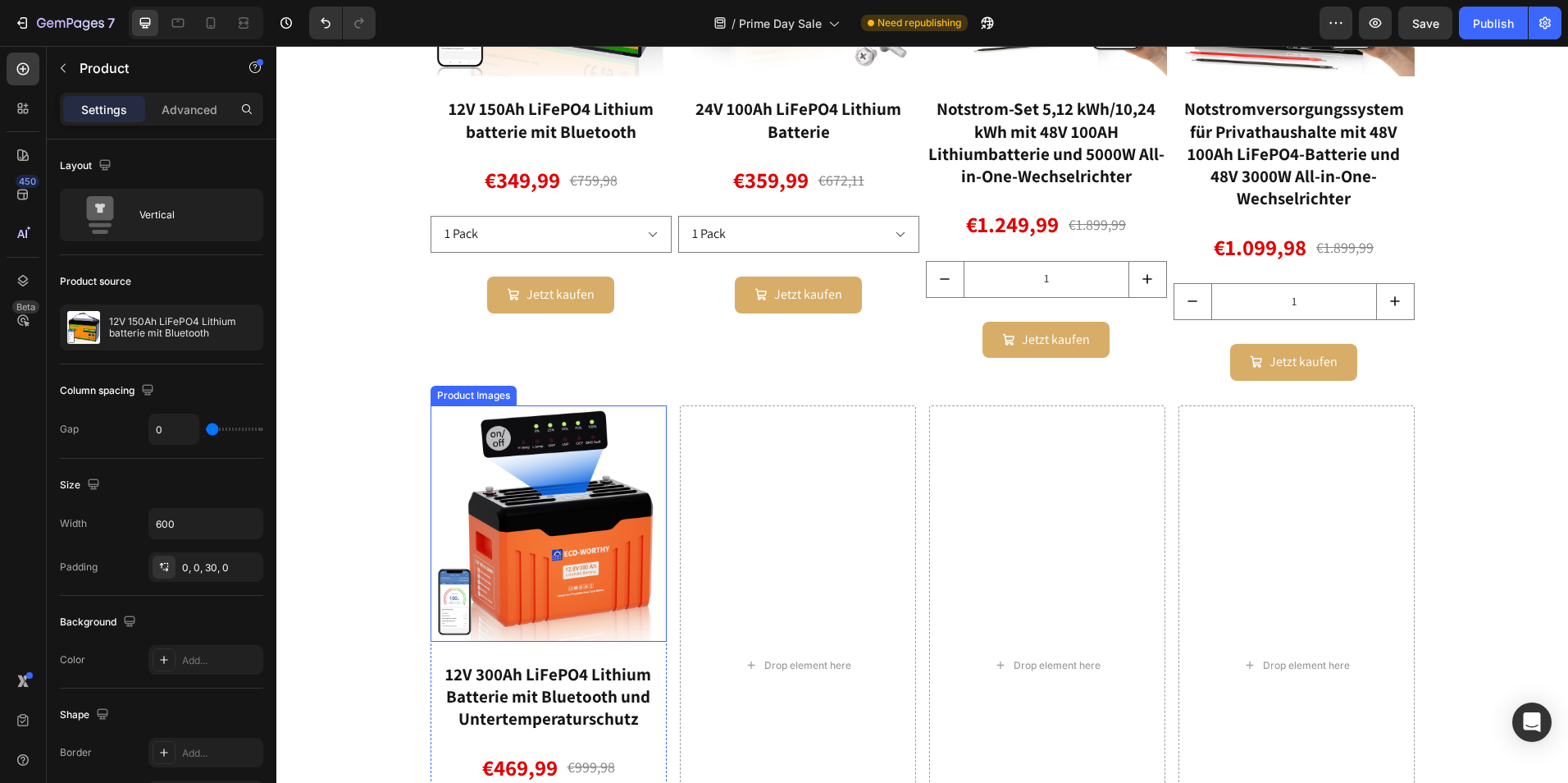
click at [561, 467] on img at bounding box center [549, 523] width 236 height 236
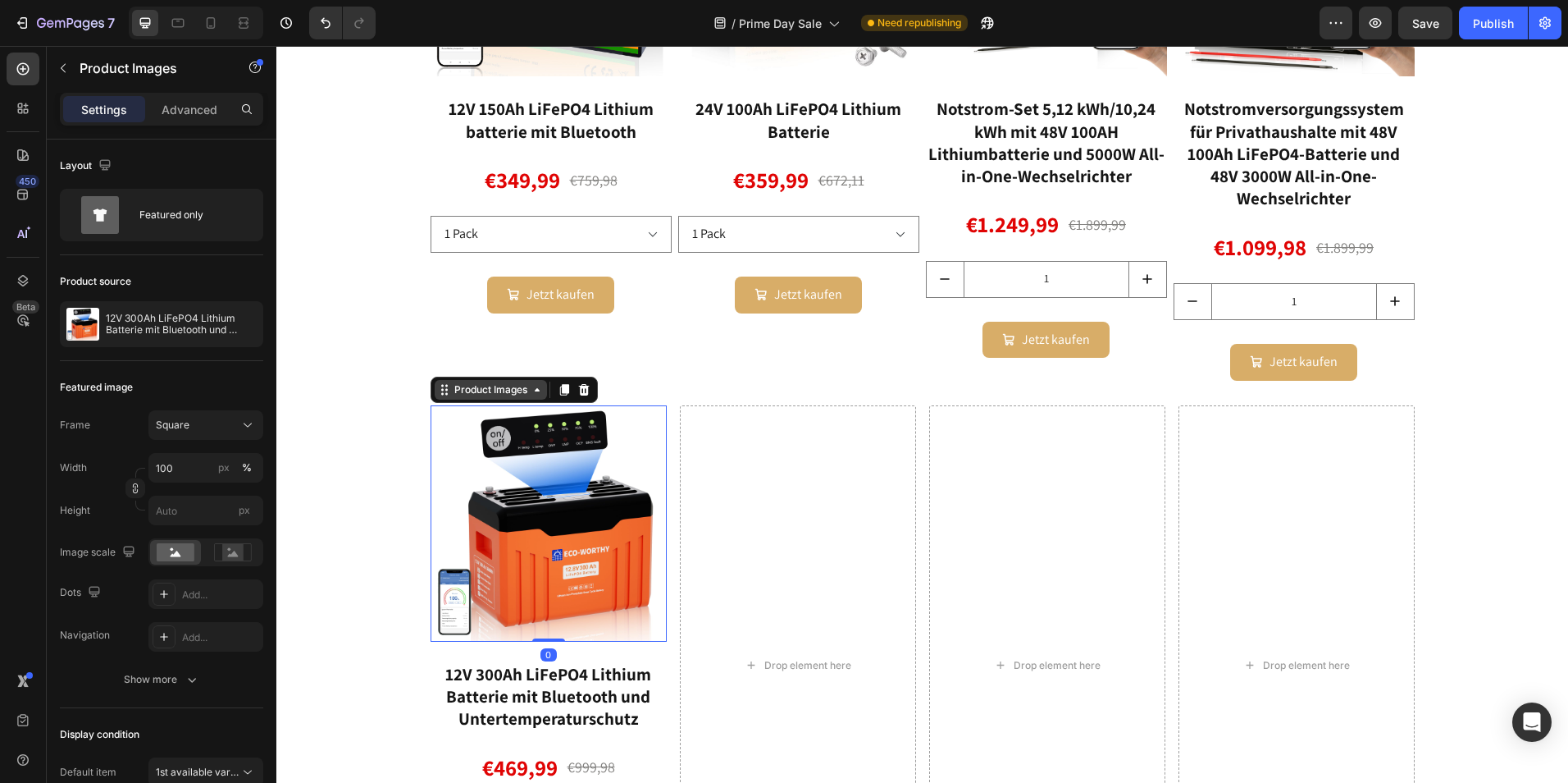
click at [475, 396] on div "Product Images" at bounding box center [490, 390] width 80 height 15
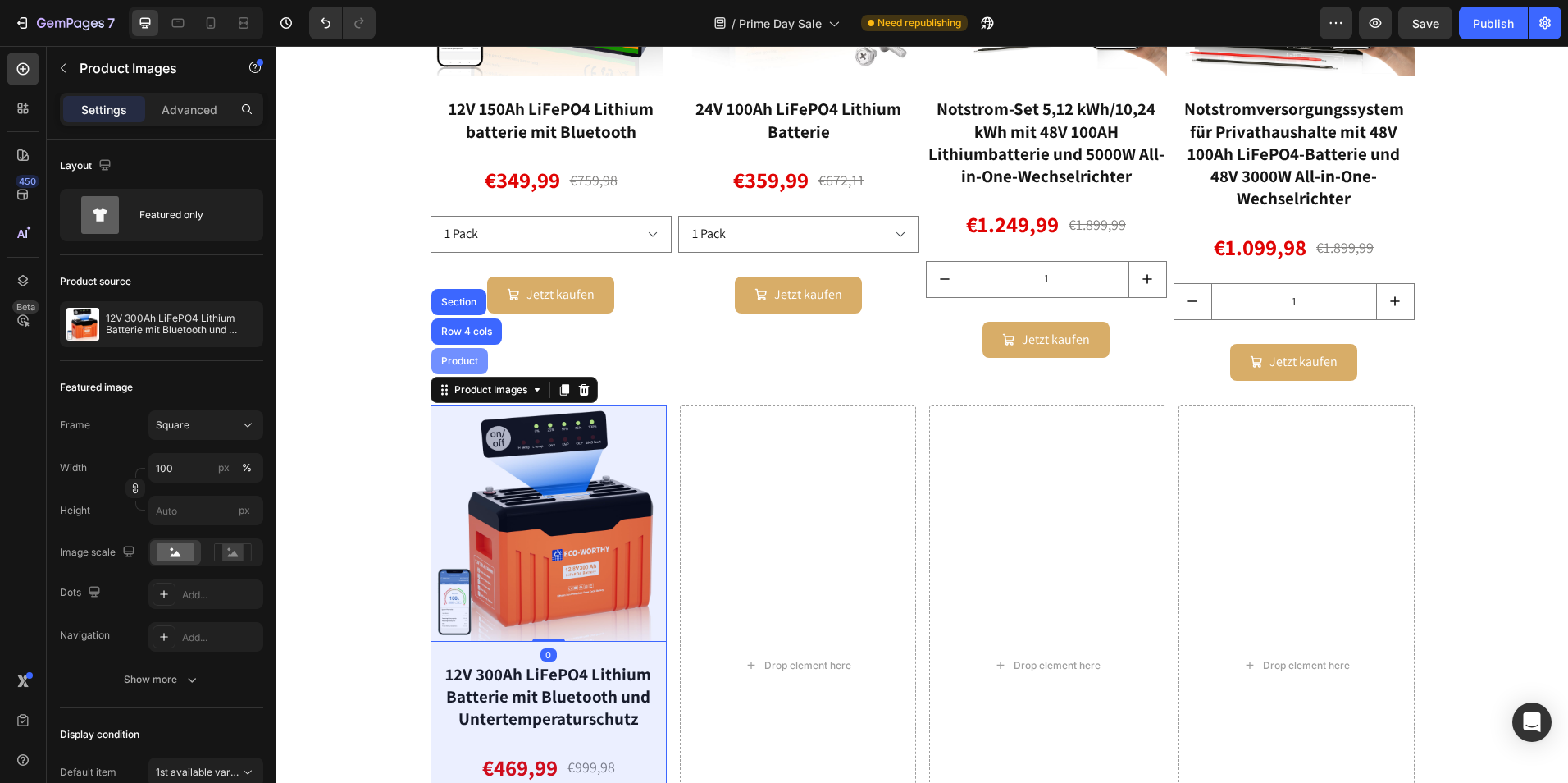
click at [460, 374] on div "Product" at bounding box center [460, 360] width 57 height 27
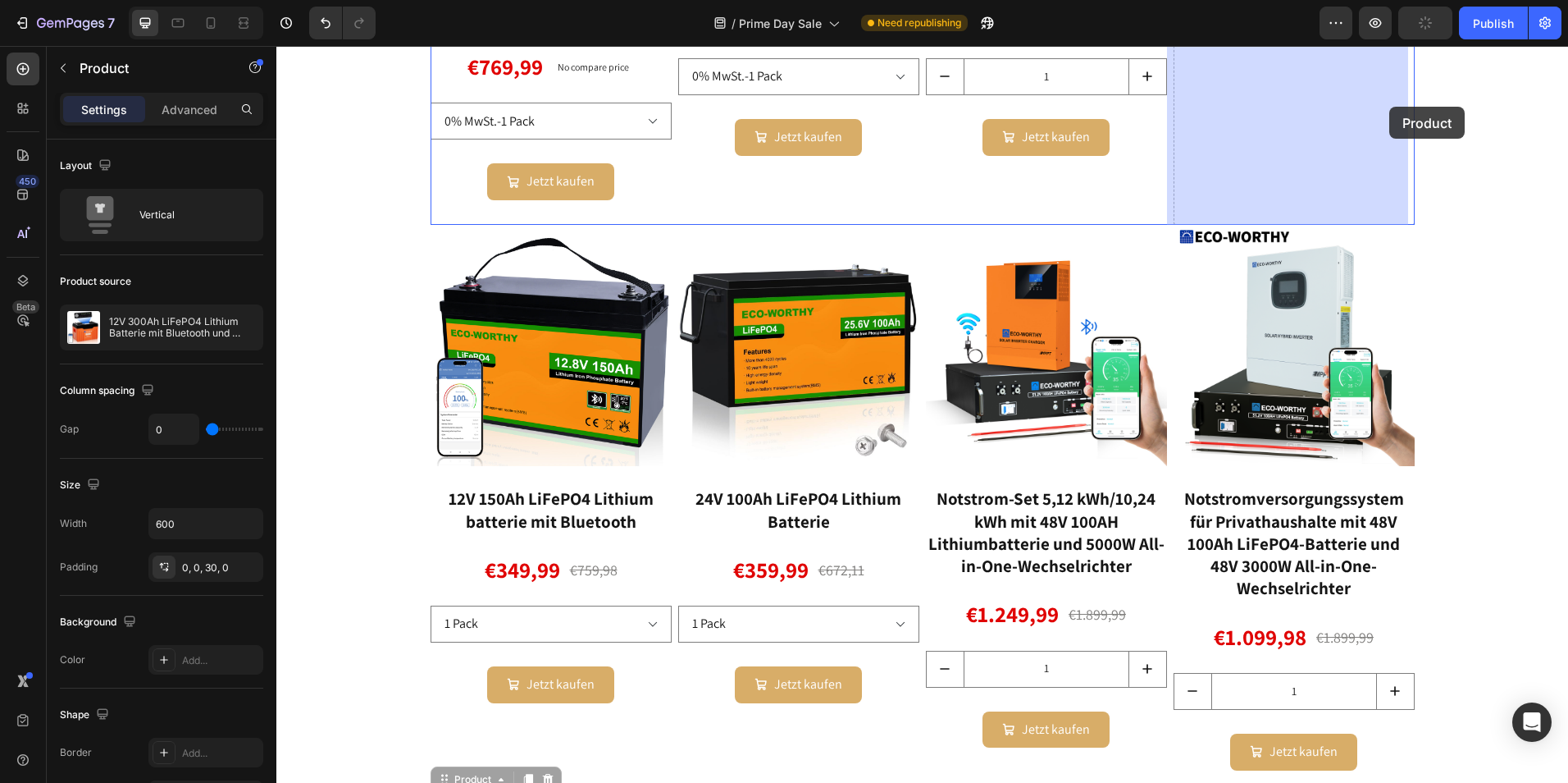
scroll to position [1572, 0]
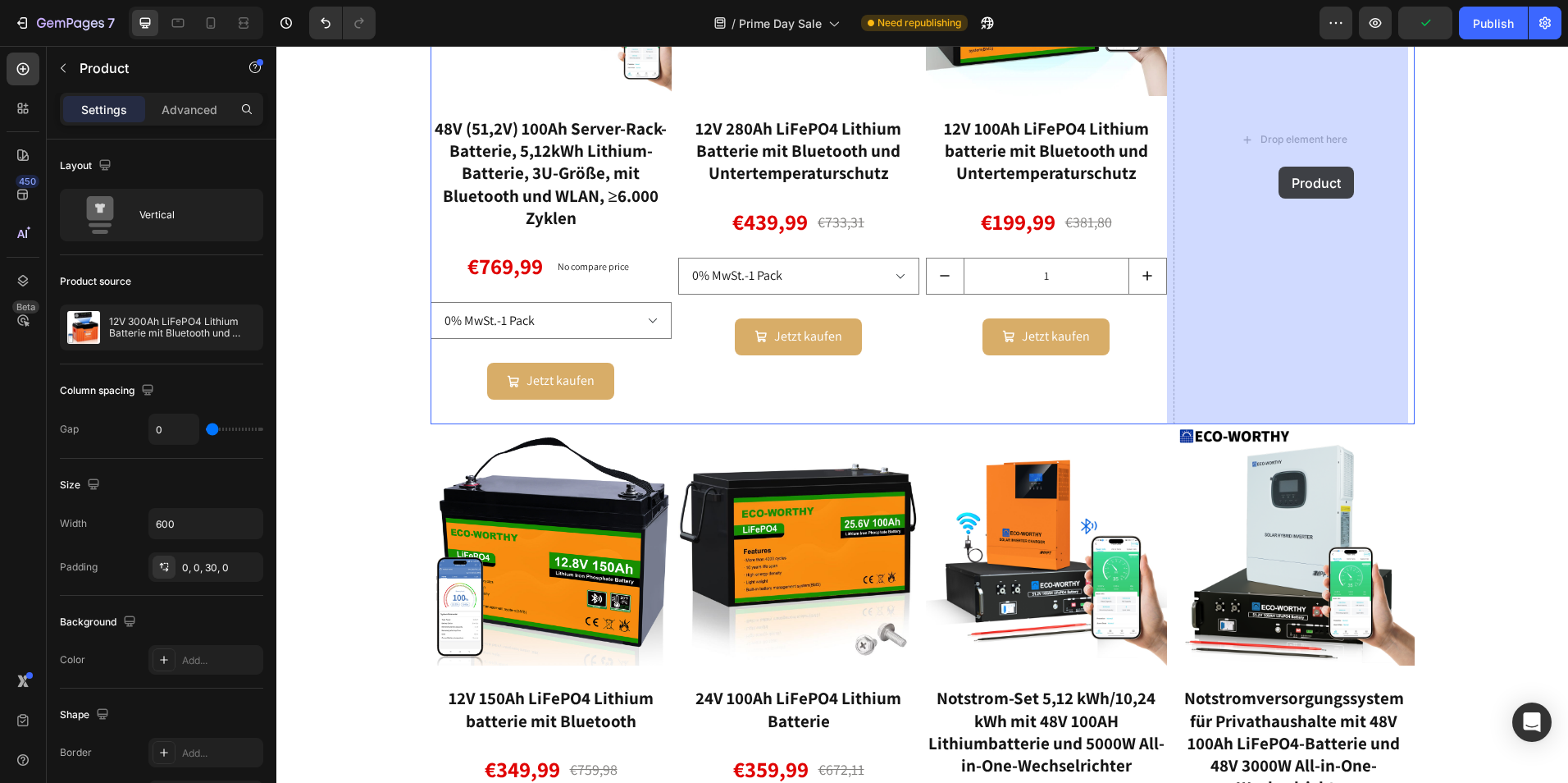
drag, startPoint x: 452, startPoint y: 390, endPoint x: 1278, endPoint y: 168, distance: 855.3
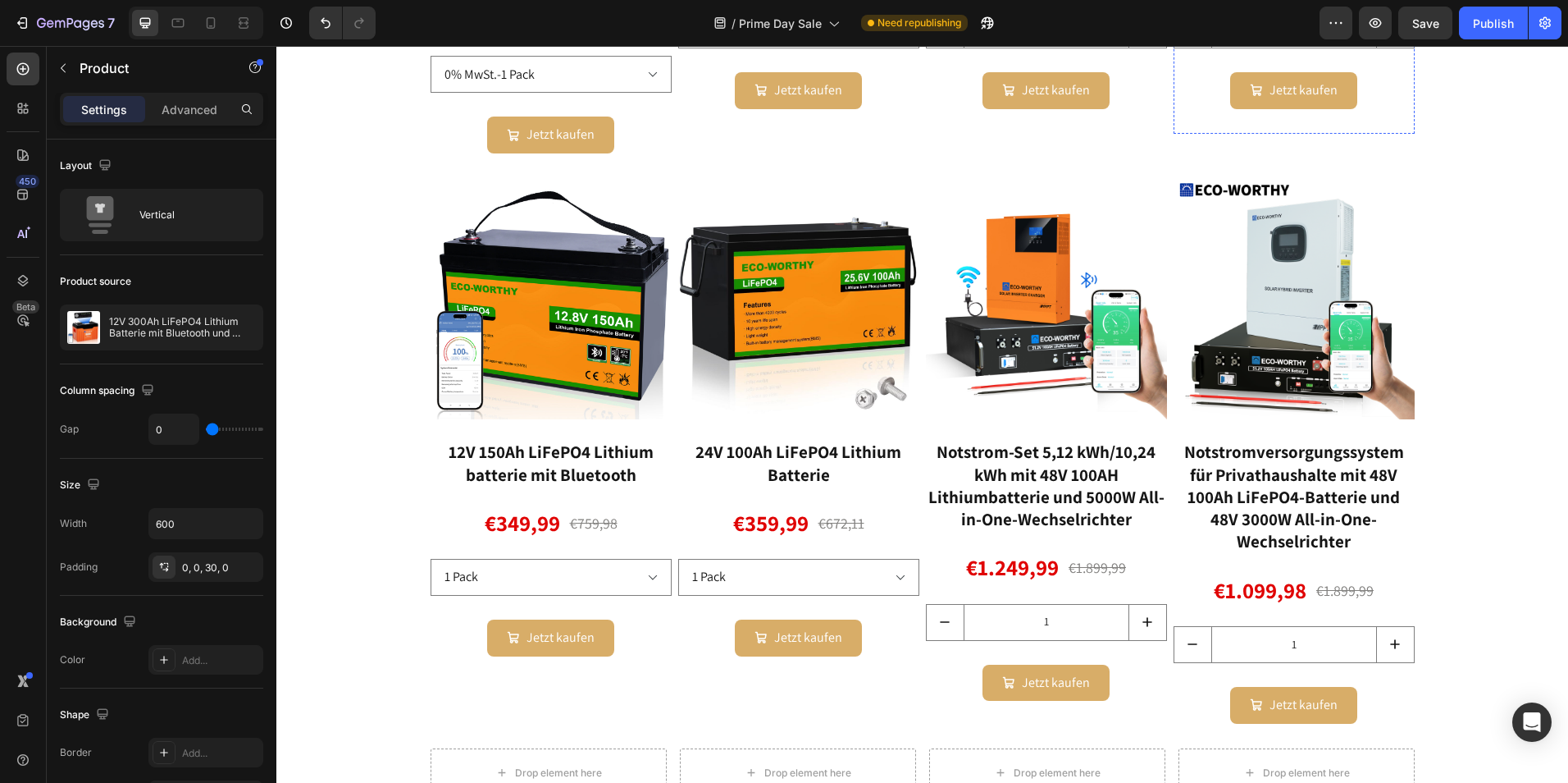
scroll to position [2065, 0]
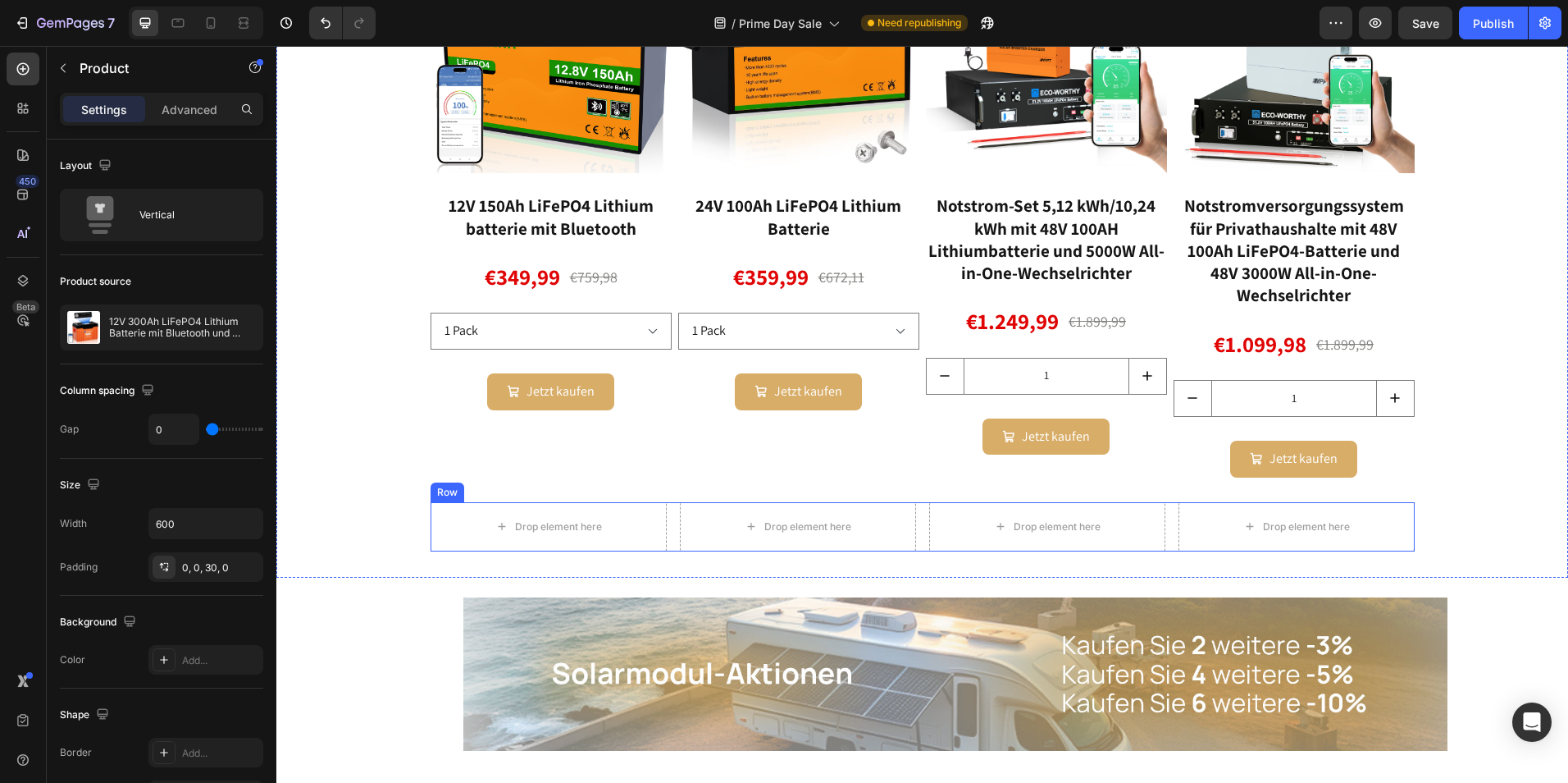
click at [912, 503] on div "Drop element here Drop element here Drop element here Drop element here Row" at bounding box center [923, 527] width 984 height 49
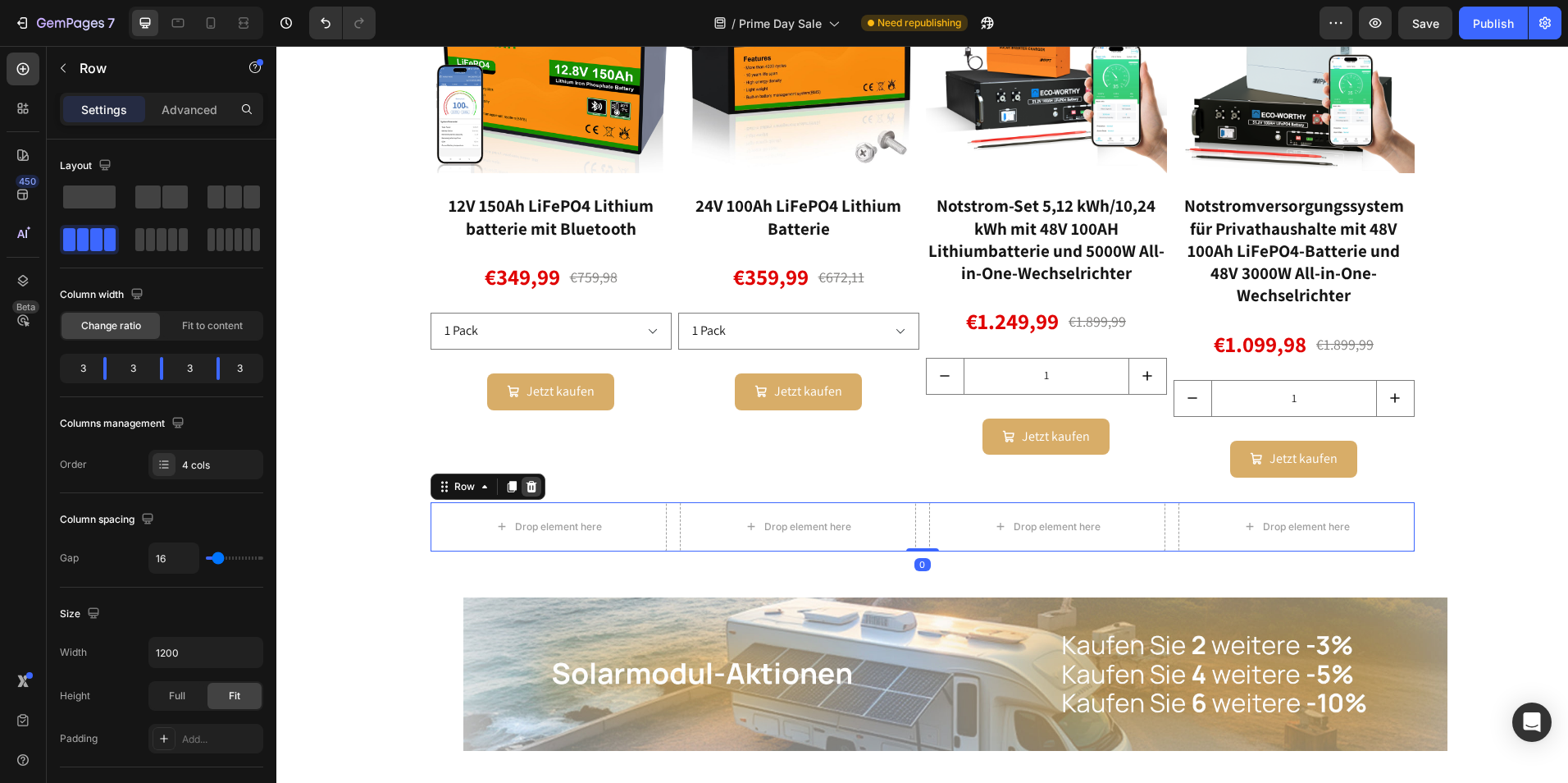
click at [526, 486] on icon at bounding box center [531, 486] width 11 height 12
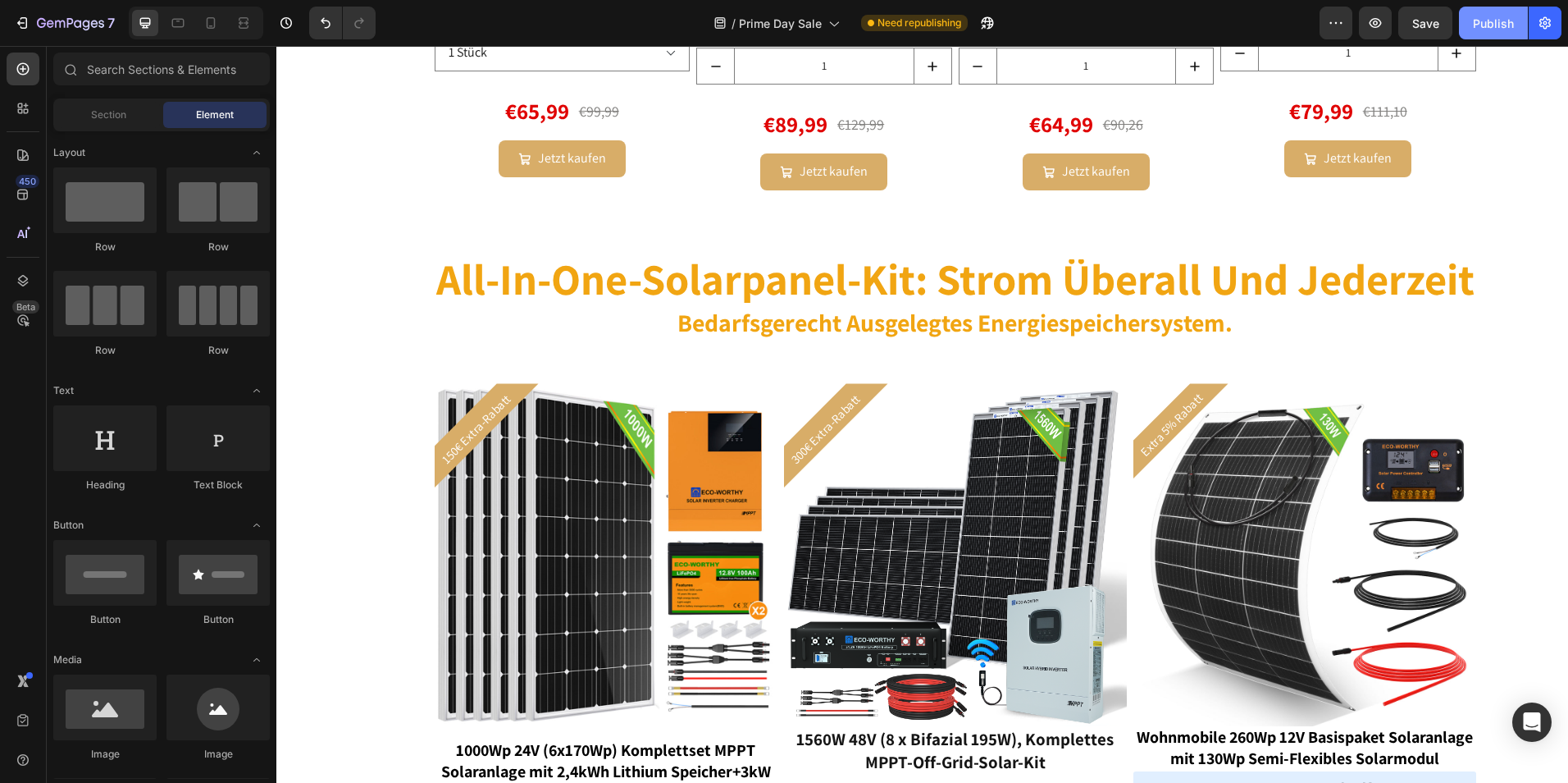
scroll to position [3065, 0]
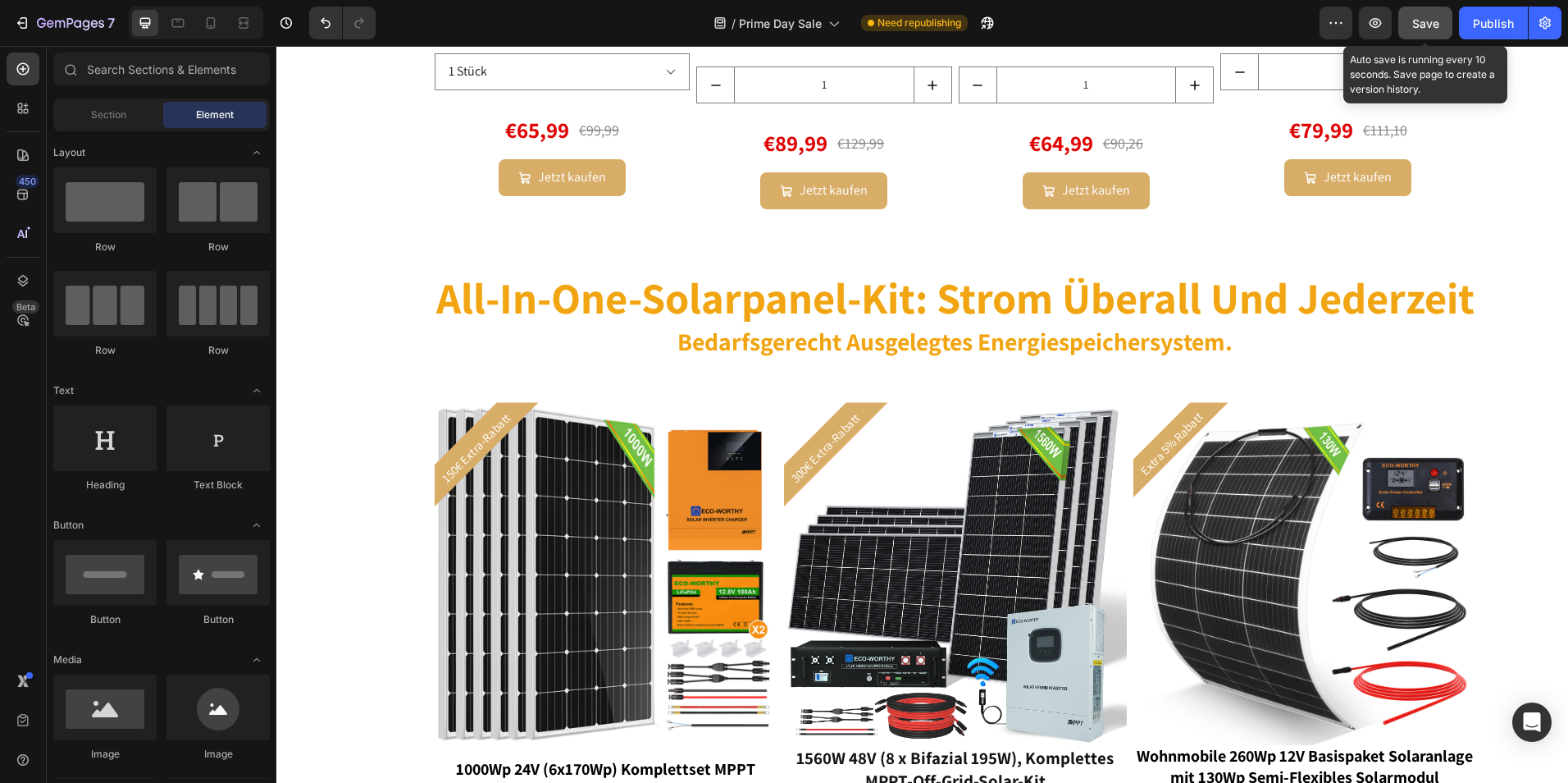
click at [1437, 28] on span "Save" at bounding box center [1426, 23] width 27 height 14
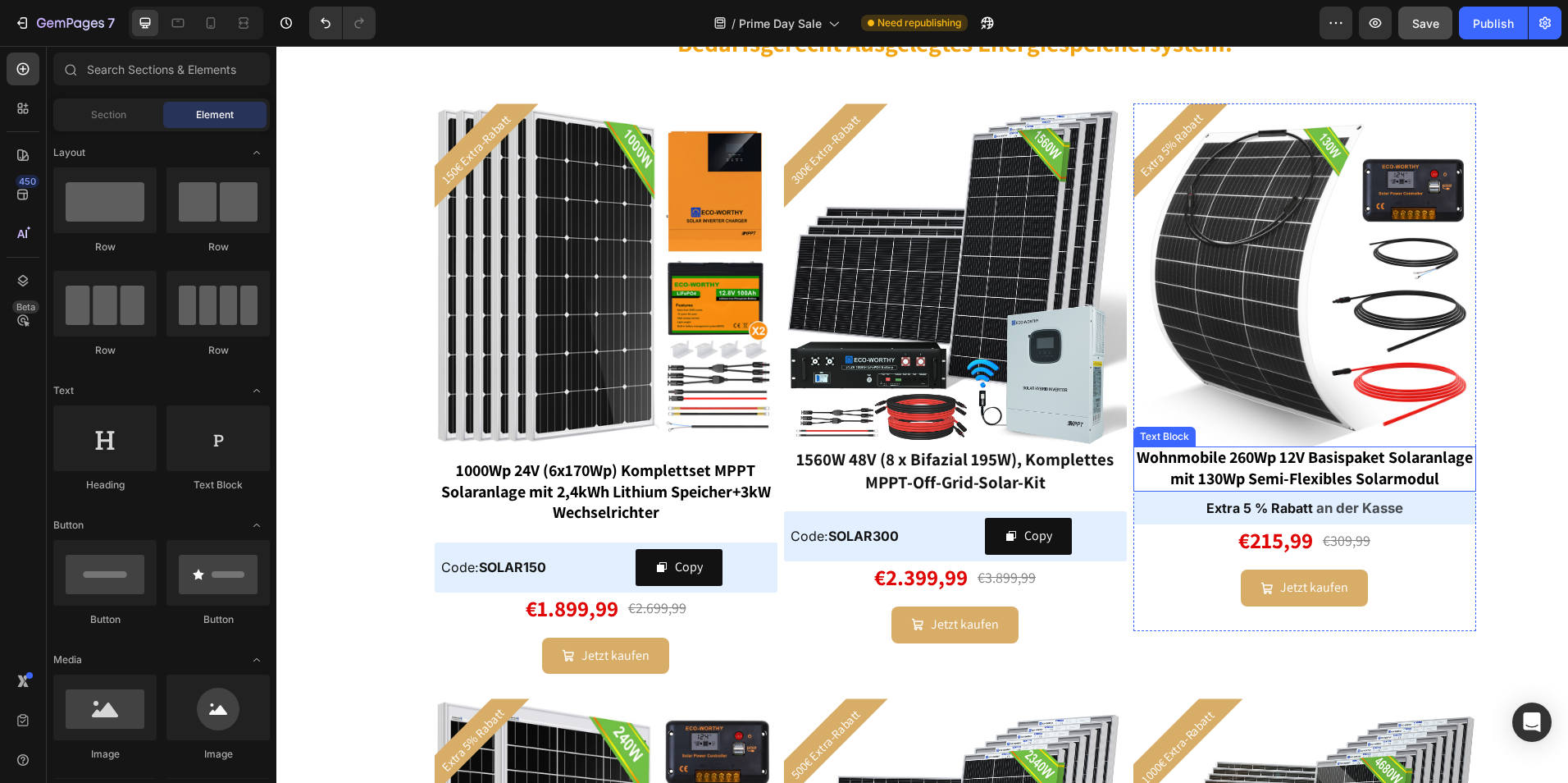
scroll to position [3938, 0]
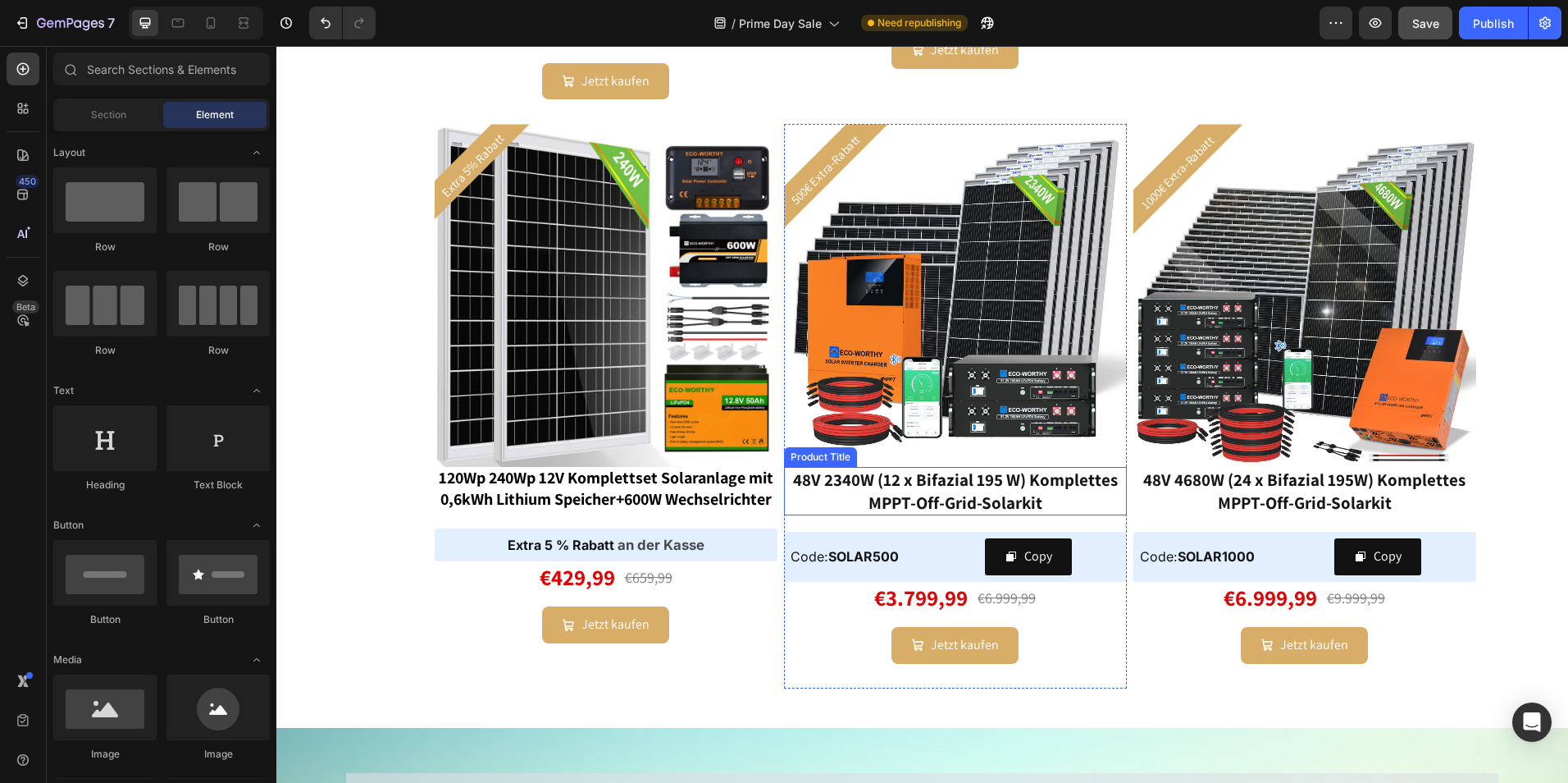
click at [985, 500] on div "48V 2340W (12 x Bifazial 195 W) Komplettes MPPT-Off-Grid-Solarkit" at bounding box center [955, 490] width 343 height 48
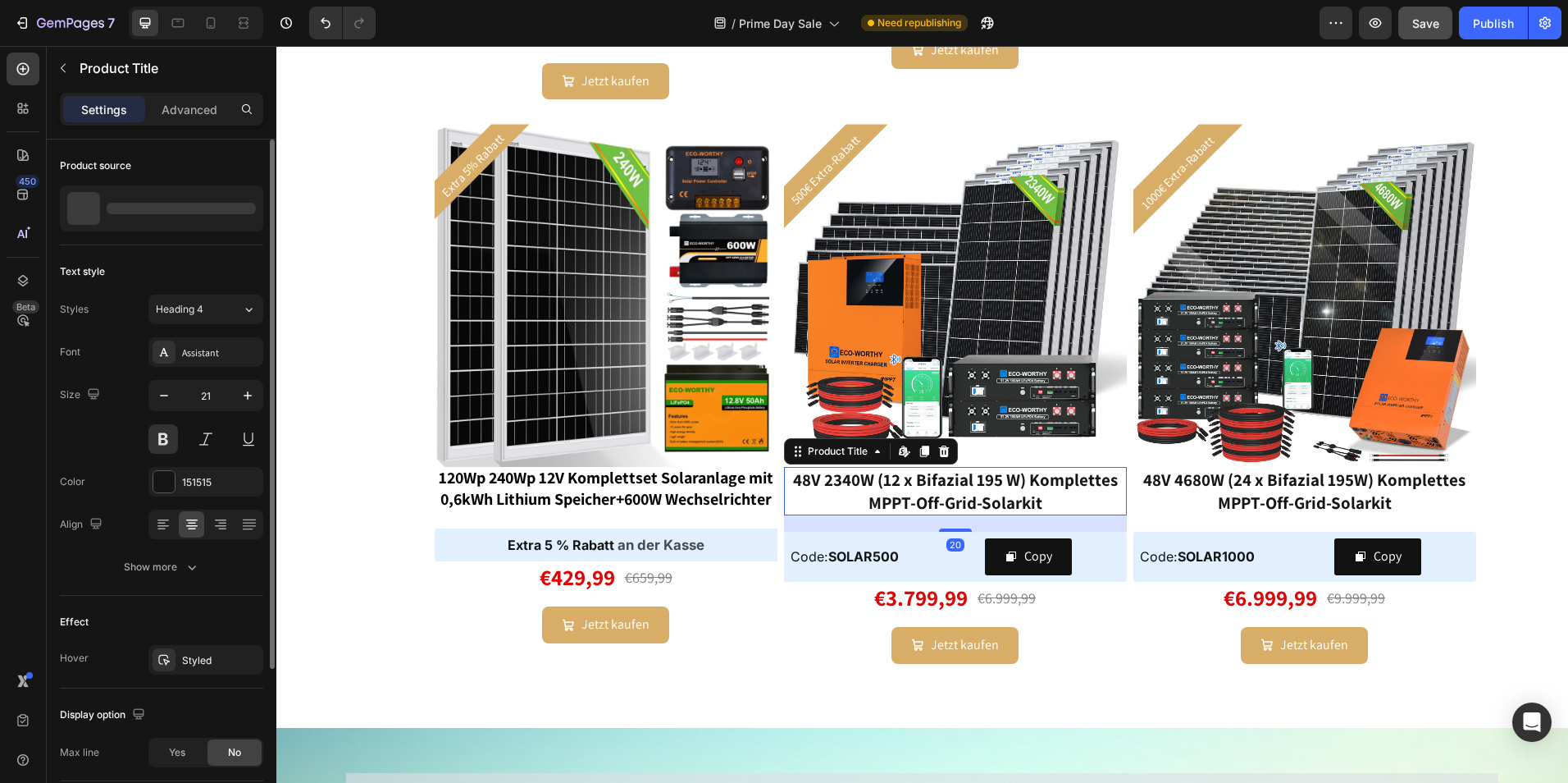
click at [209, 209] on div at bounding box center [181, 209] width 149 height 12
drag, startPoint x: 187, startPoint y: 210, endPoint x: 76, endPoint y: 183, distance: 114.2
click at [187, 210] on p "48V 2340W (12 x Bifazial 195 W) Komplettes MPPT-Off-Grid-Solarkit" at bounding box center [181, 208] width 151 height 23
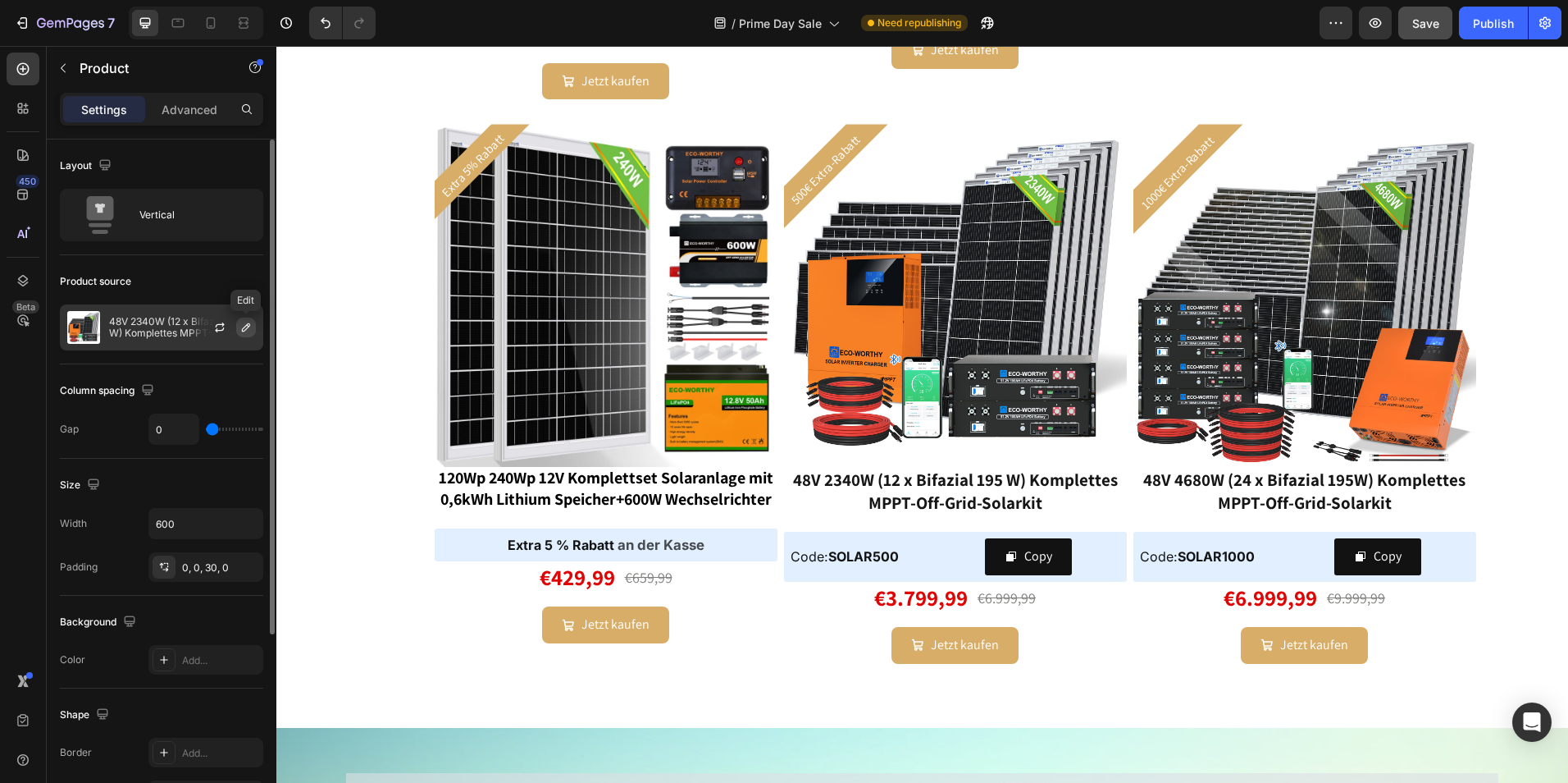
click at [240, 328] on icon "button" at bounding box center [246, 327] width 13 height 13
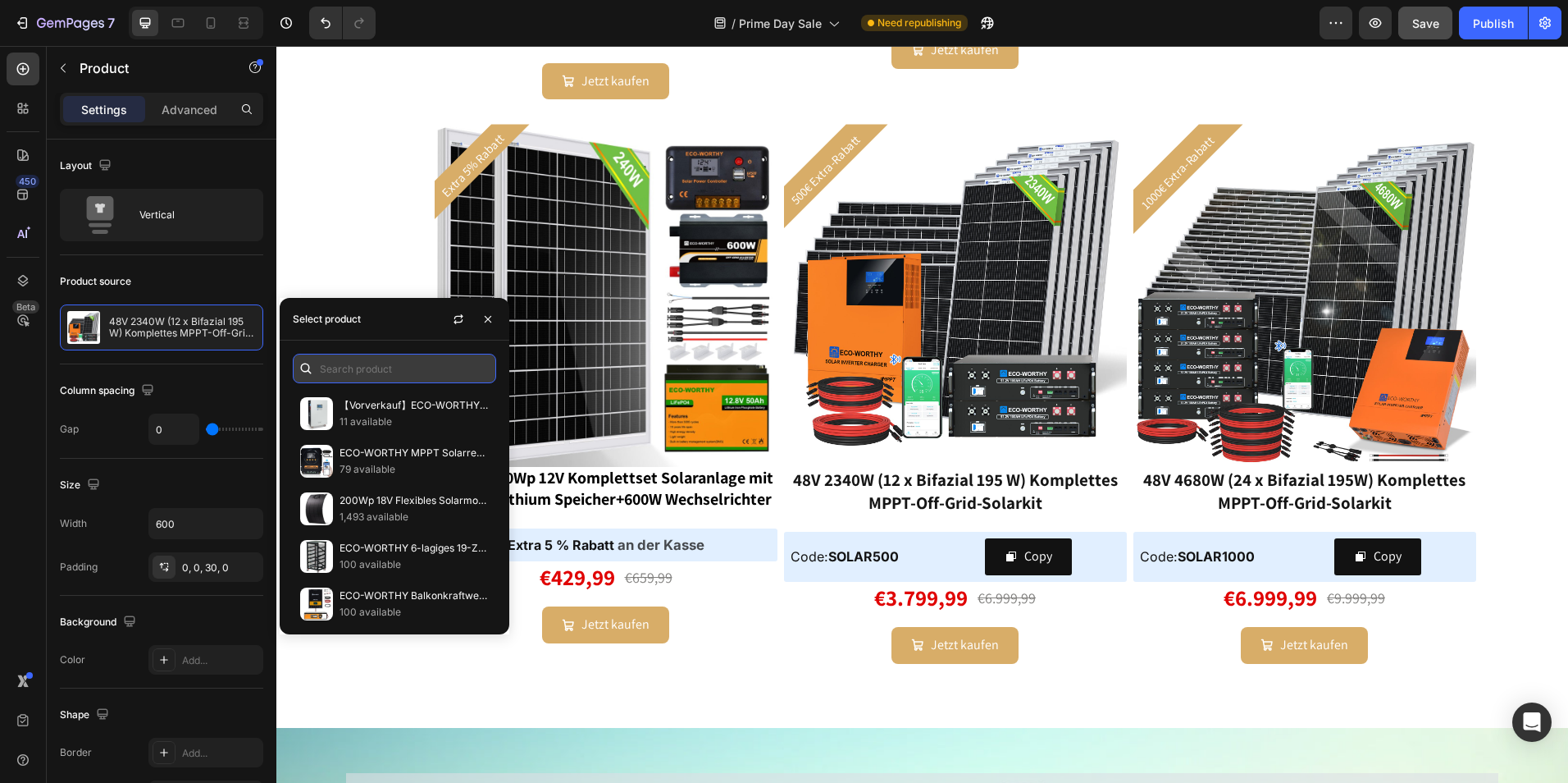
click at [373, 372] on input "text" at bounding box center [394, 369] width 203 height 29
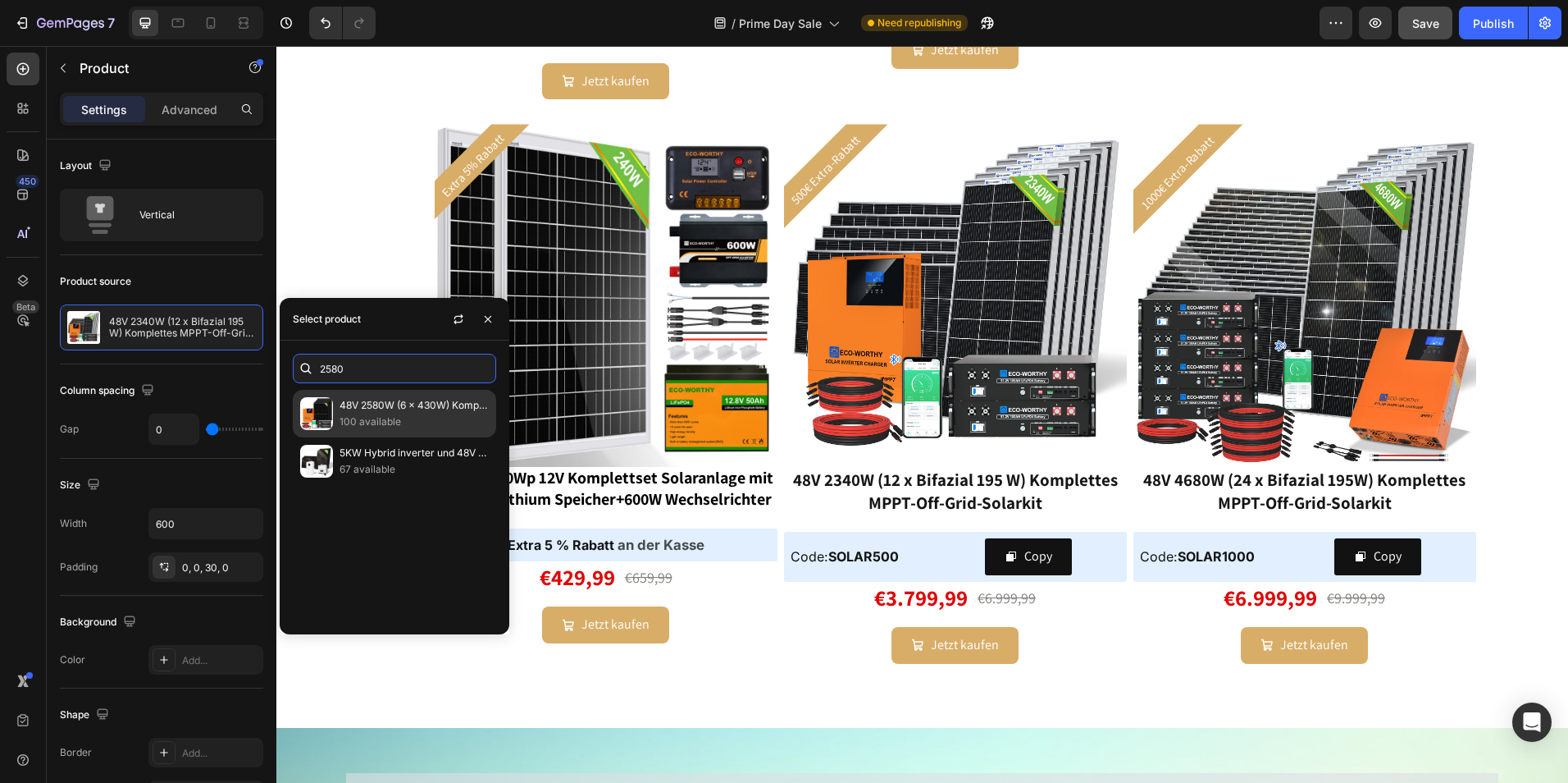
type input "2580"
drag, startPoint x: 438, startPoint y: 406, endPoint x: 1291, endPoint y: 400, distance: 853.0
click at [438, 406] on p "48V 2580W (6 x 430W) Komplettes MPPT-Off-Grid-Solarkit" at bounding box center [413, 405] width 149 height 16
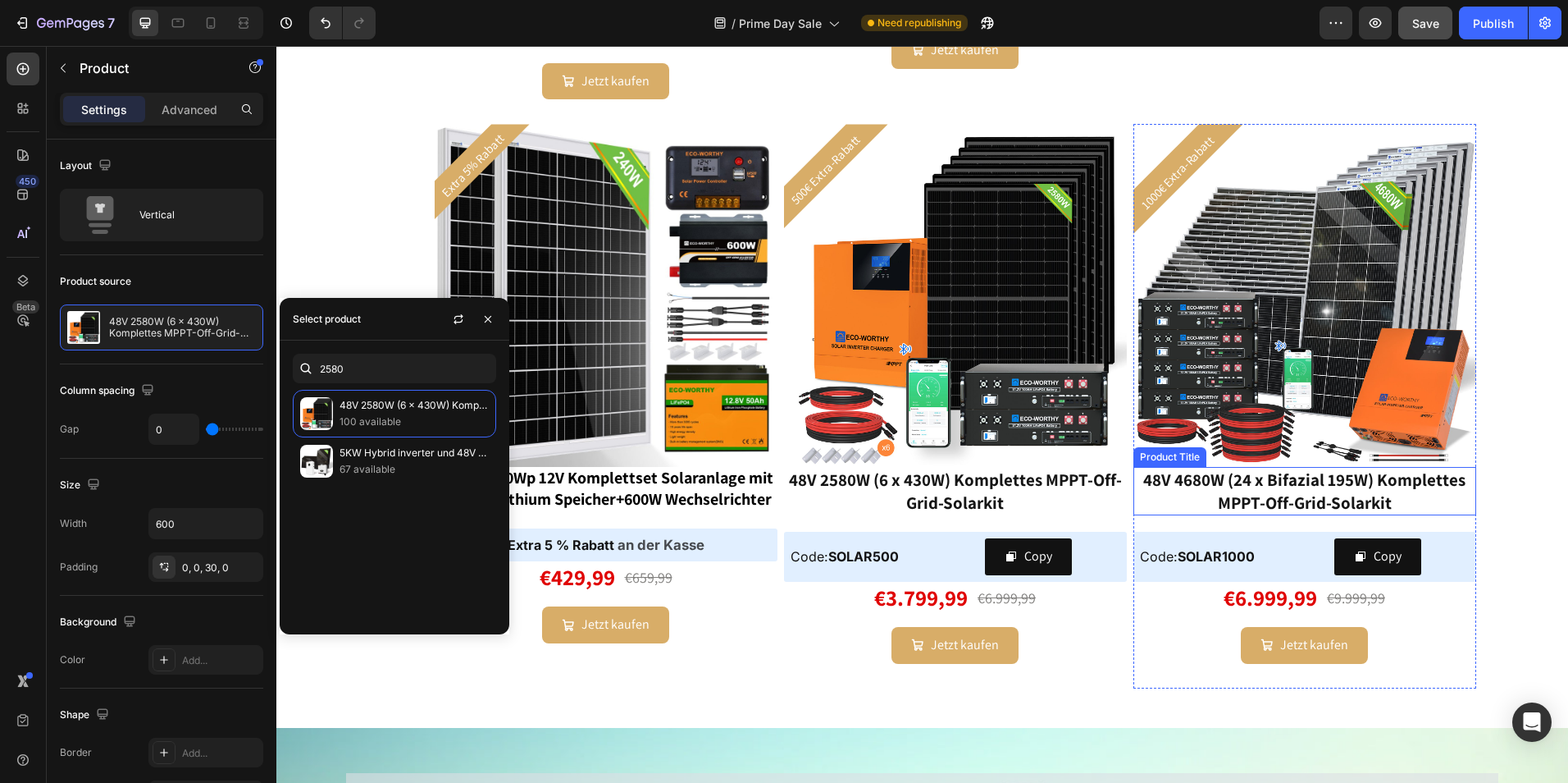
click at [1324, 484] on div "48V 4680W (24 x Bifazial 195W) Komplettes MPPT-Off-Grid-Solarkit" at bounding box center [1305, 490] width 343 height 48
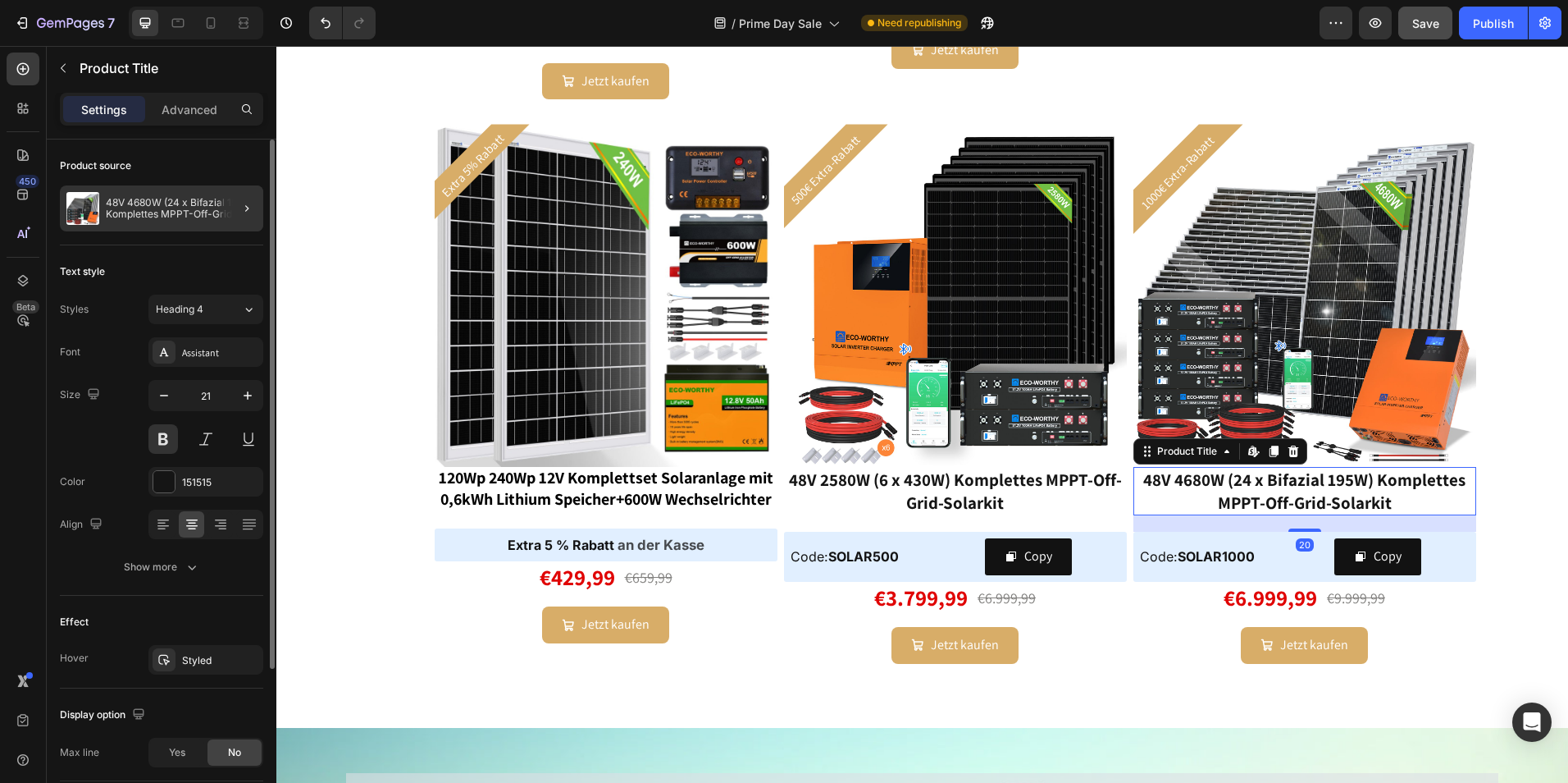
click at [219, 218] on div at bounding box center [240, 209] width 46 height 46
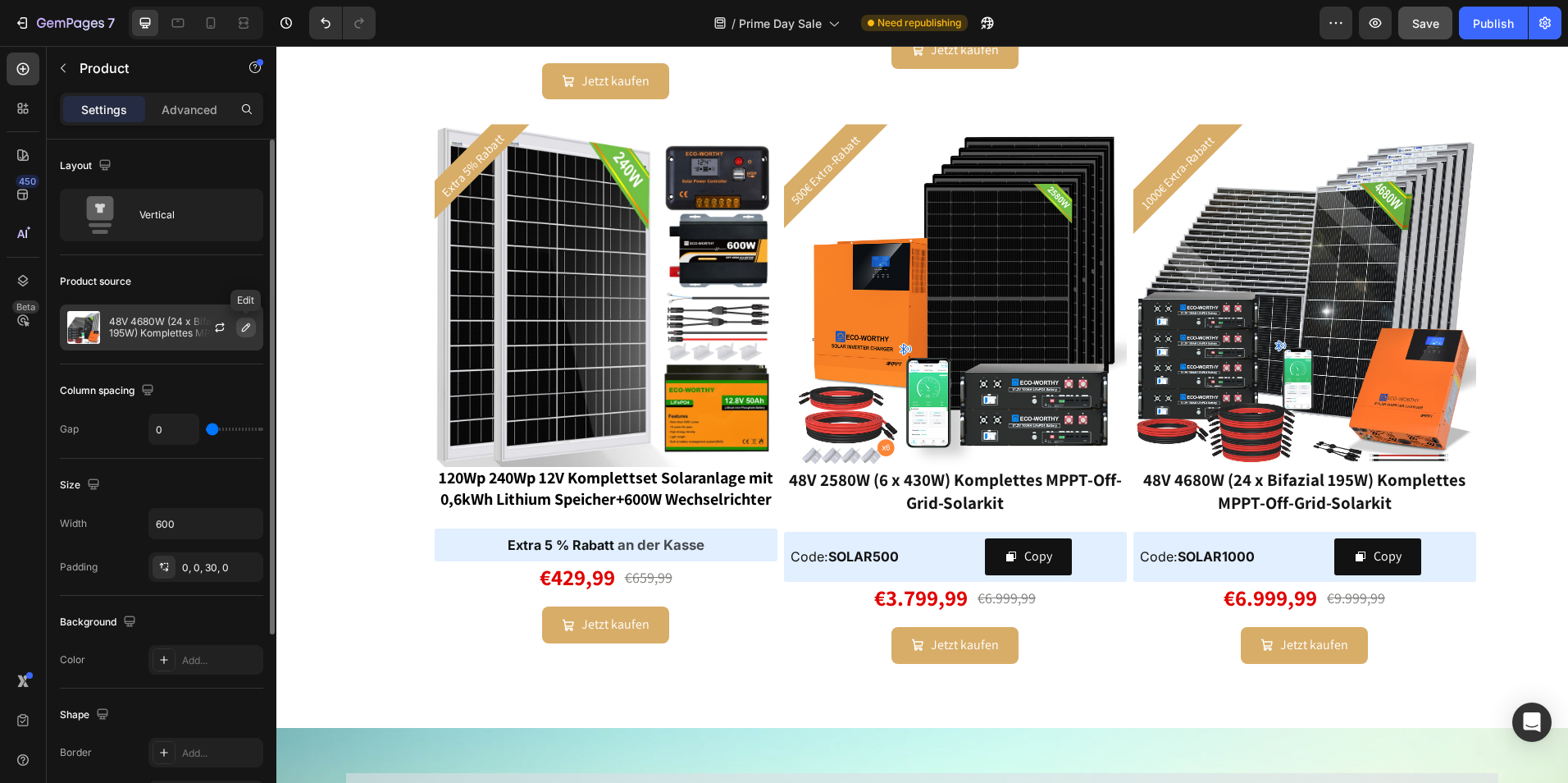
click at [250, 330] on icon "button" at bounding box center [246, 327] width 13 height 13
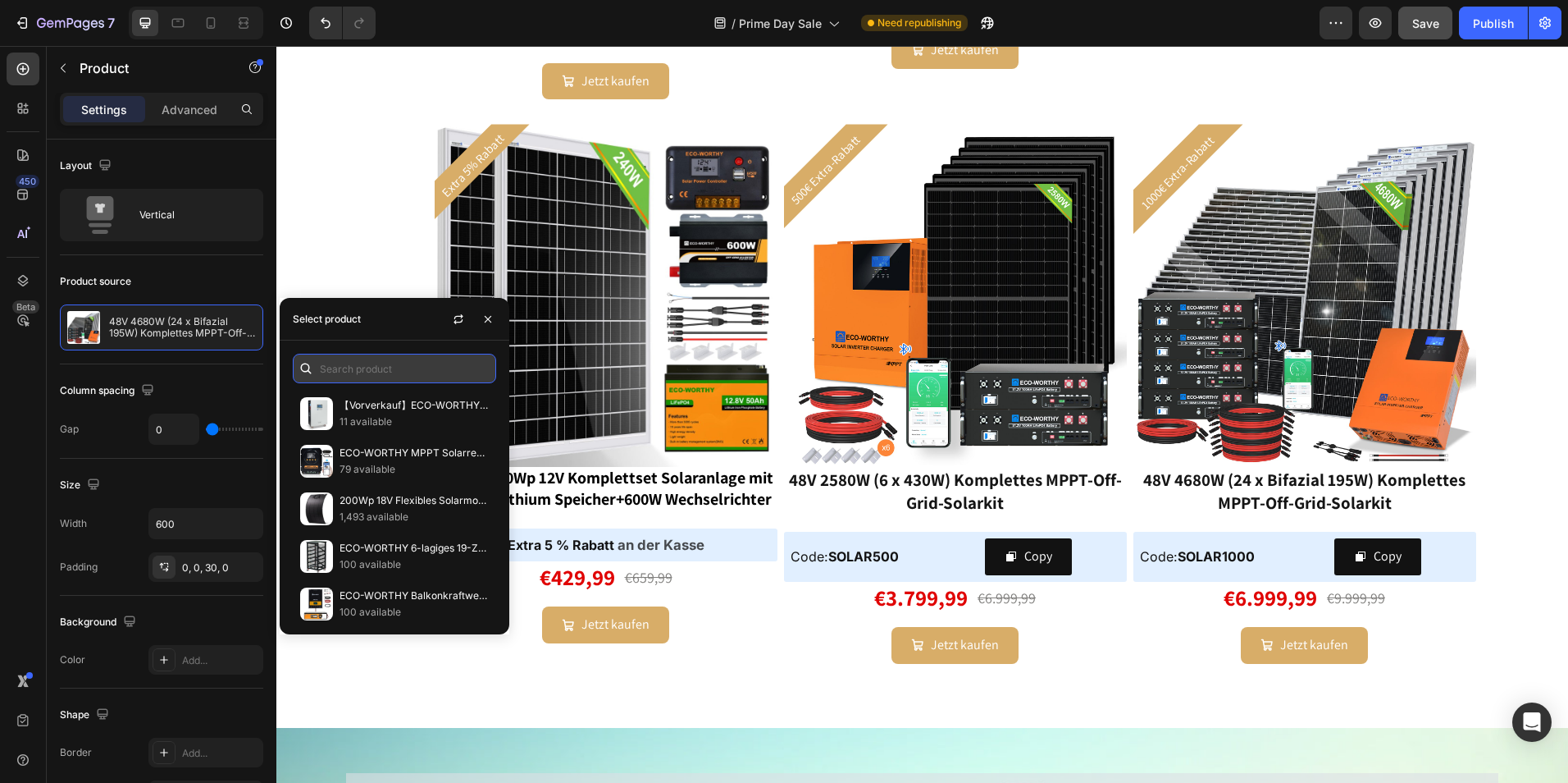
click at [371, 362] on input "text" at bounding box center [394, 369] width 203 height 29
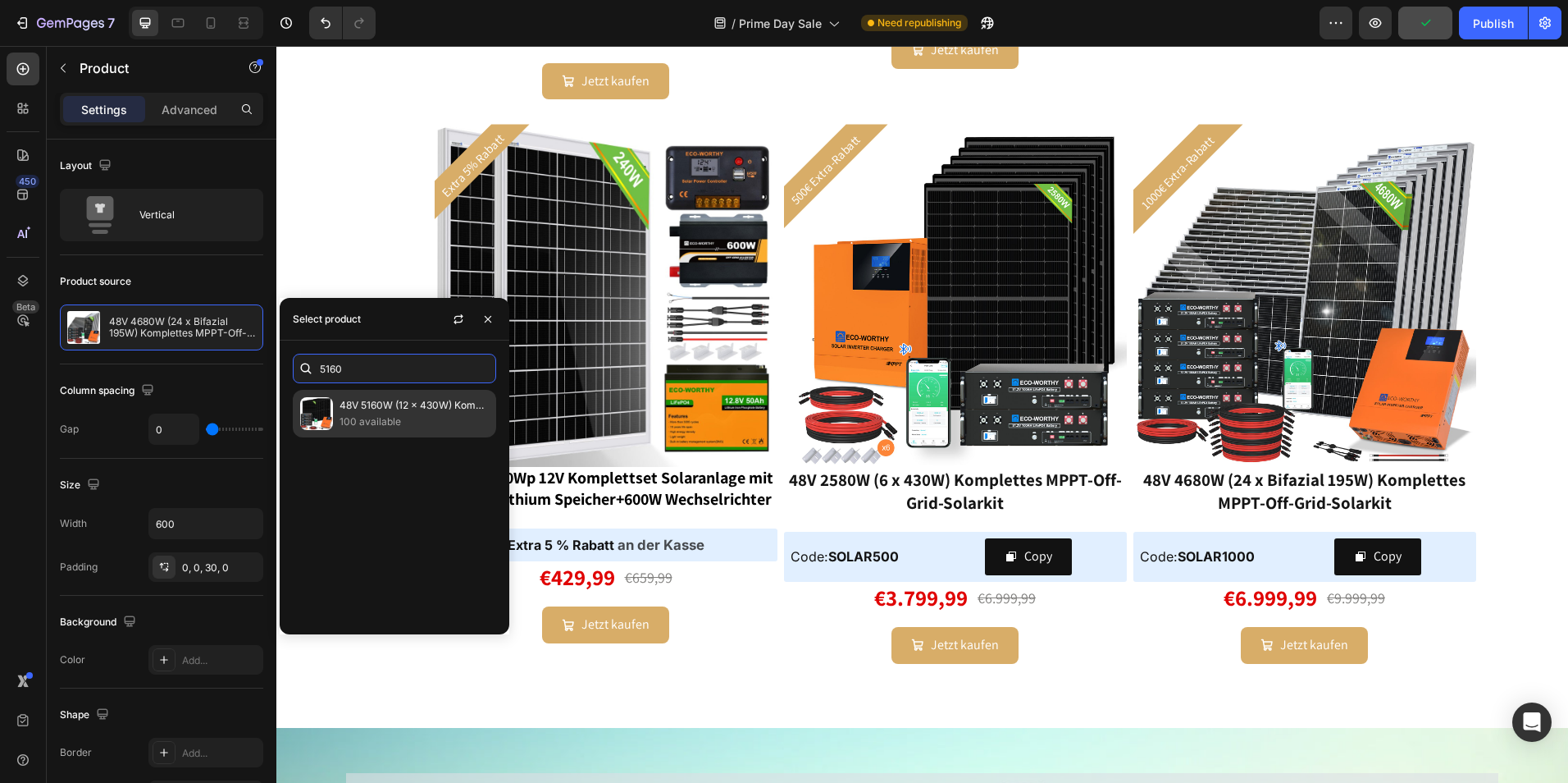
type input "5160"
click at [439, 411] on p "48V 5160W (12 x 430W) Komplettes MPPT-Off-Grid-Solarkit" at bounding box center [413, 405] width 149 height 16
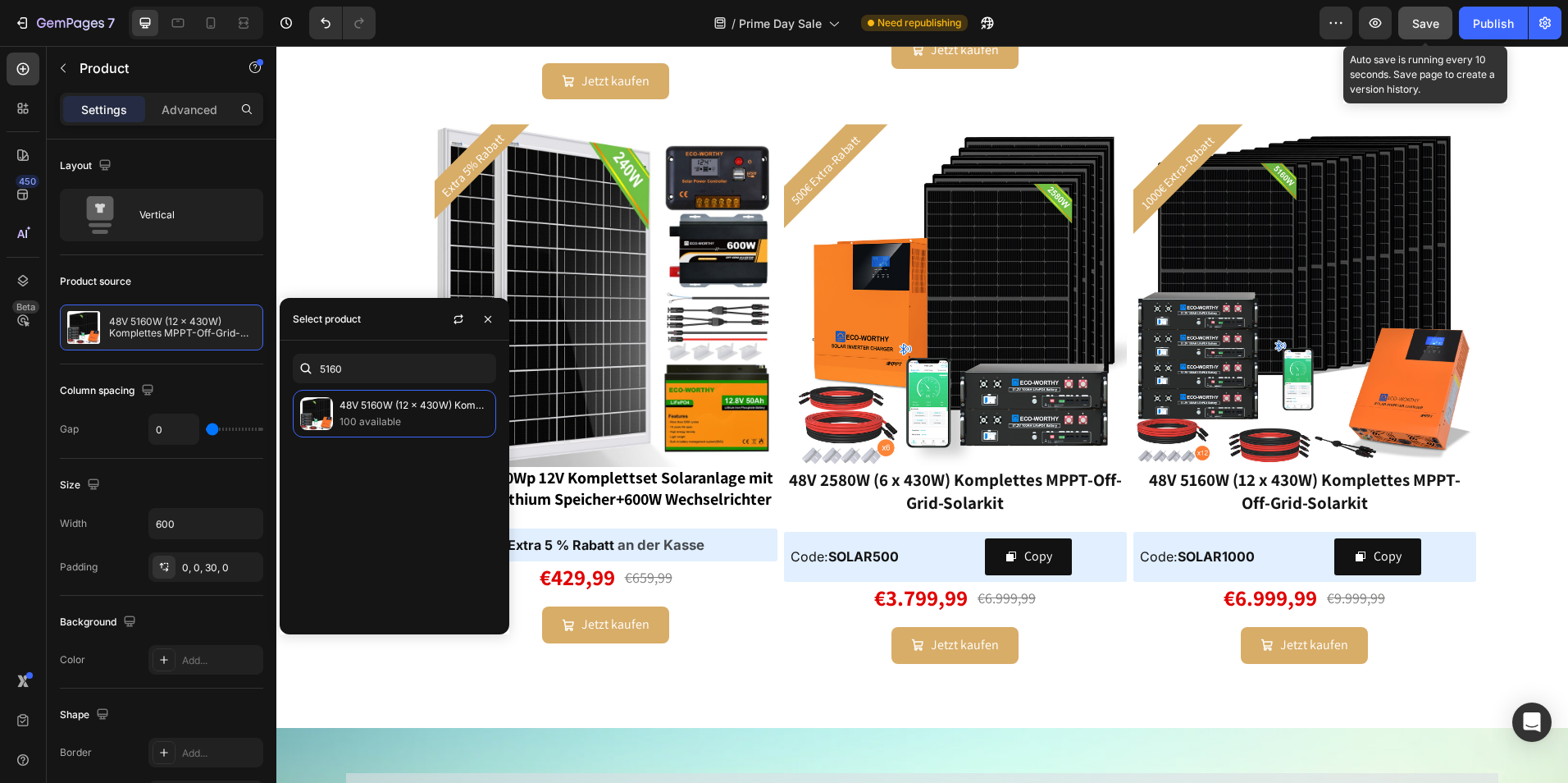
drag, startPoint x: 1435, startPoint y: 27, endPoint x: 1086, endPoint y: 112, distance: 359.2
click at [1435, 27] on span "Save" at bounding box center [1426, 23] width 27 height 14
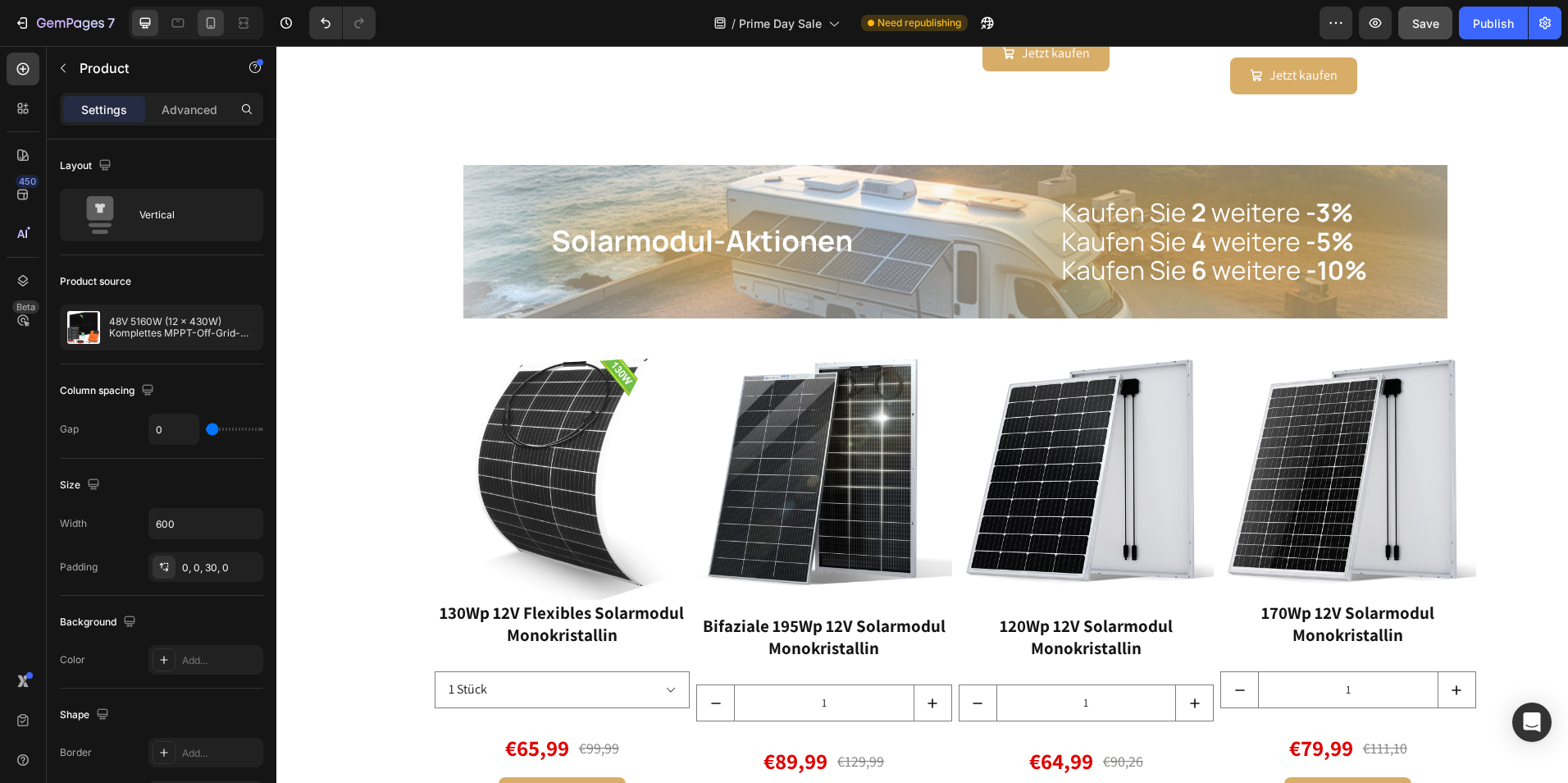
scroll to position [2195, 0]
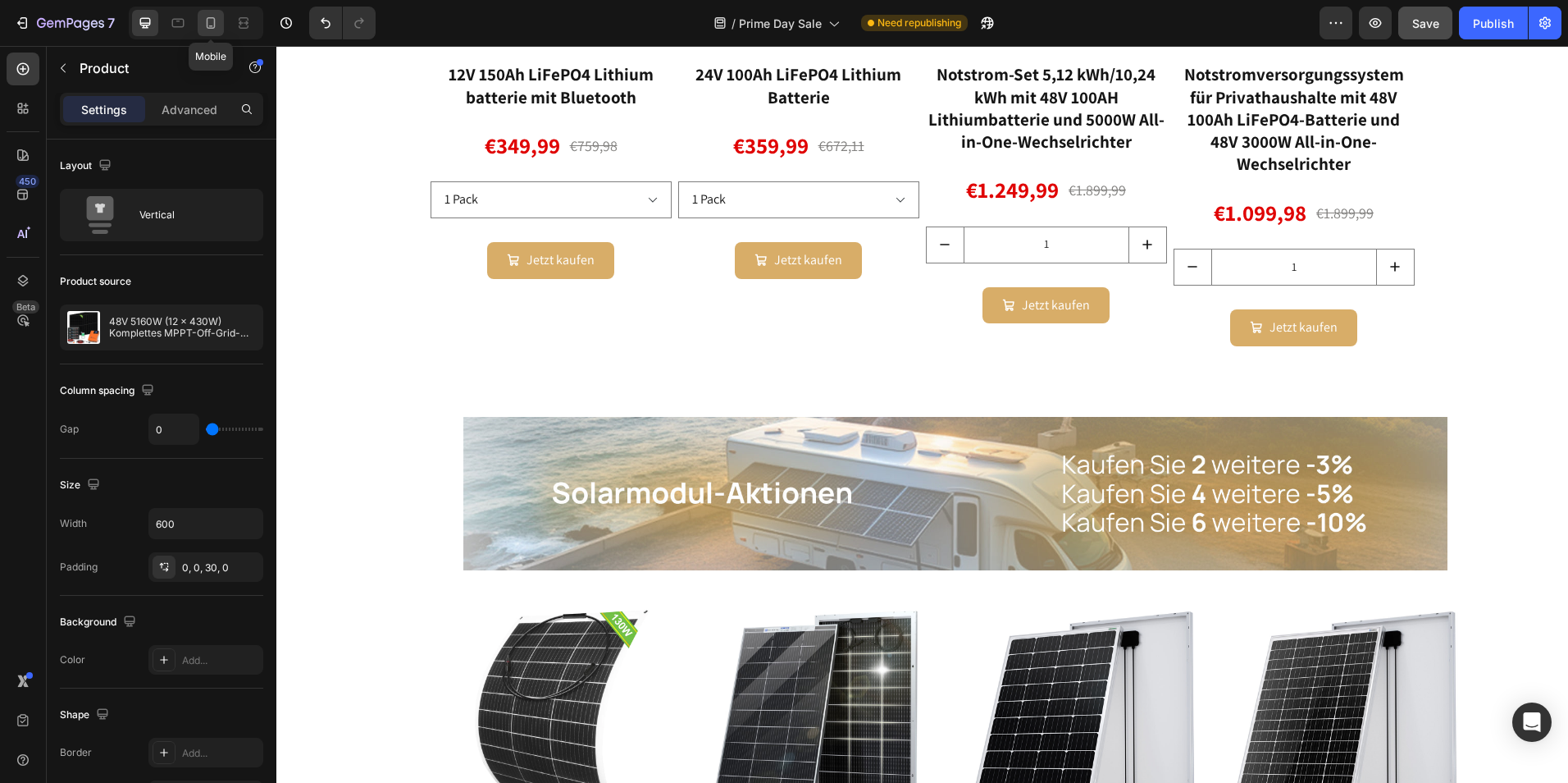
click at [217, 18] on icon at bounding box center [211, 23] width 16 height 16
type input "100%"
